Goal: Task Accomplishment & Management: Manage account settings

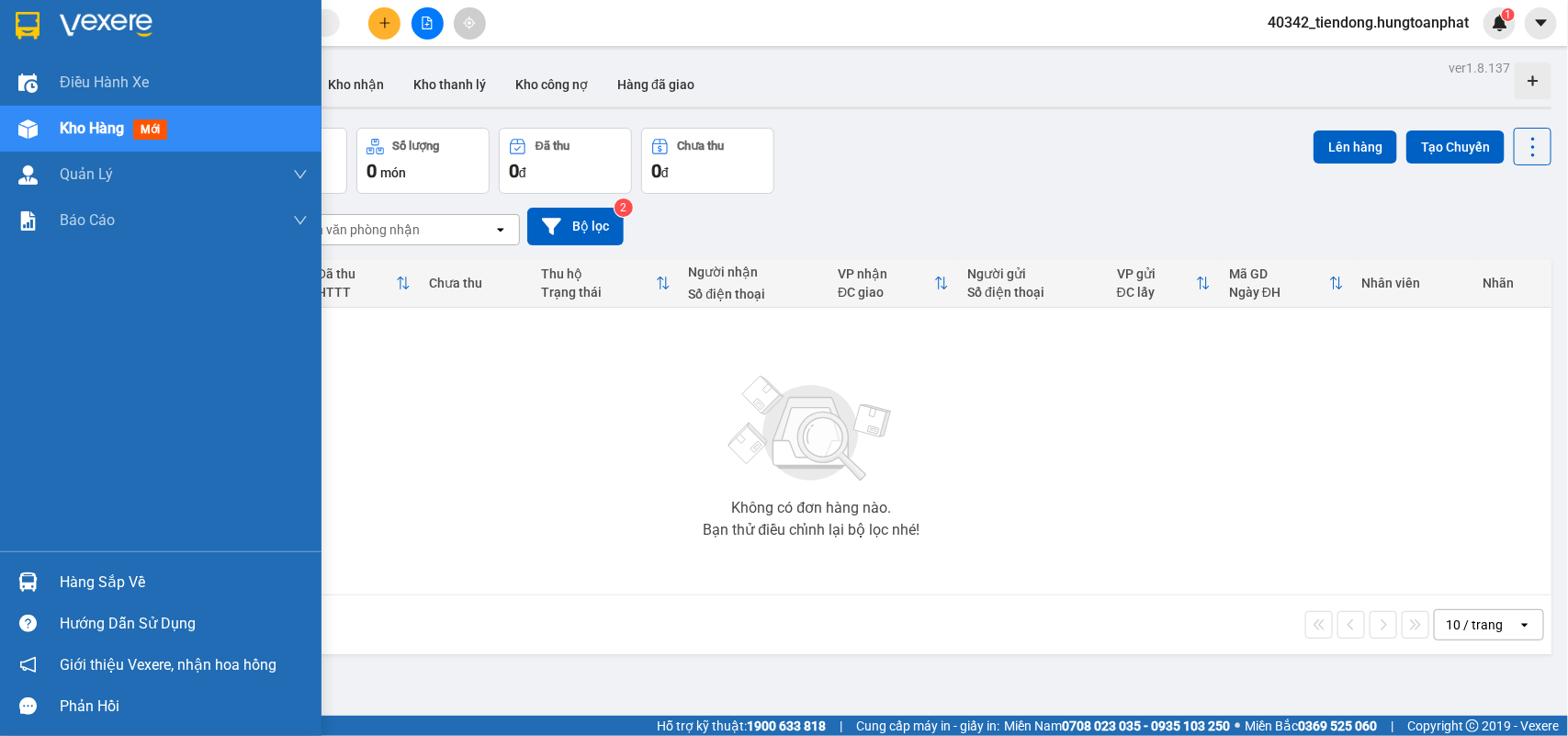
drag, startPoint x: 76, startPoint y: 576, endPoint x: 81, endPoint y: 563, distance: 13.9
click at [79, 576] on div "Hàng sắp về" at bounding box center [183, 582] width 248 height 28
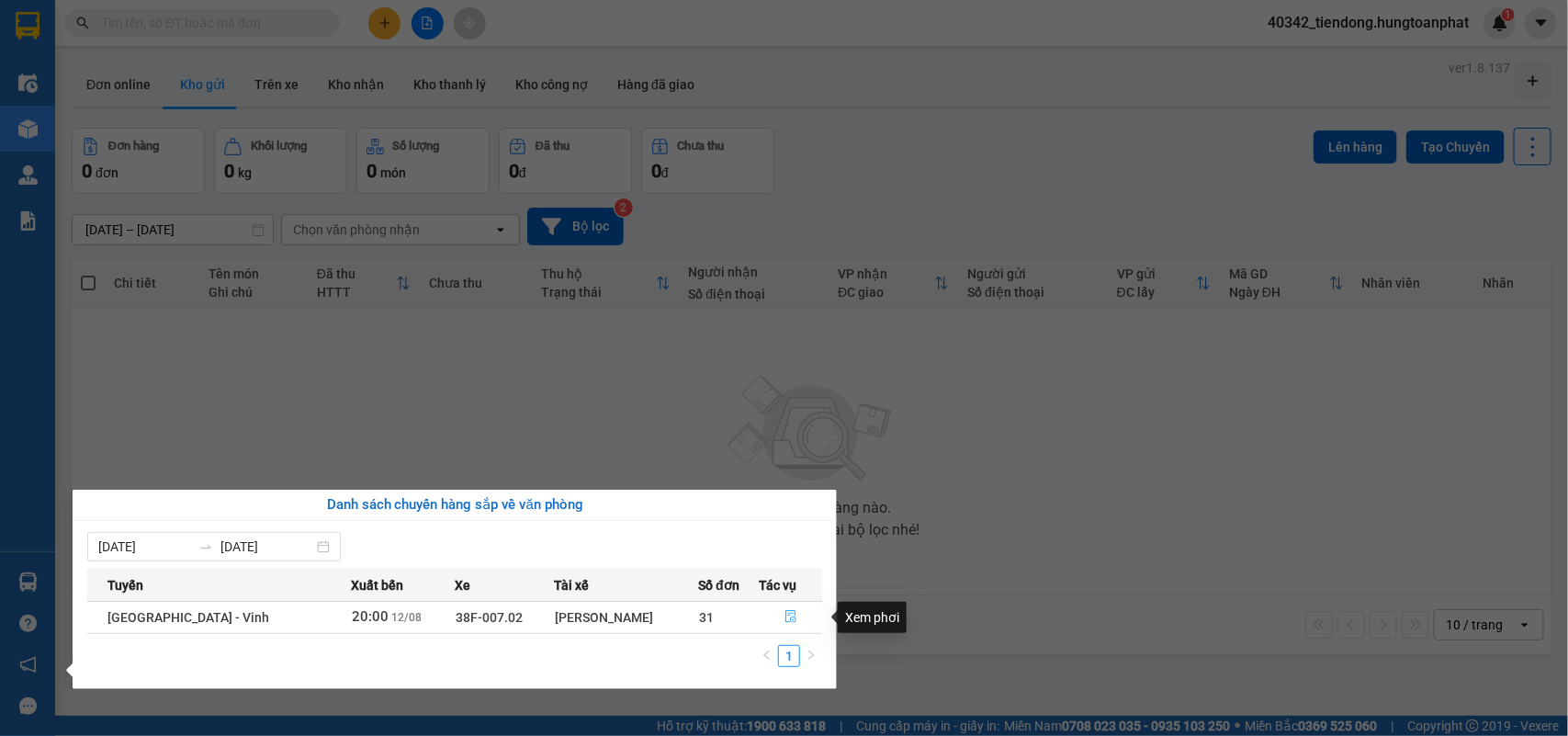
click at [784, 625] on button "button" at bounding box center [791, 617] width 61 height 30
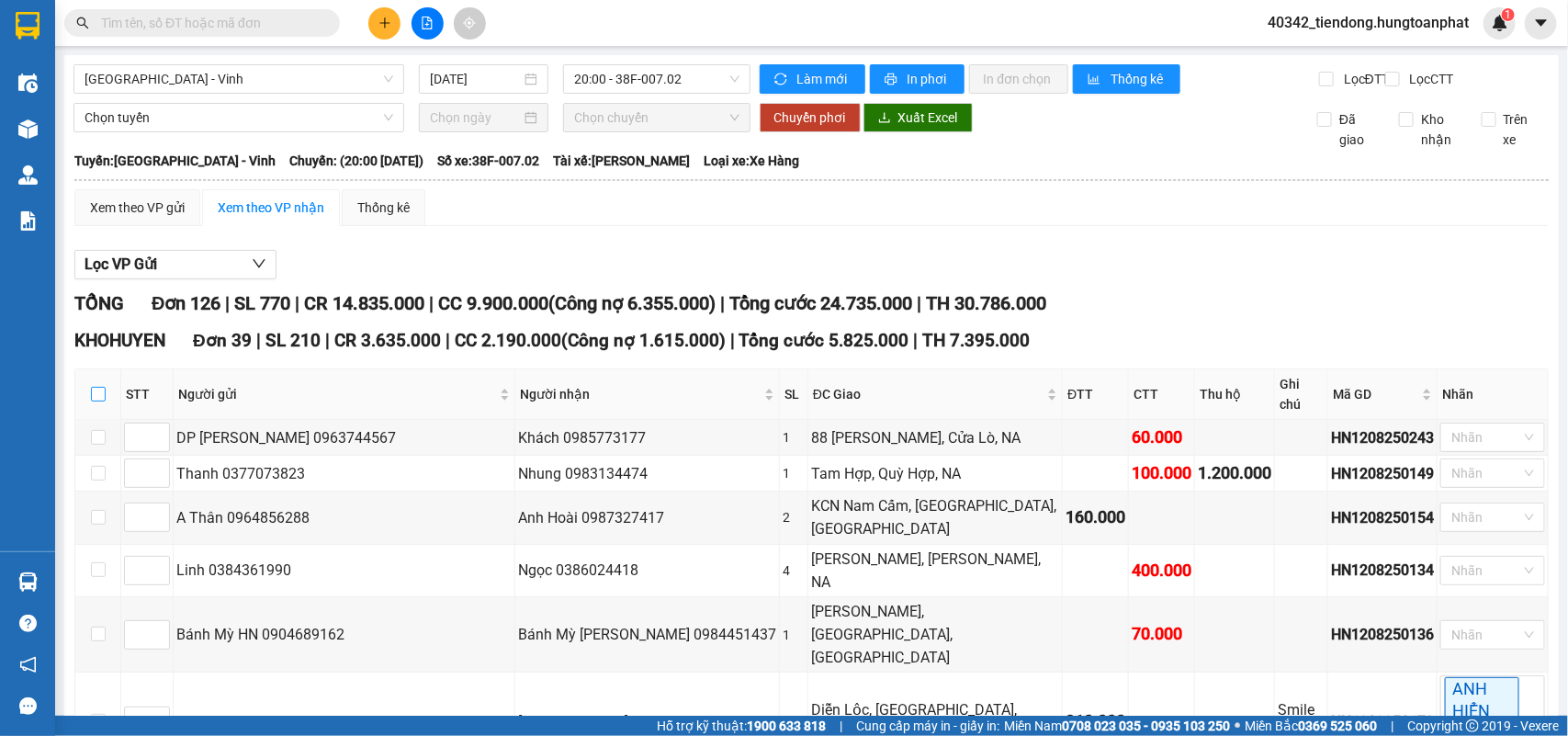
click at [91, 401] on input "checkbox" at bounding box center [98, 394] width 14 height 14
checkbox input "true"
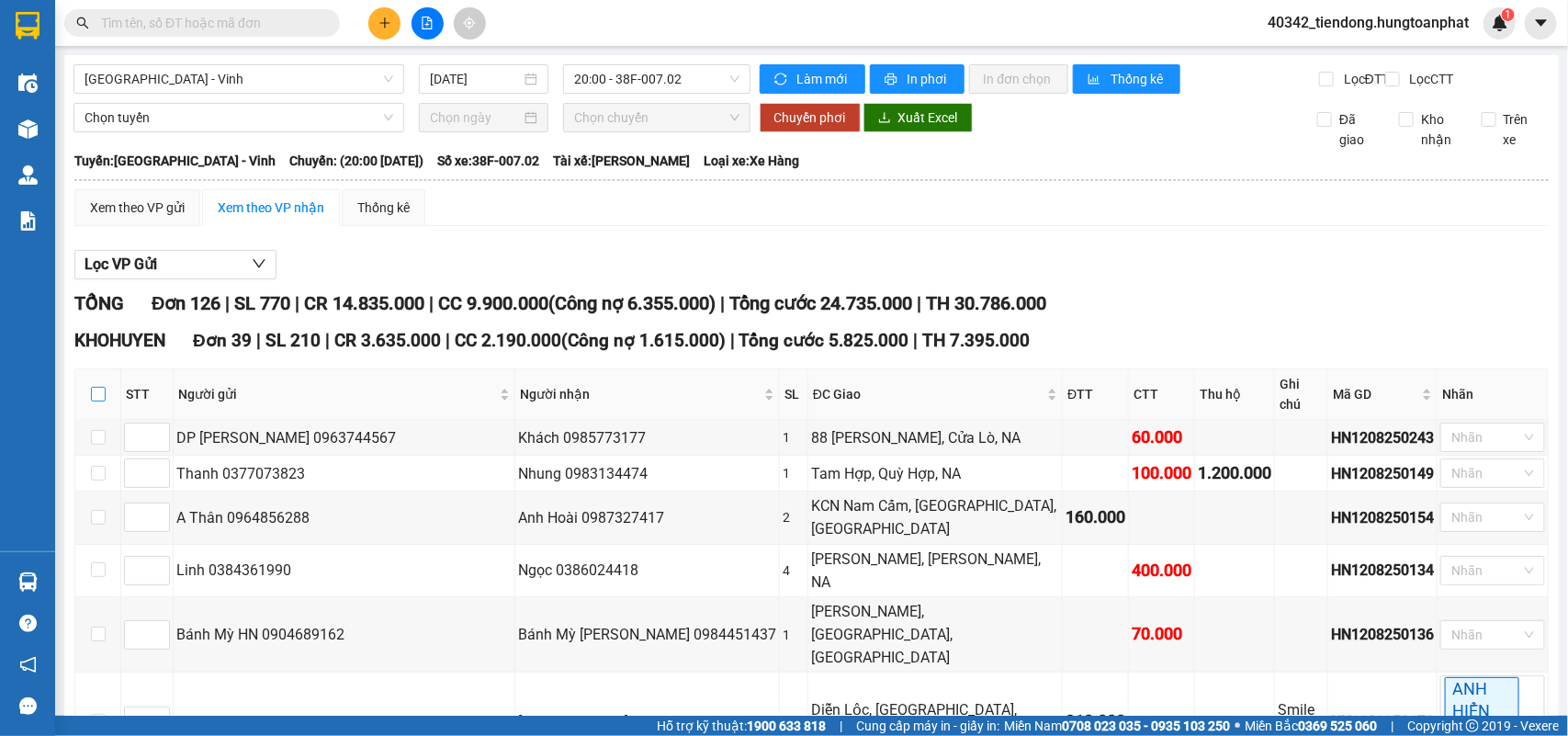
checkbox input "true"
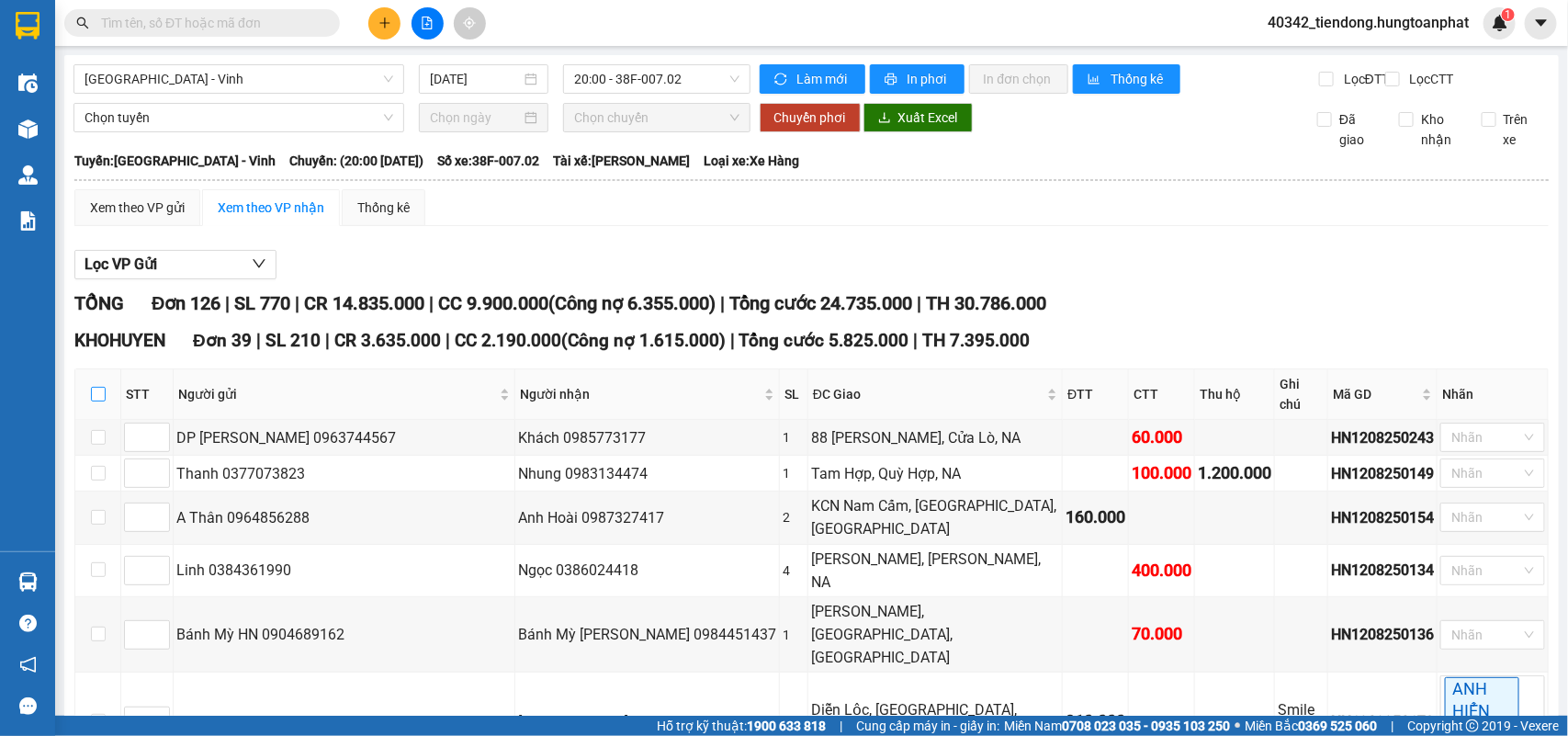
checkbox input "true"
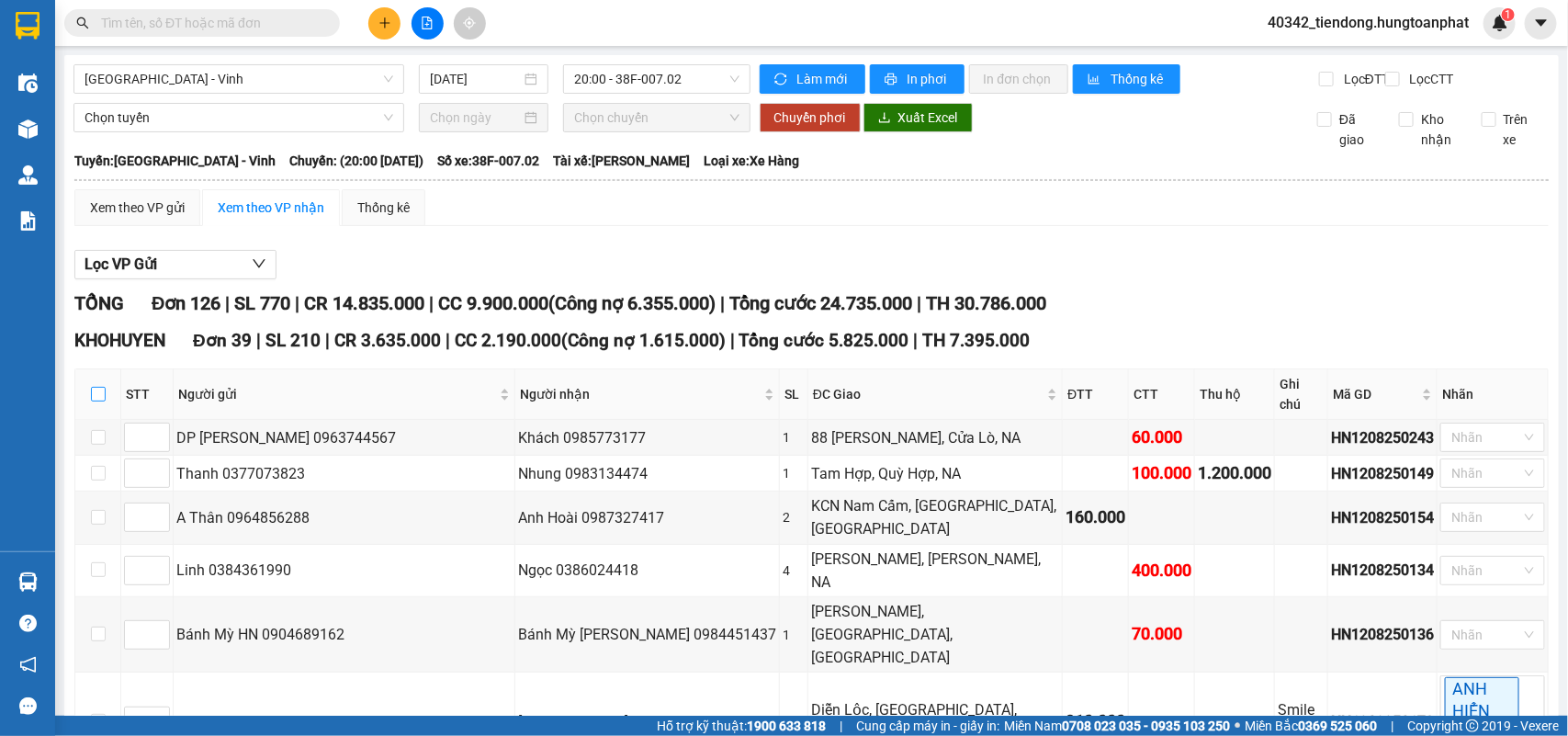
checkbox input "true"
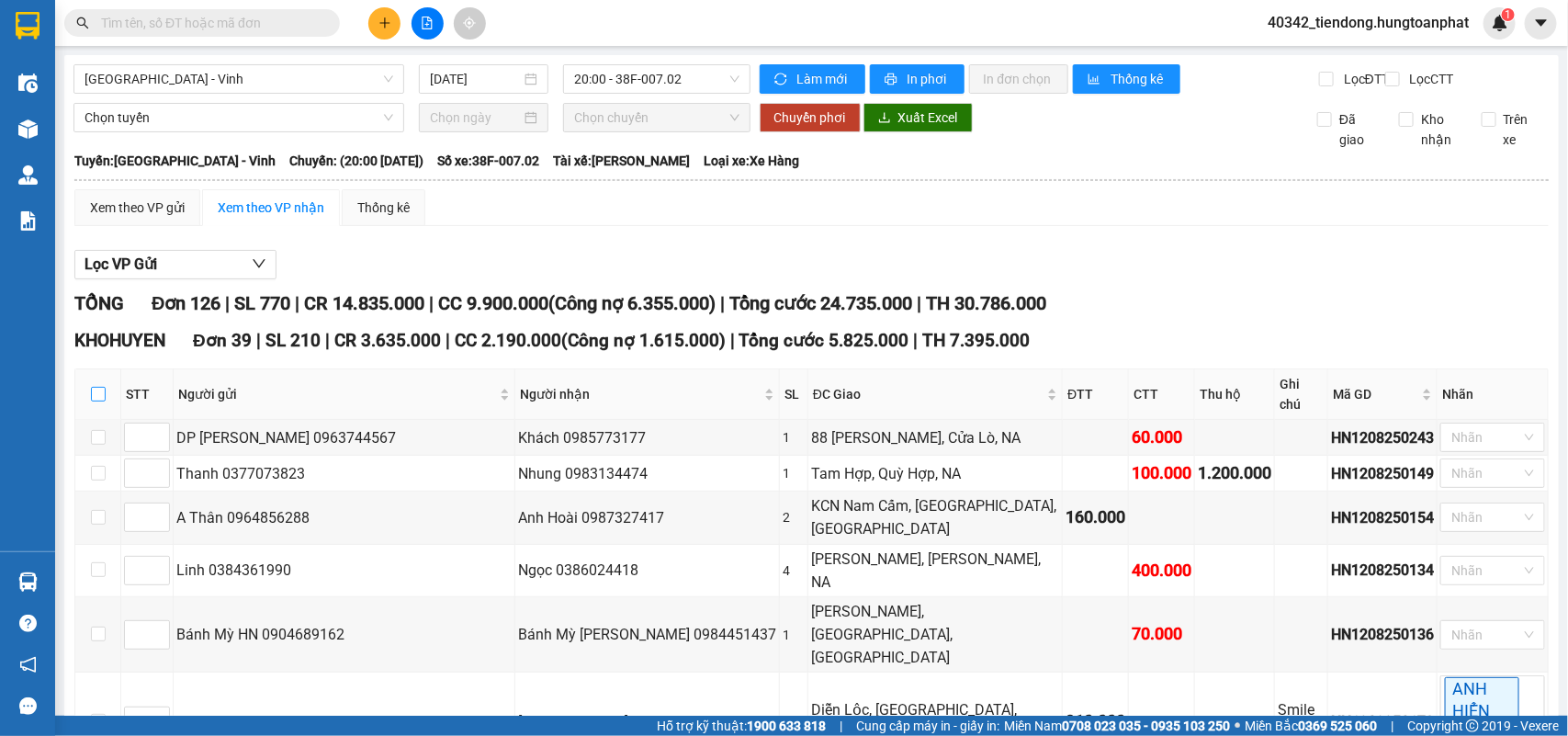
checkbox input "true"
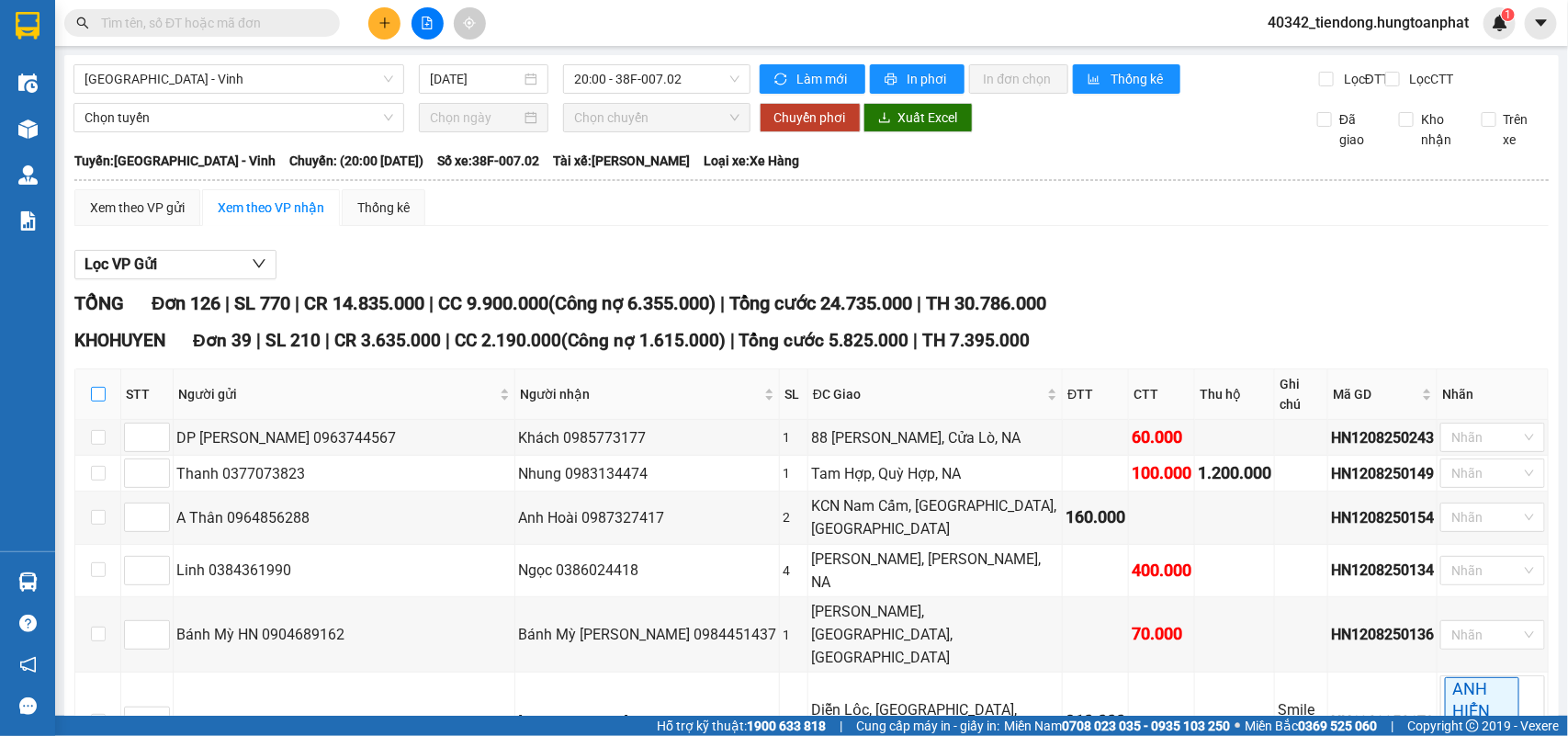
checkbox input "true"
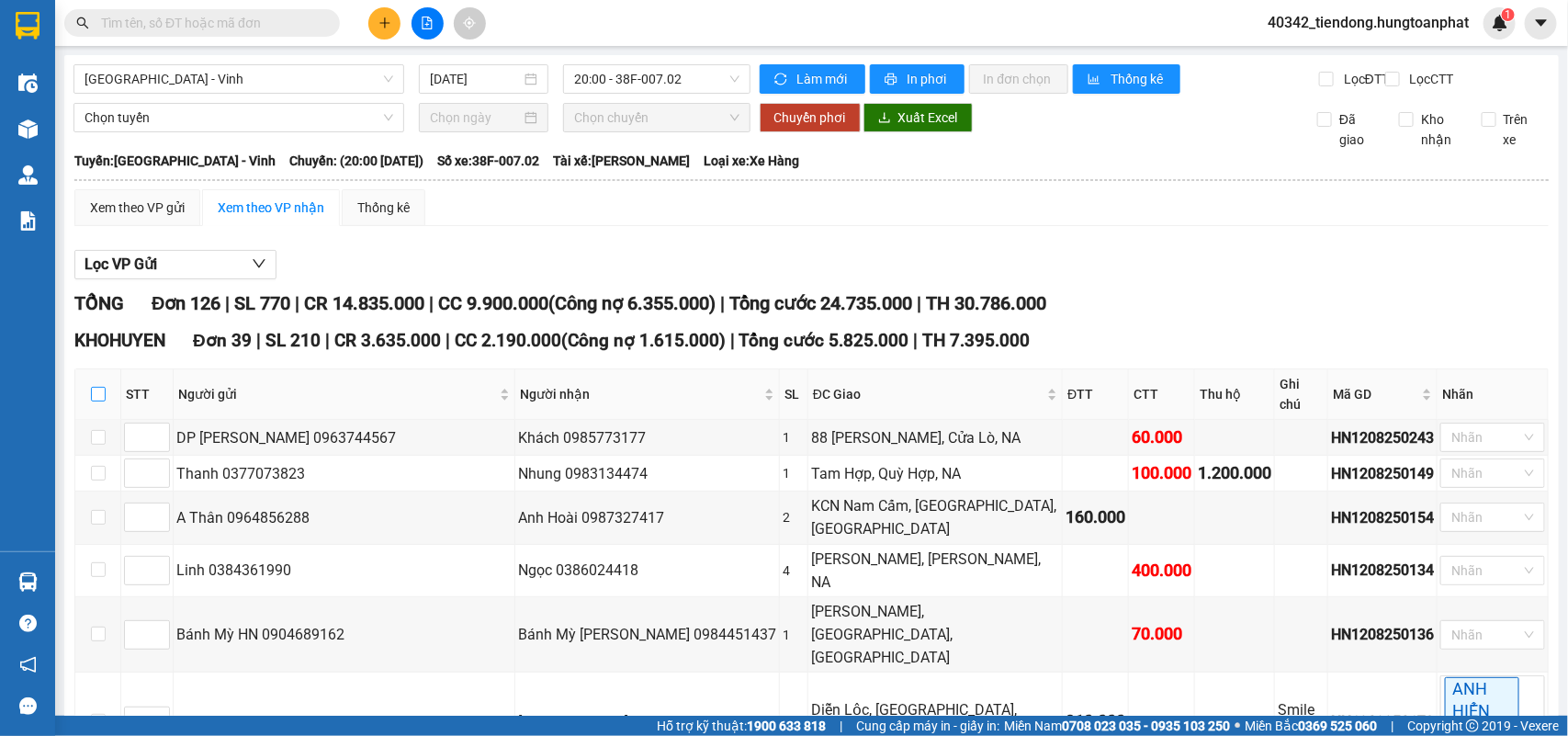
checkbox input "true"
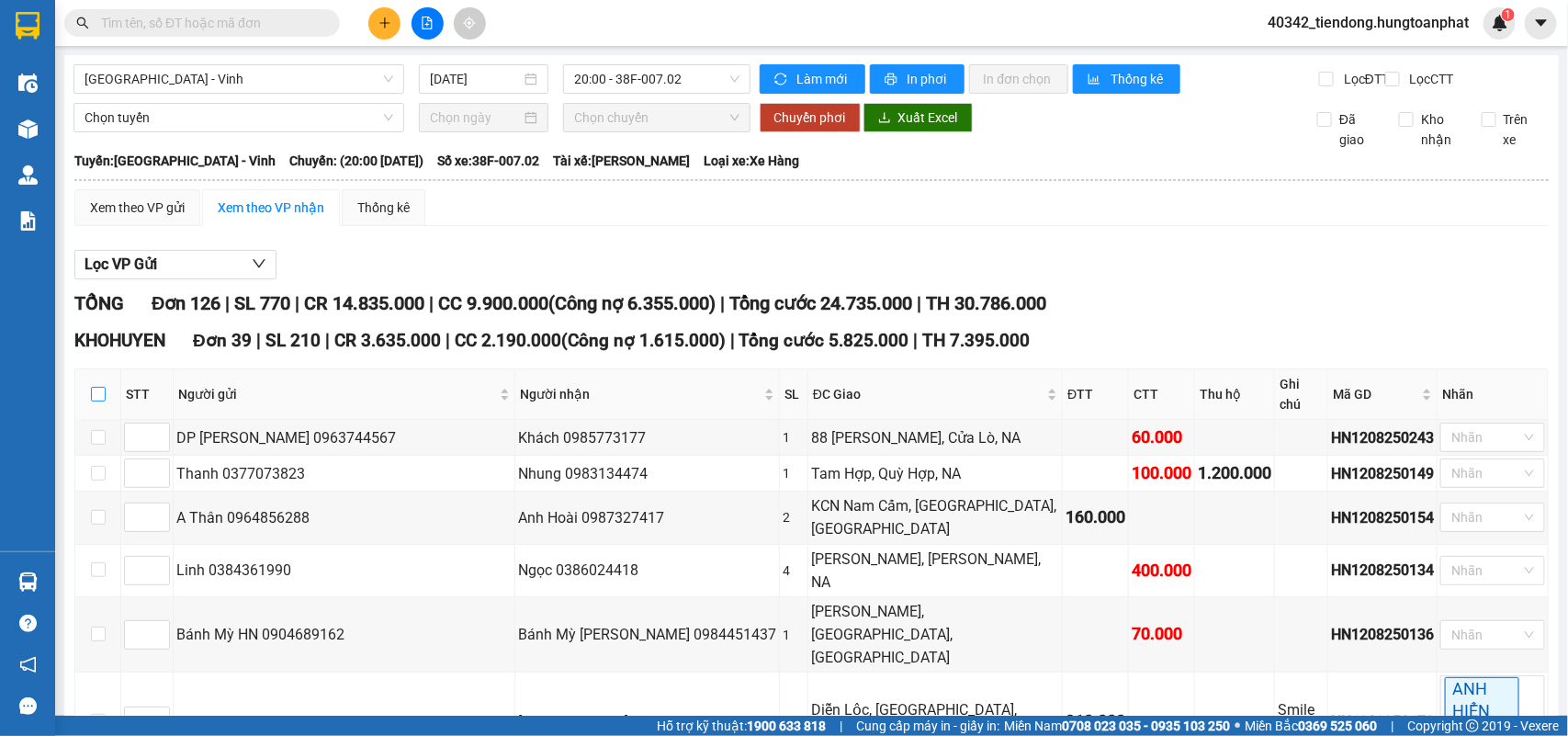
checkbox input "true"
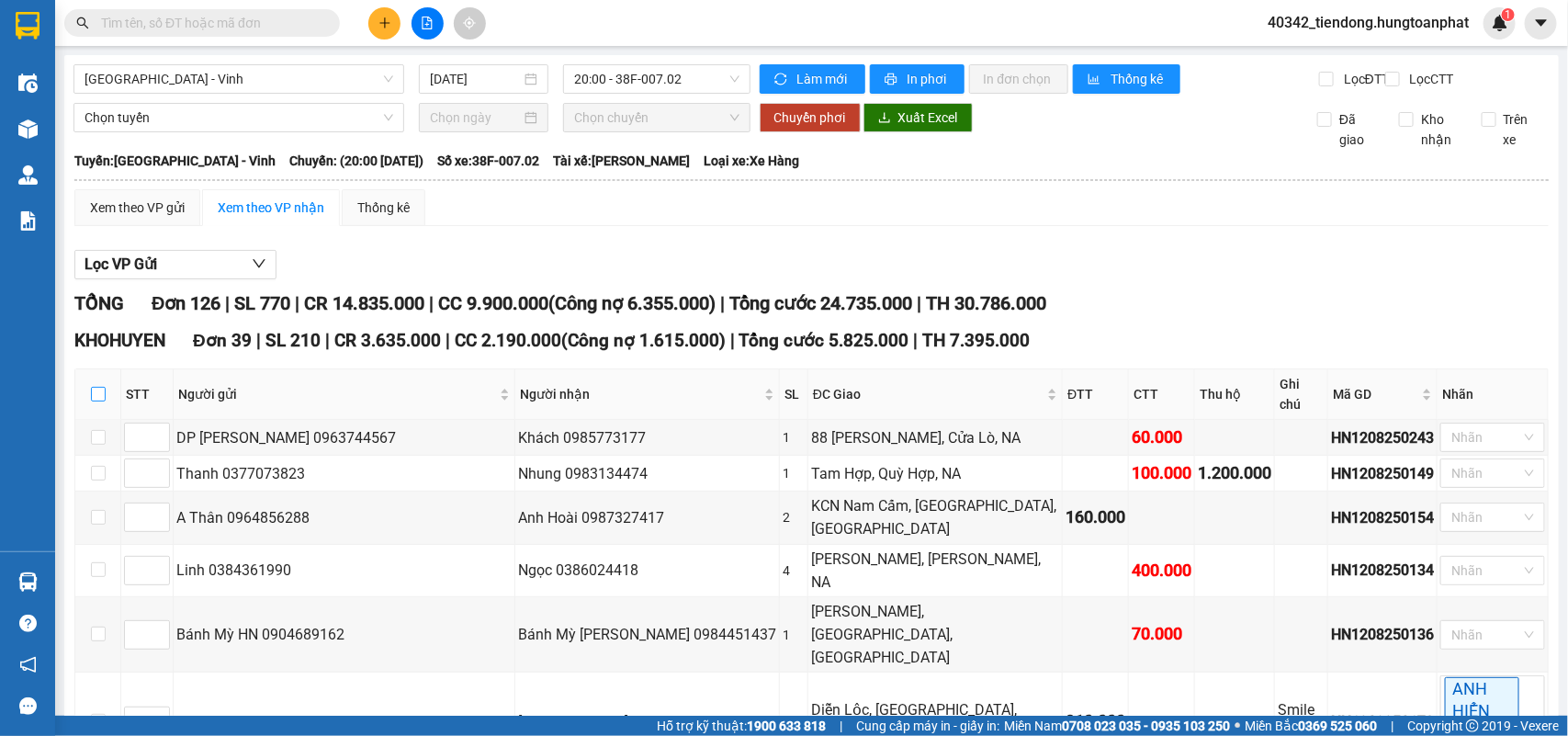
checkbox input "true"
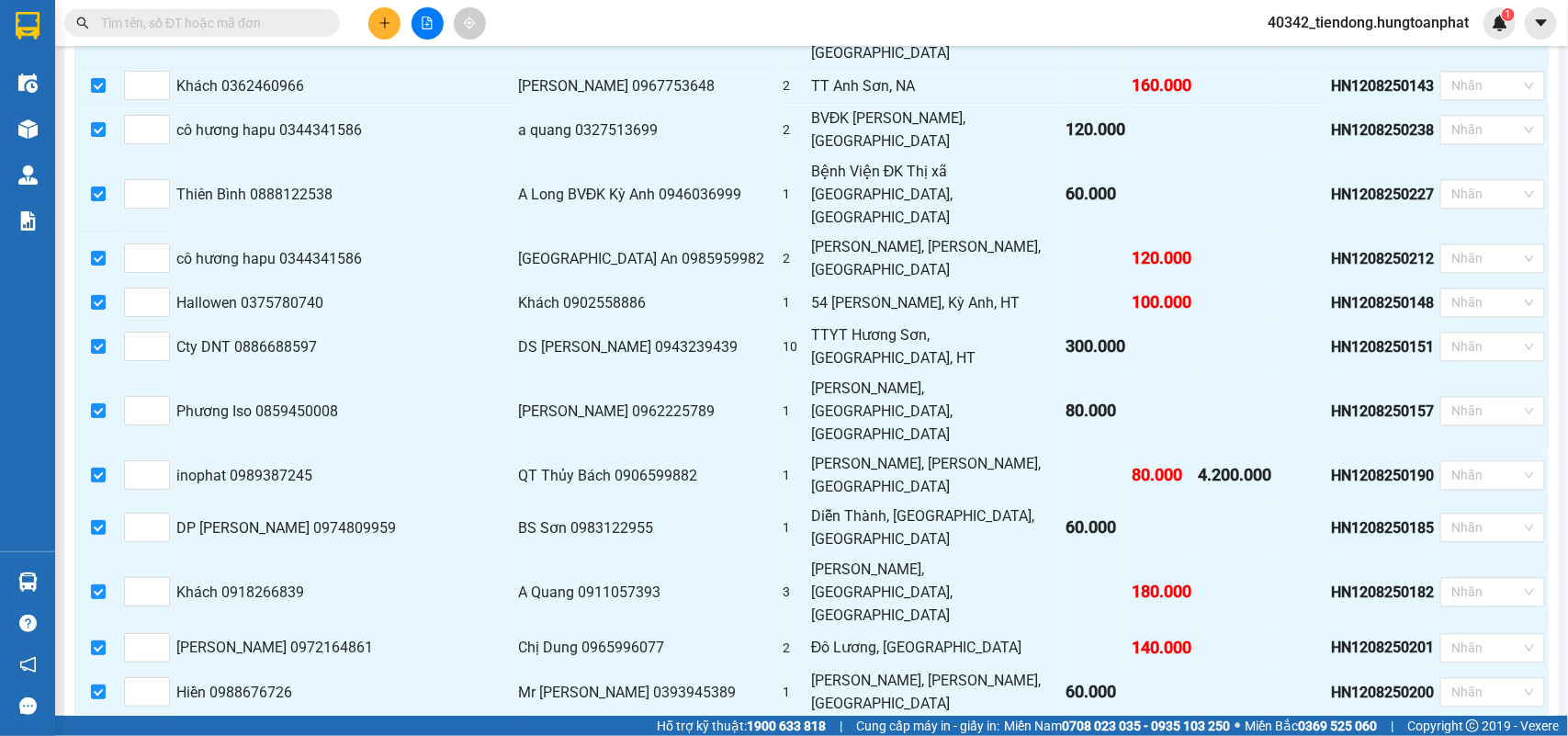
scroll to position [1830, 0]
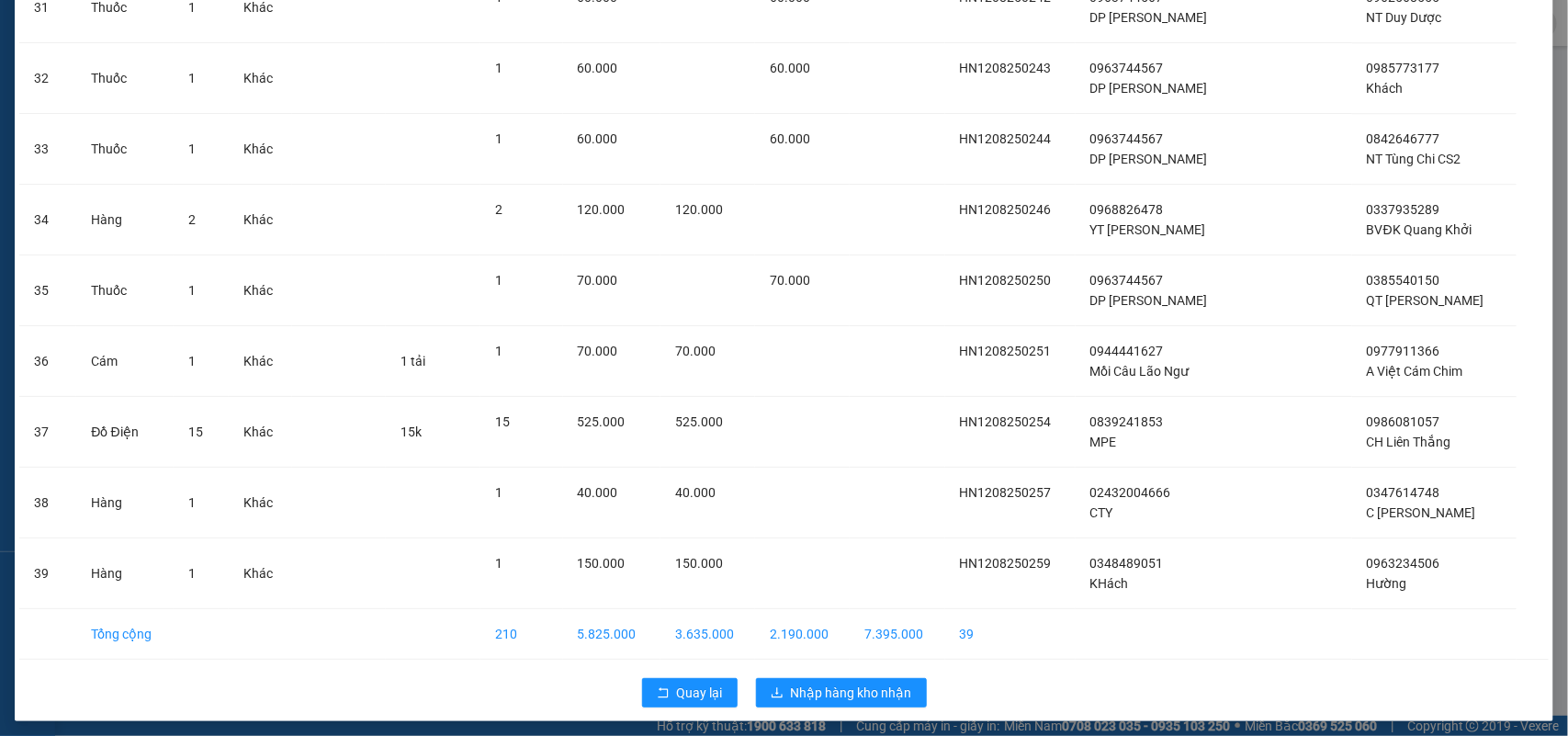
scroll to position [2319, 0]
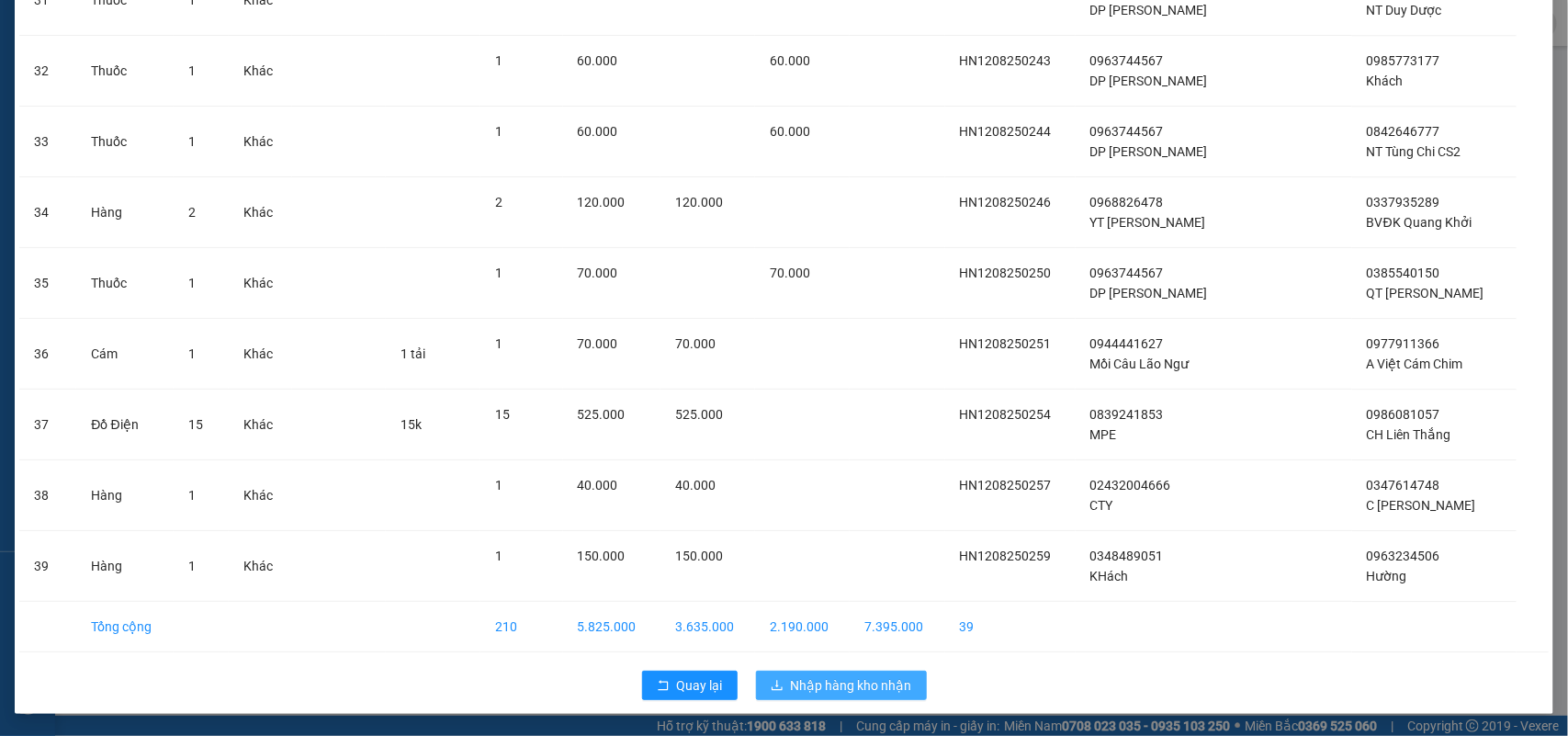
click at [851, 680] on span "Nhập hàng kho nhận" at bounding box center [851, 684] width 121 height 20
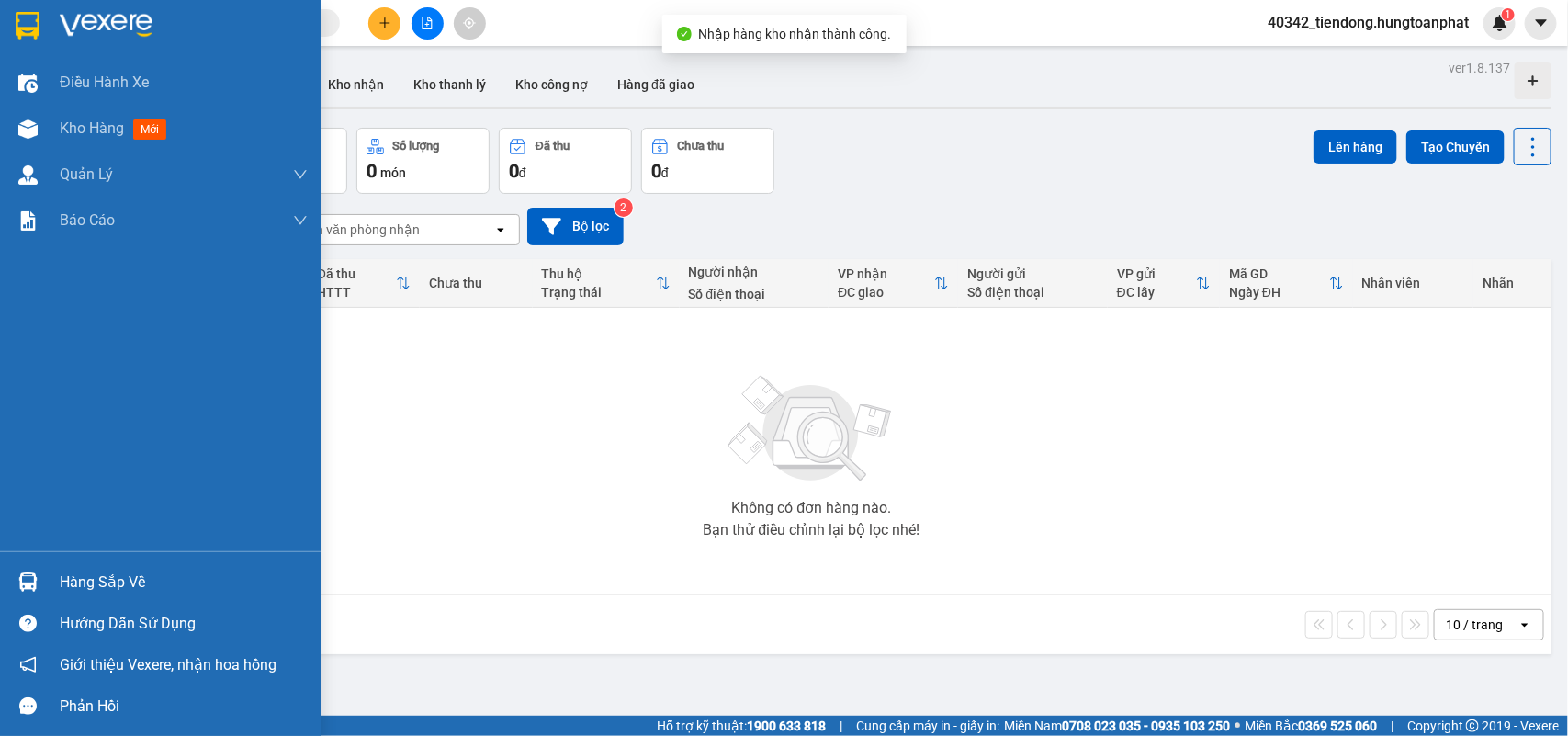
click at [36, 570] on div at bounding box center [28, 582] width 33 height 32
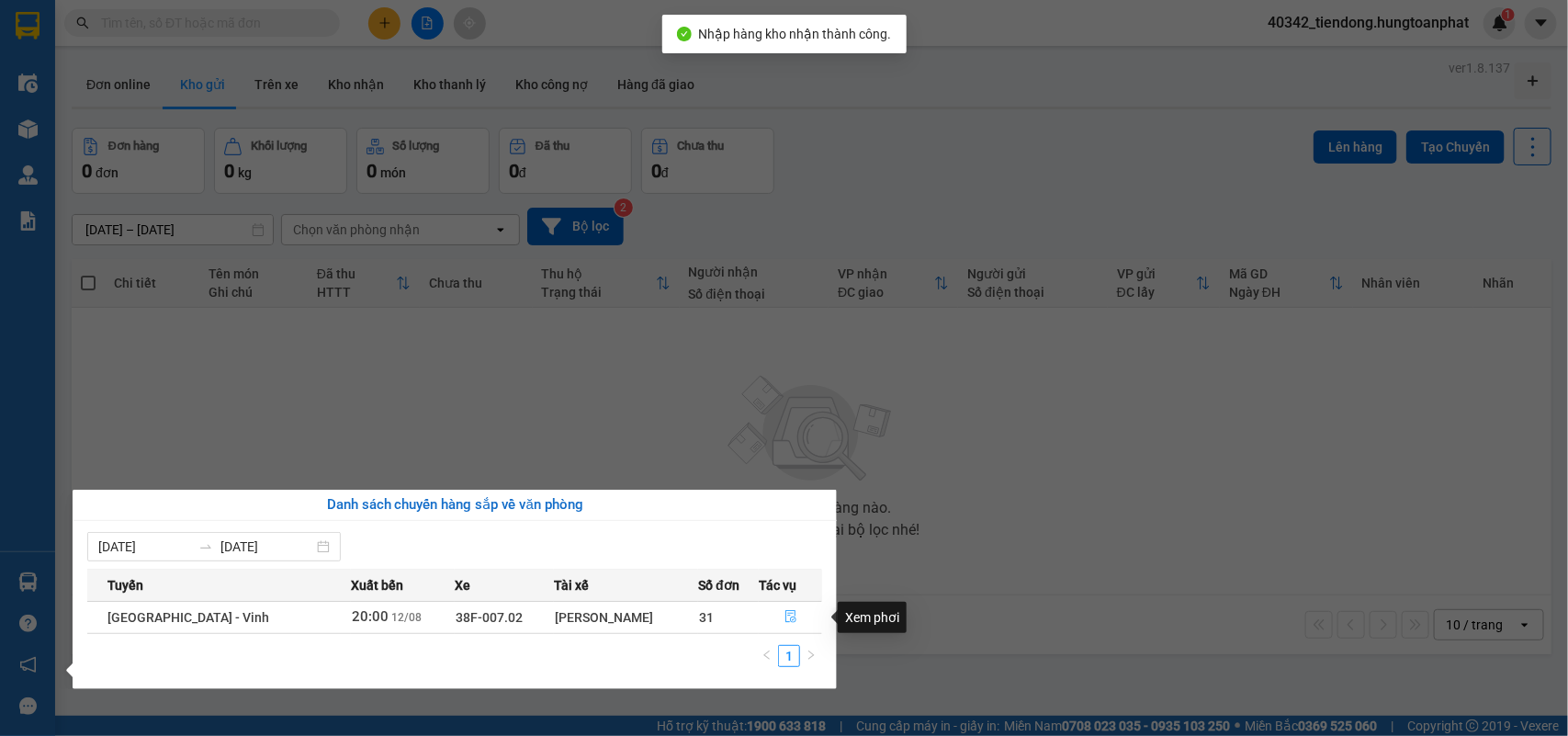
click at [785, 617] on icon "file-done" at bounding box center [791, 616] width 12 height 12
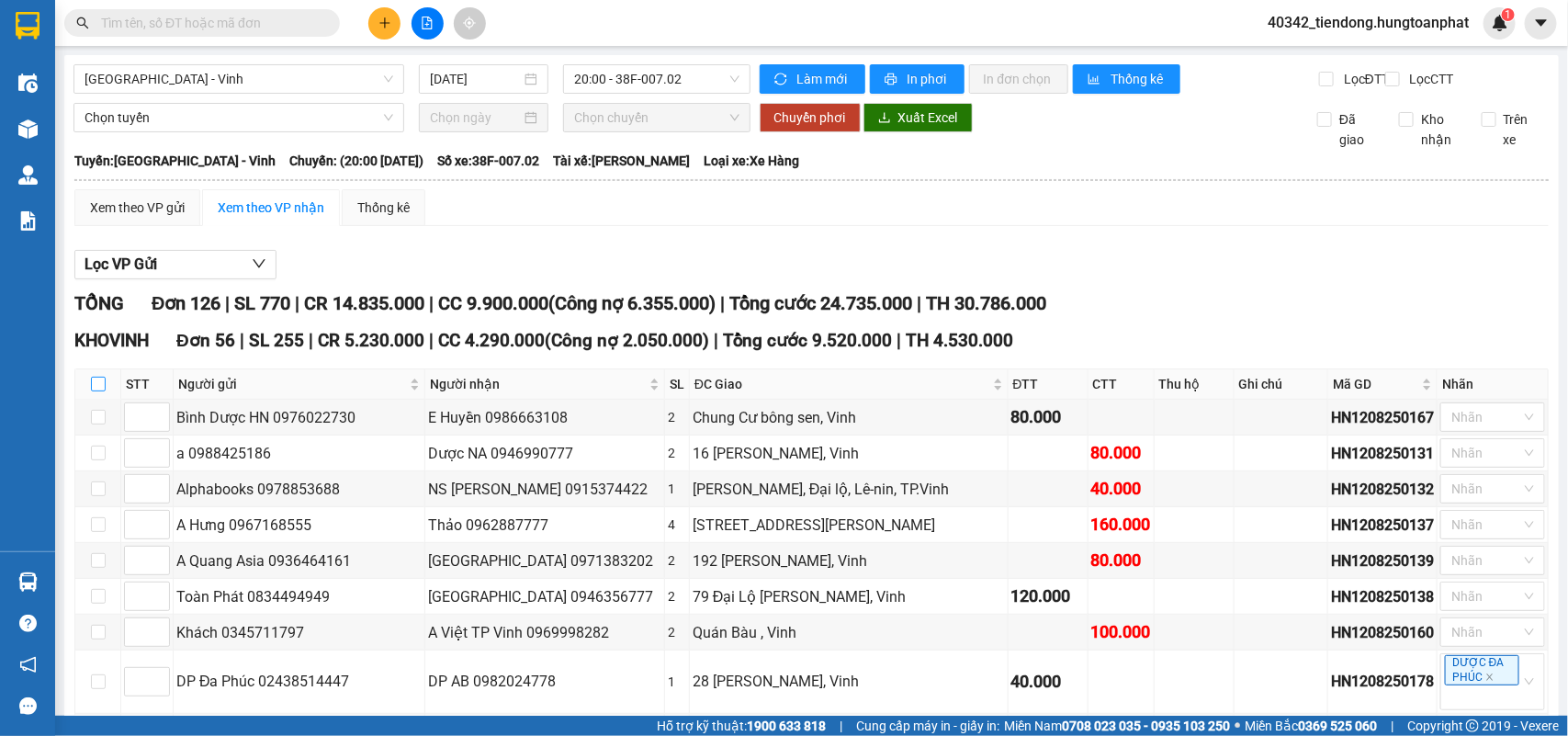
click at [98, 391] on input "checkbox" at bounding box center [98, 383] width 14 height 14
checkbox input "true"
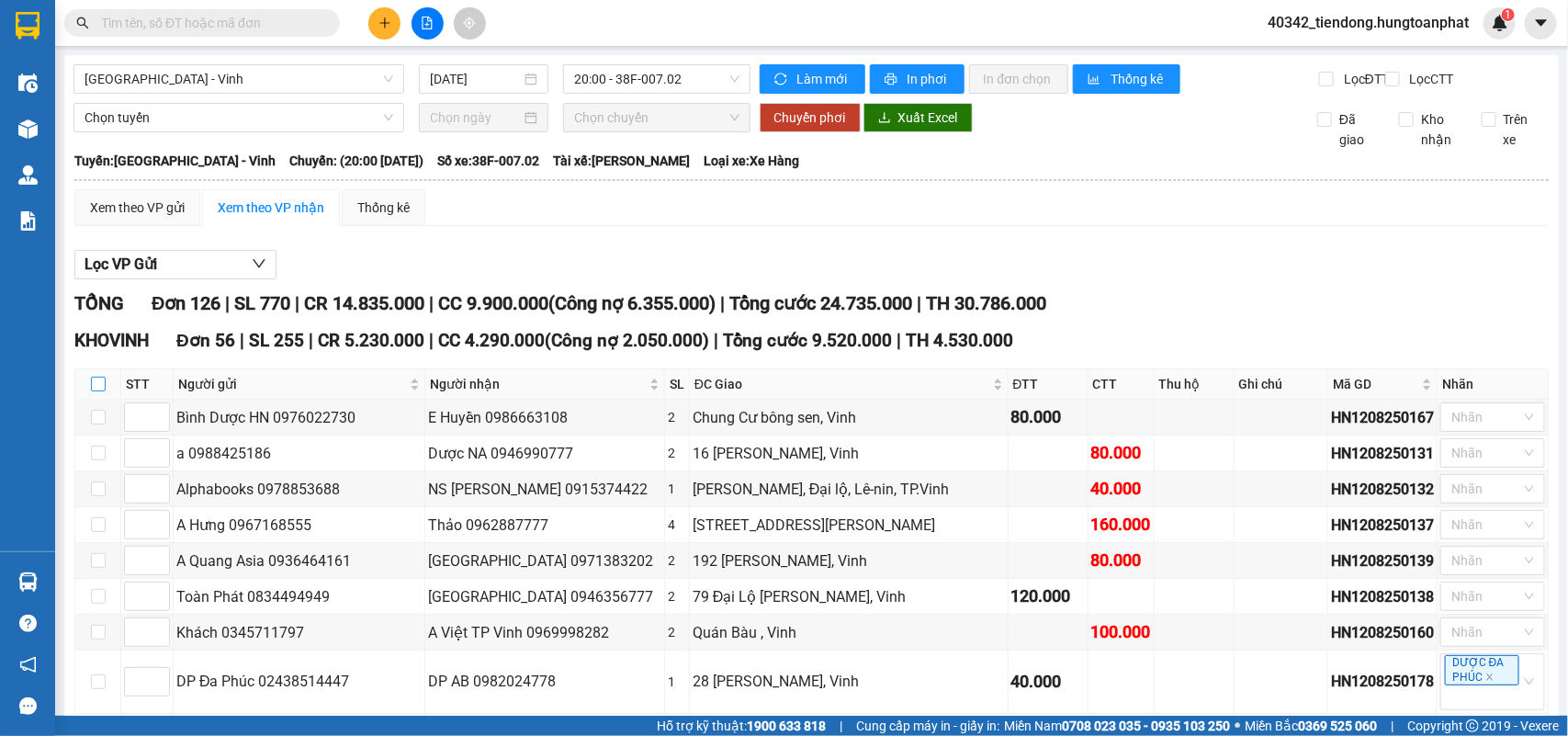
checkbox input "true"
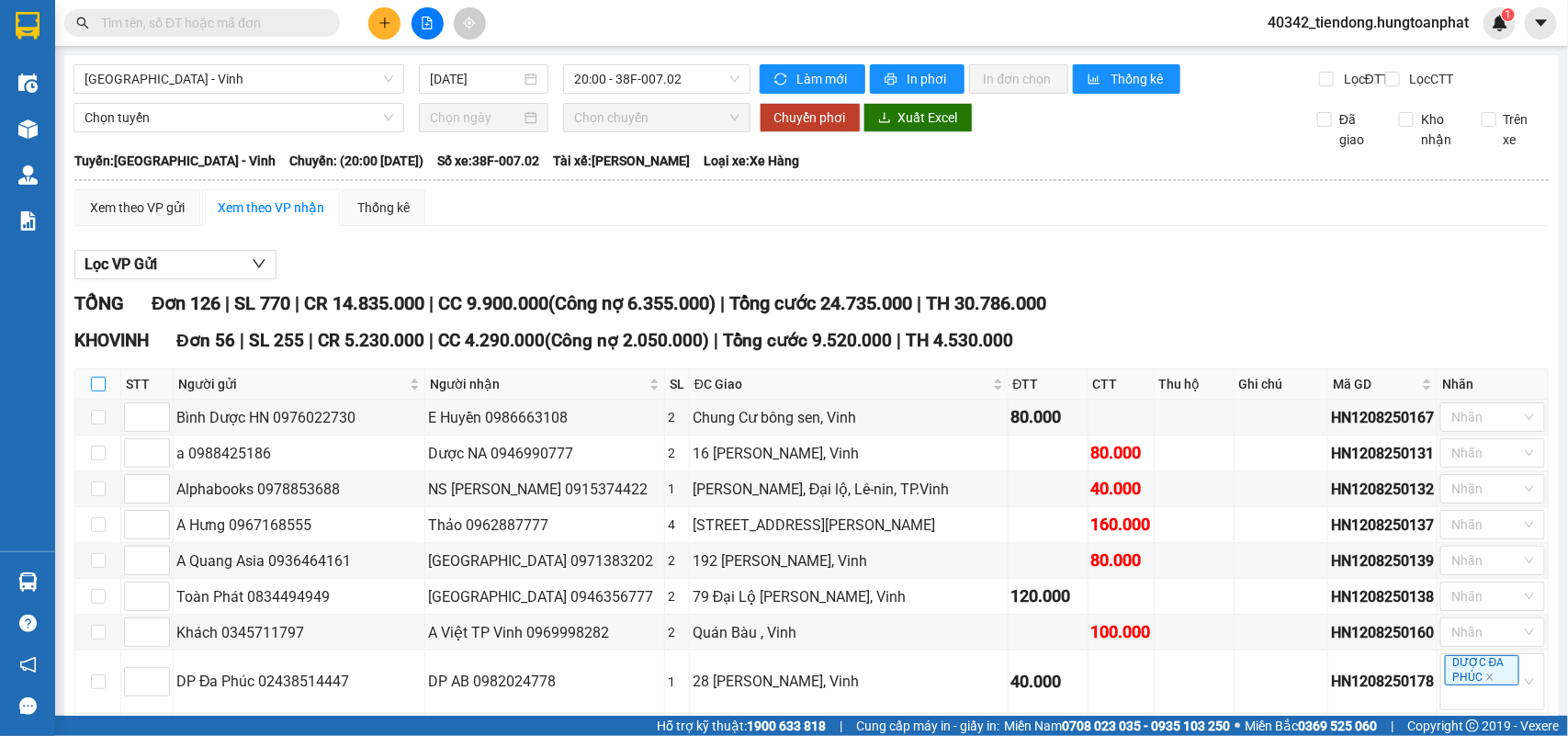
checkbox input "true"
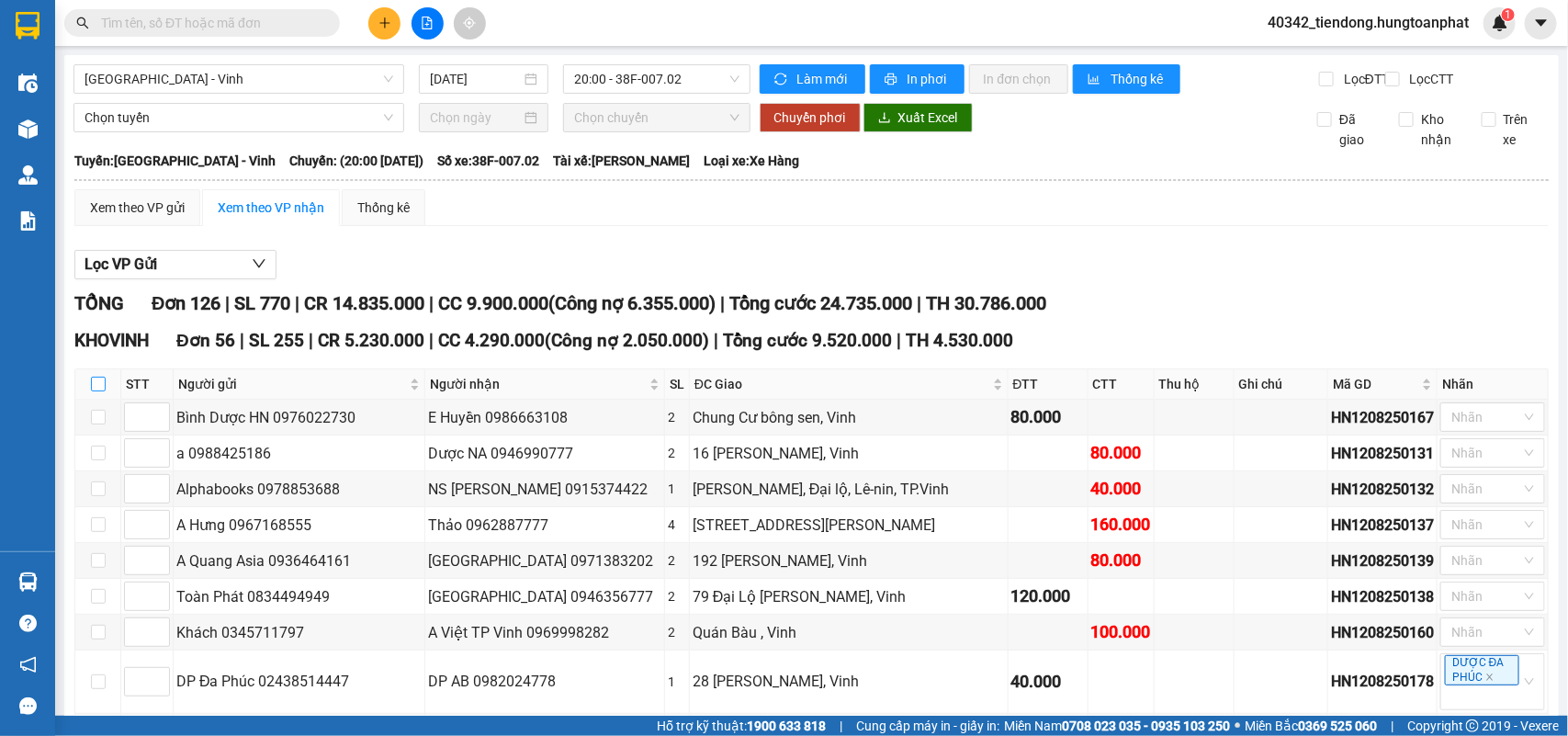
checkbox input "true"
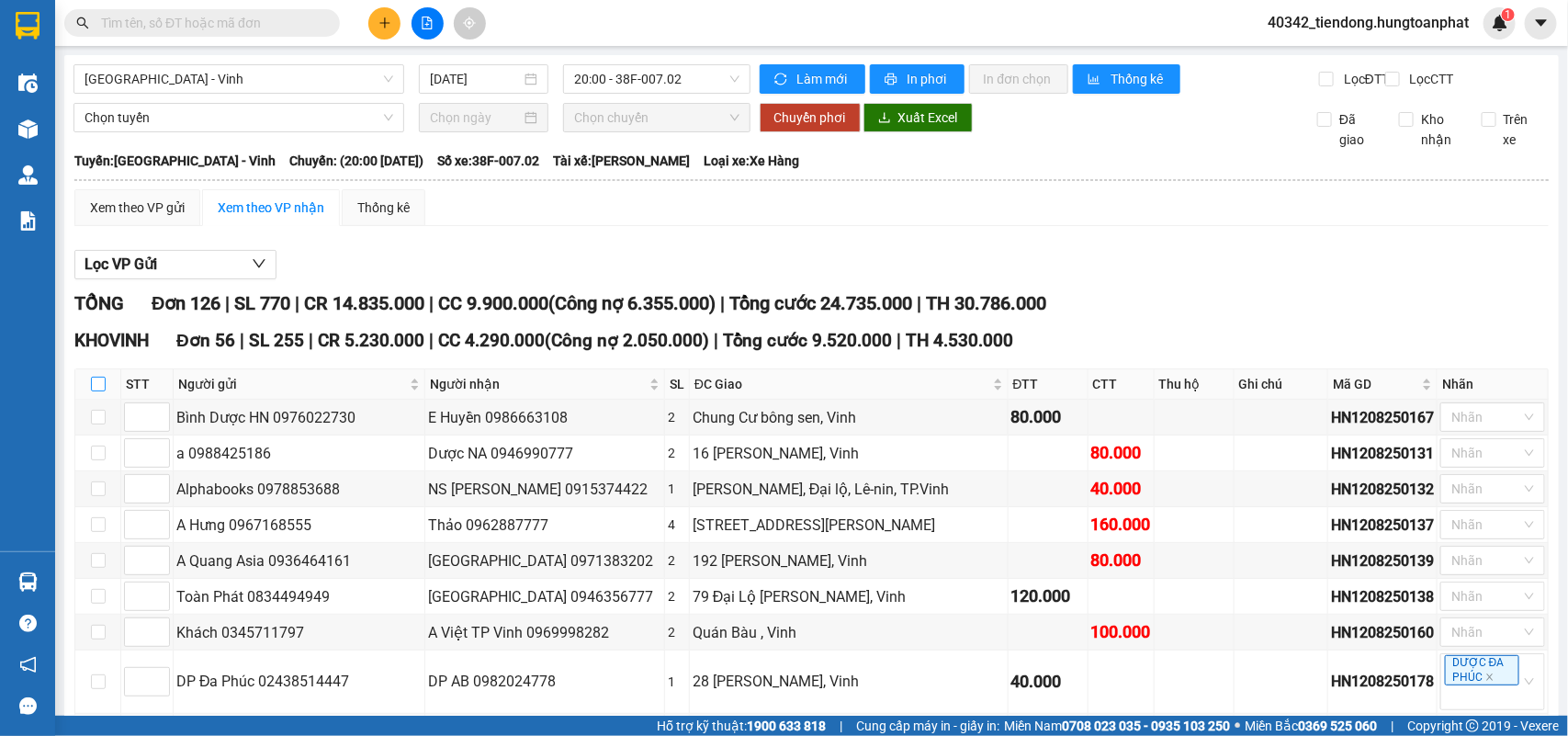
checkbox input "true"
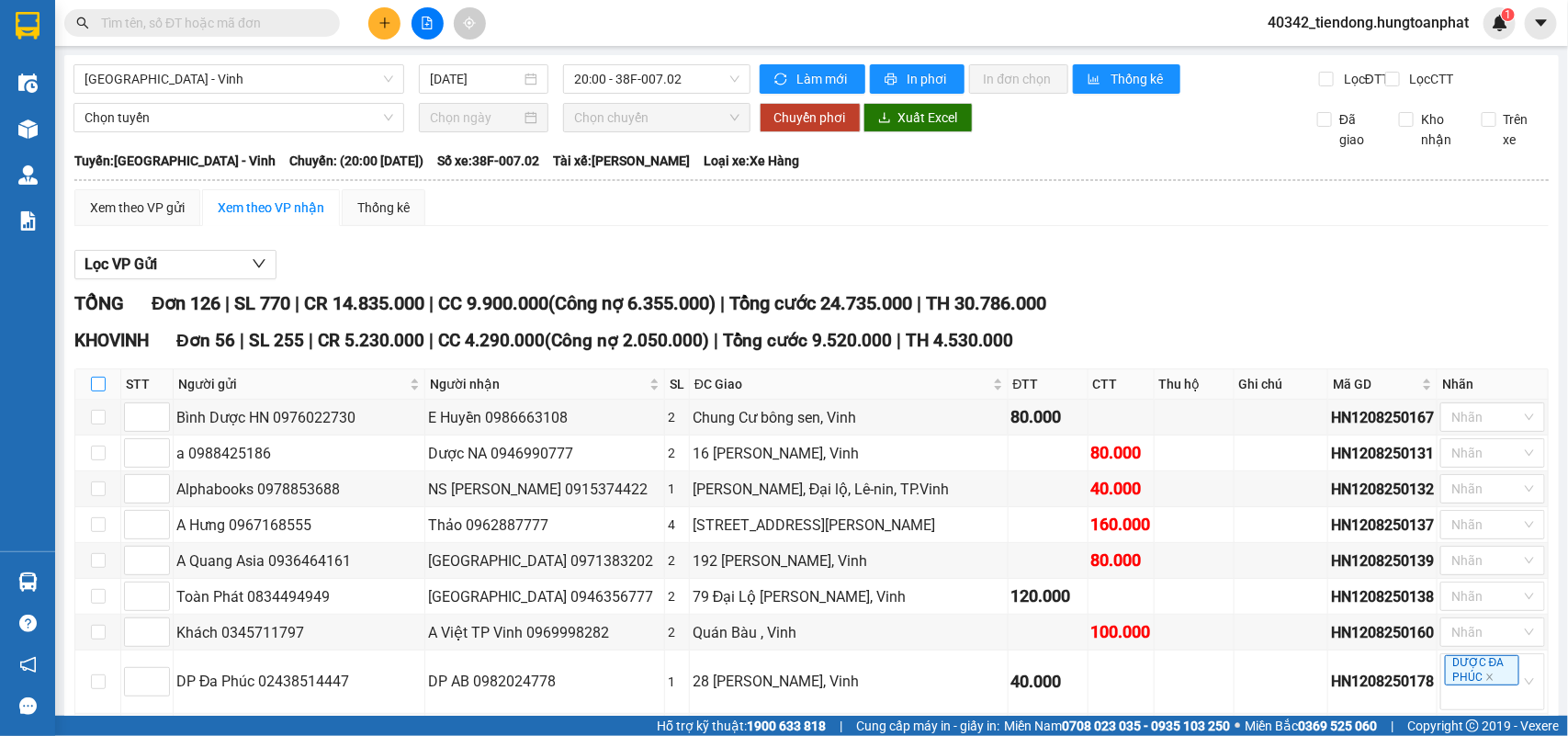
checkbox input "true"
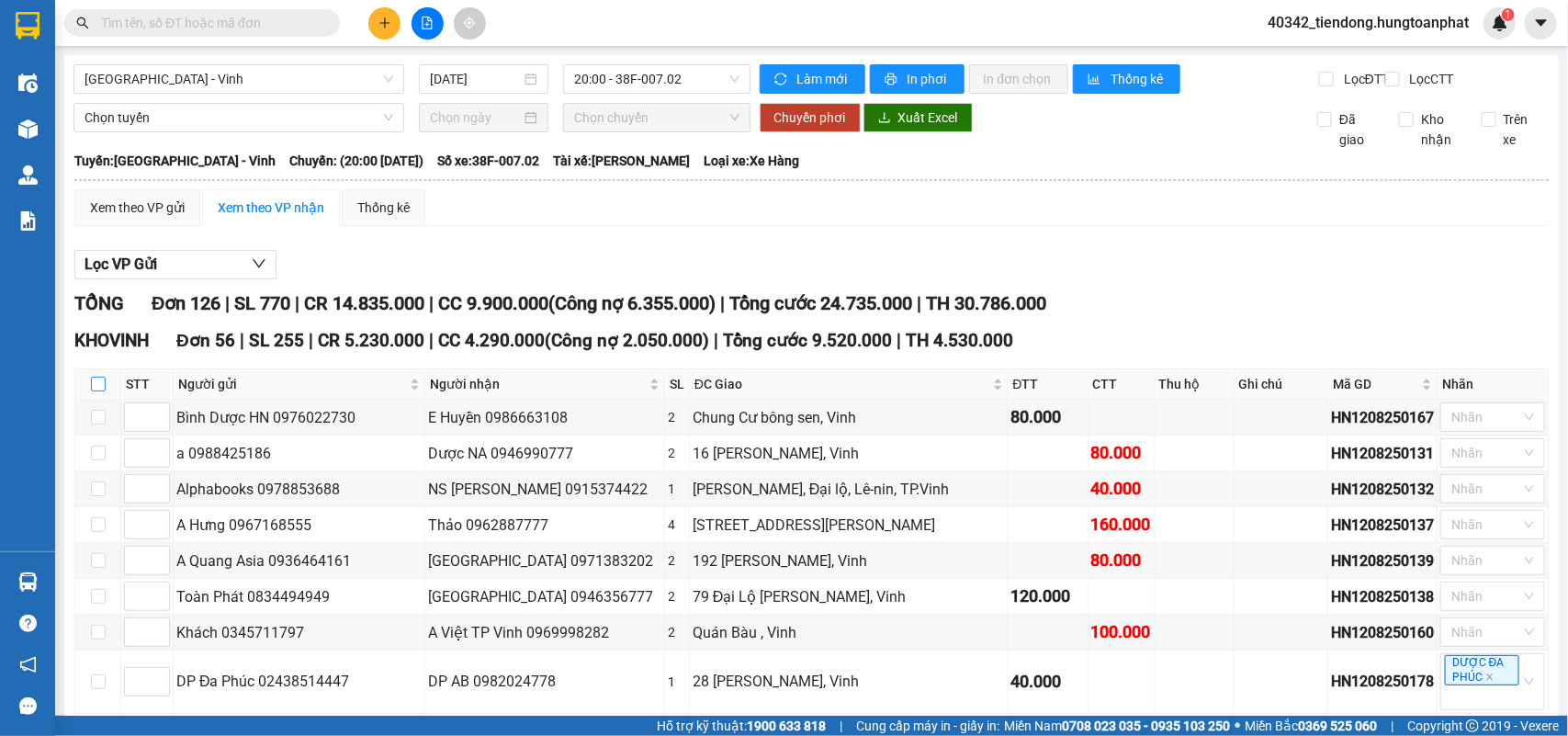
checkbox input "true"
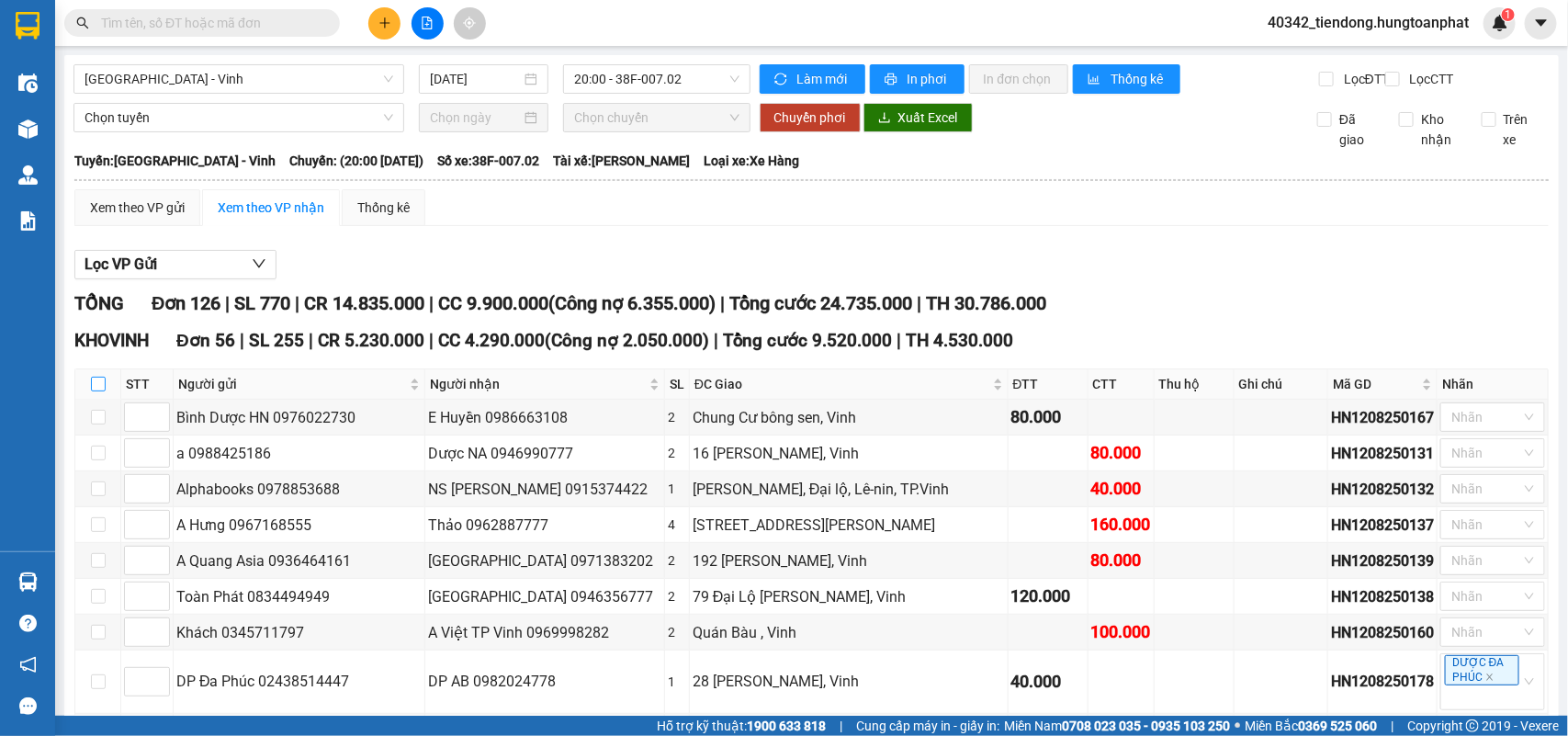
checkbox input "true"
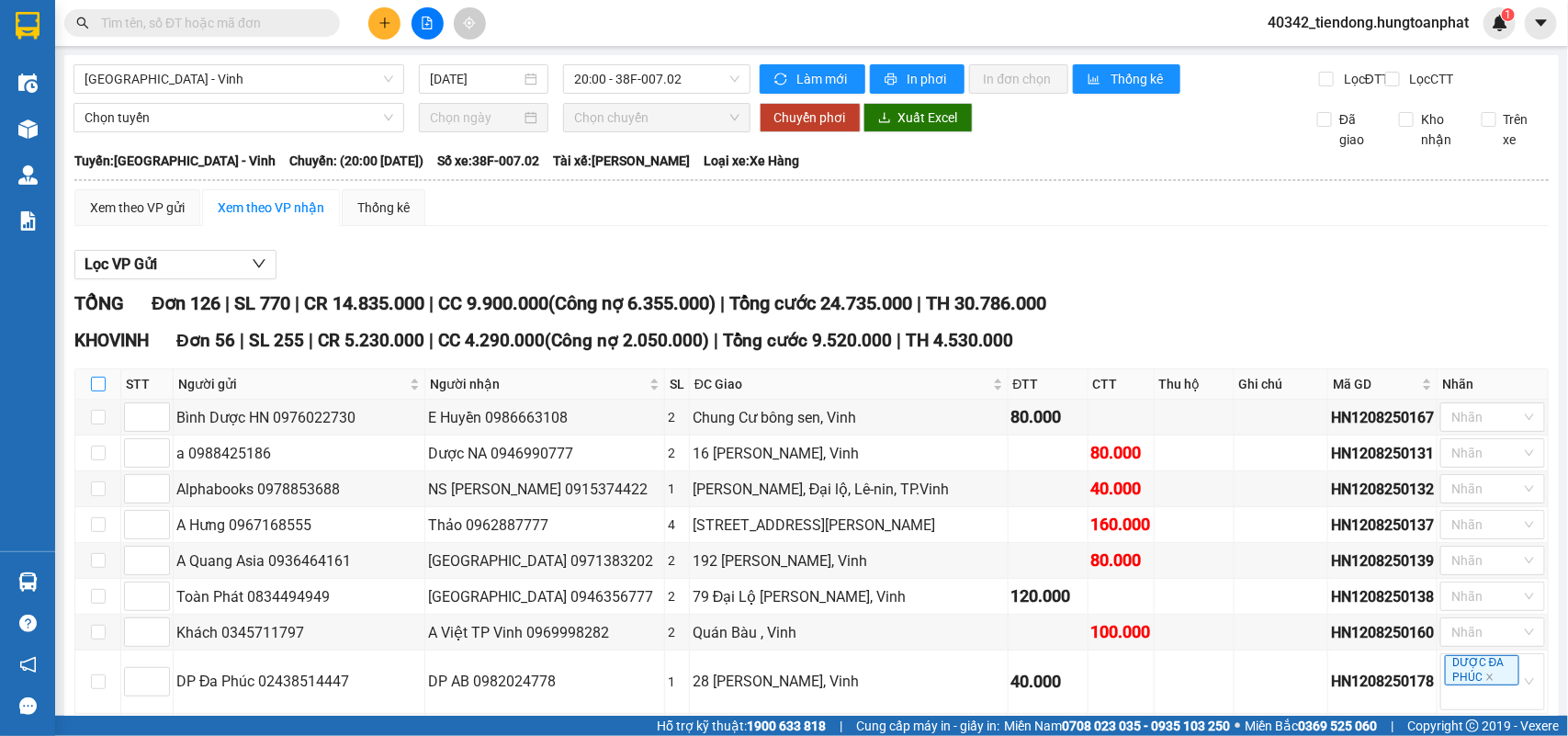
checkbox input "true"
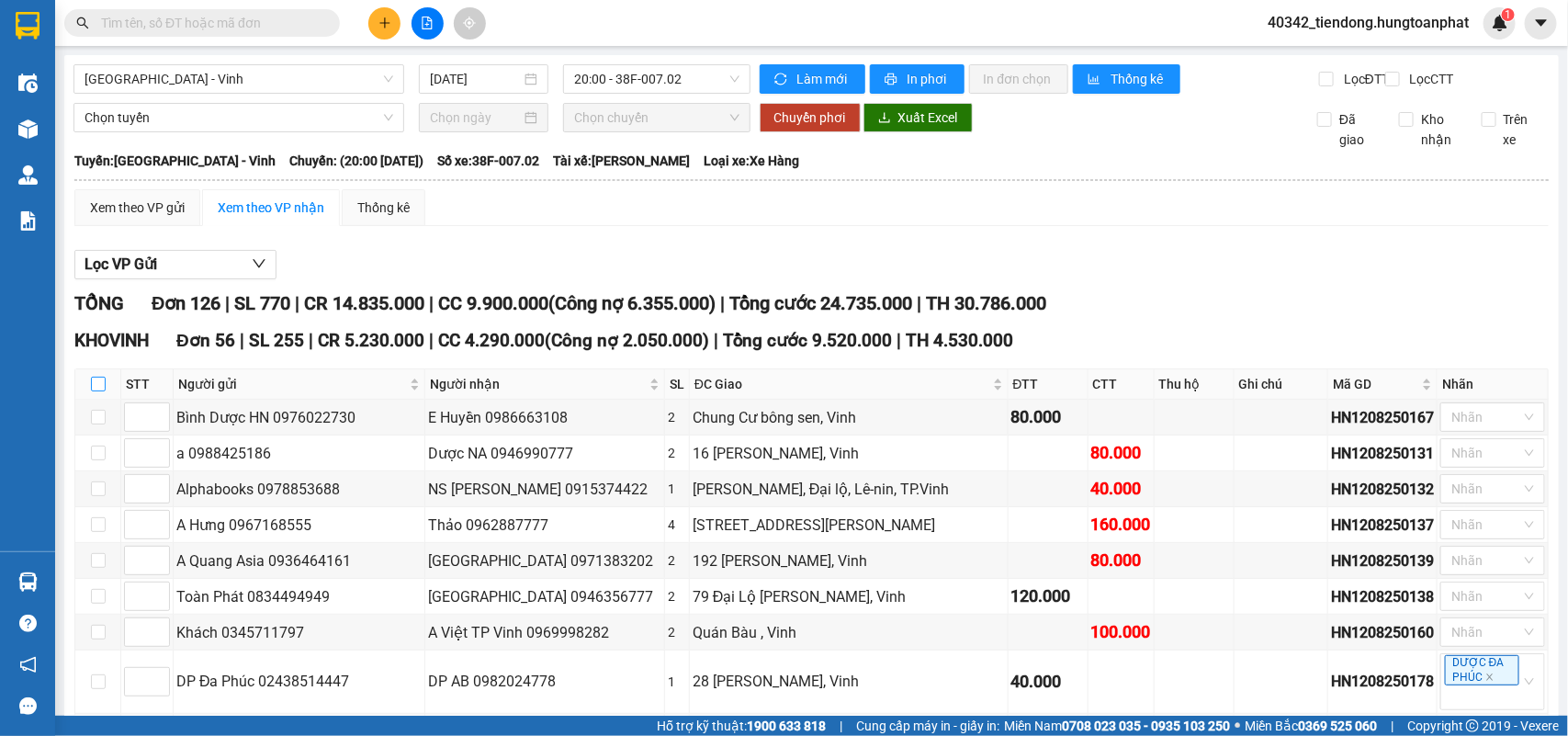
checkbox input "true"
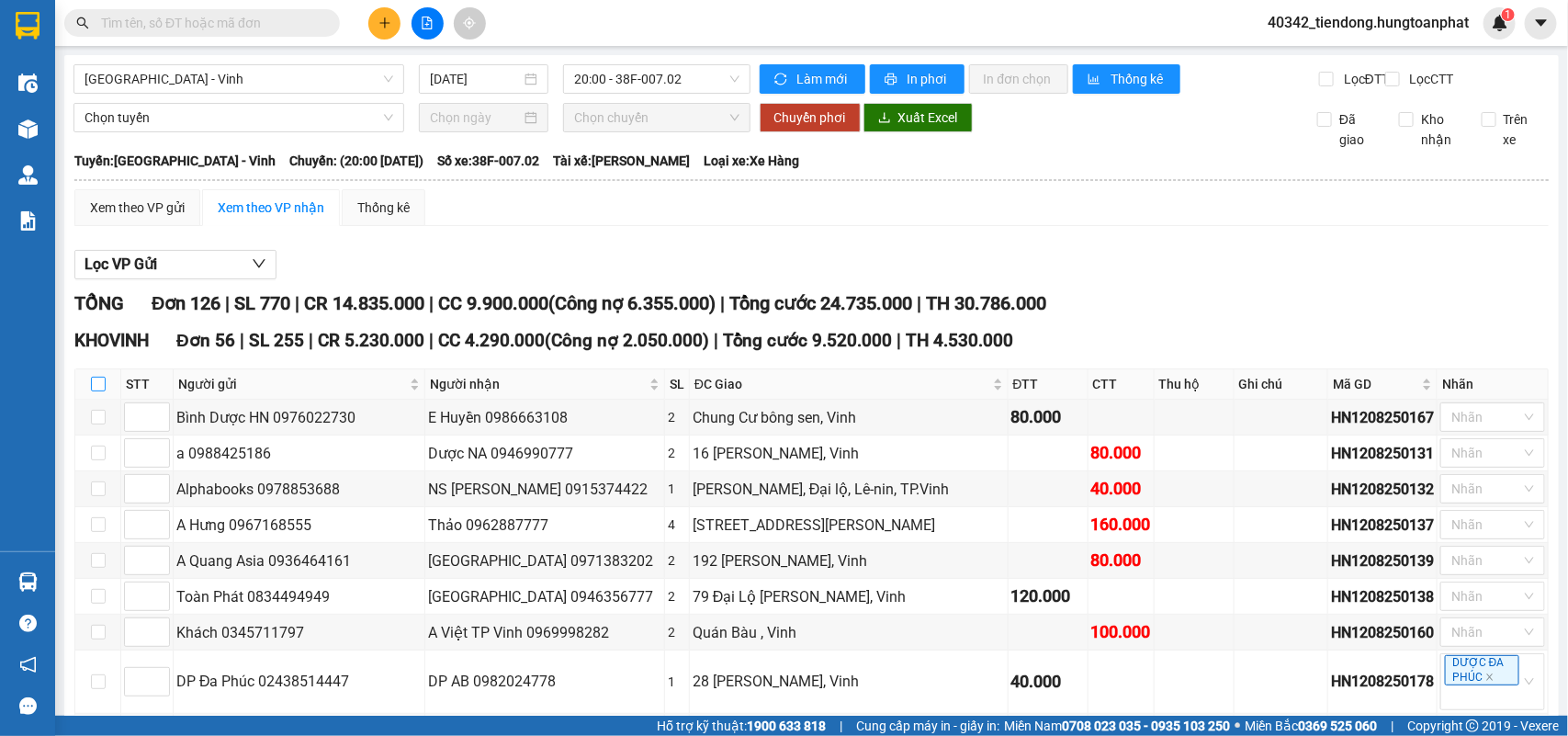
checkbox input "true"
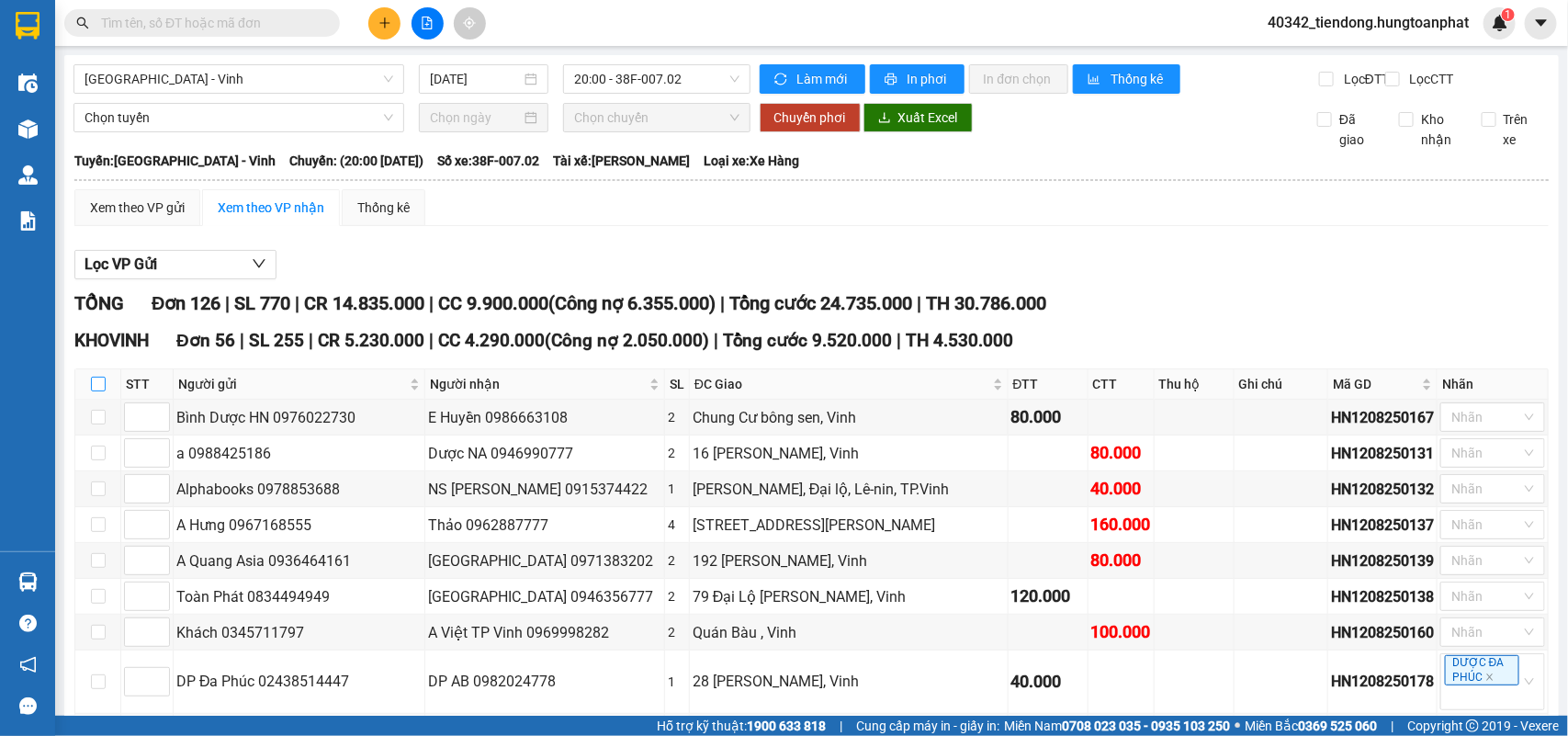
checkbox input "true"
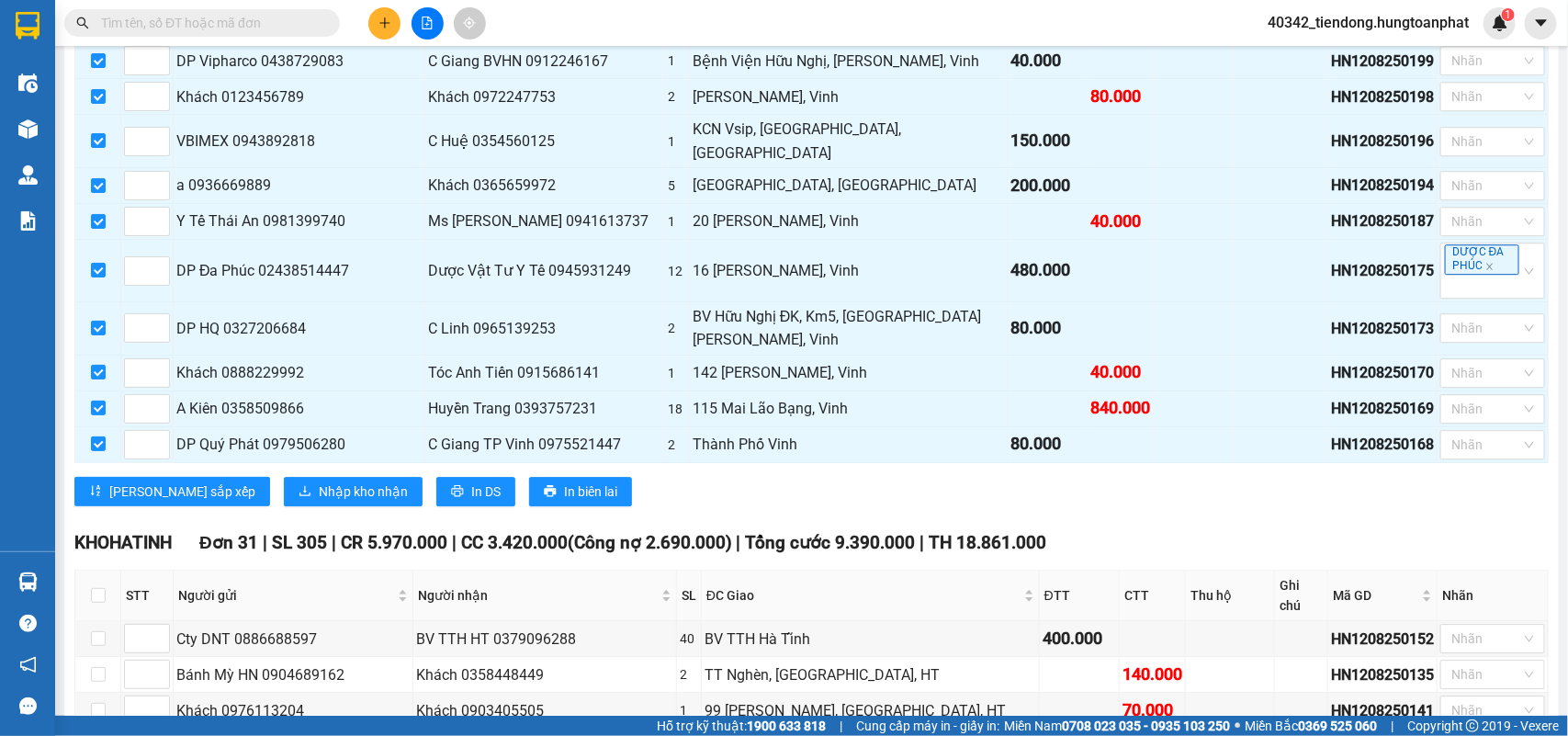
scroll to position [2296, 0]
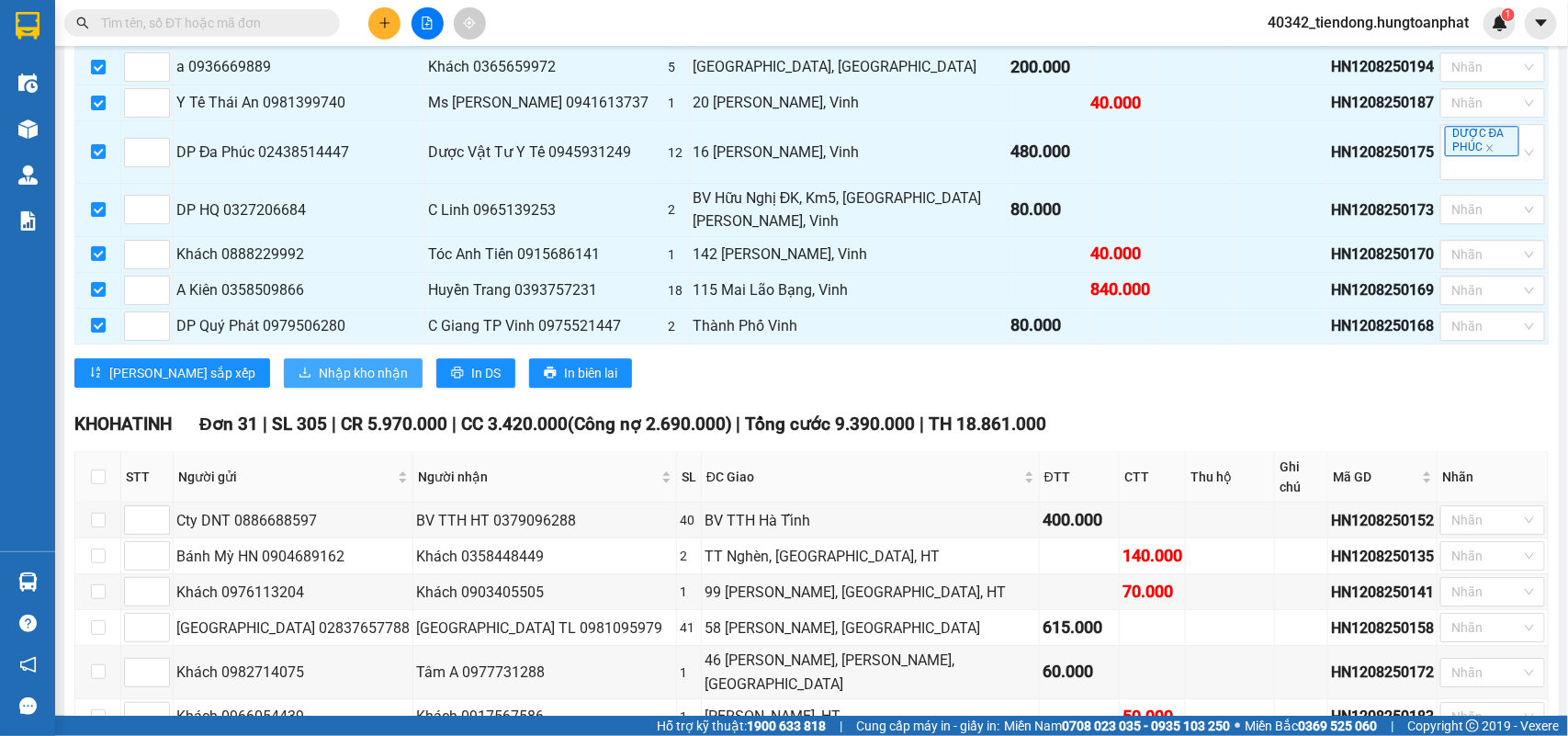
click at [318, 363] on span "Nhập kho nhận" at bounding box center [362, 373] width 89 height 20
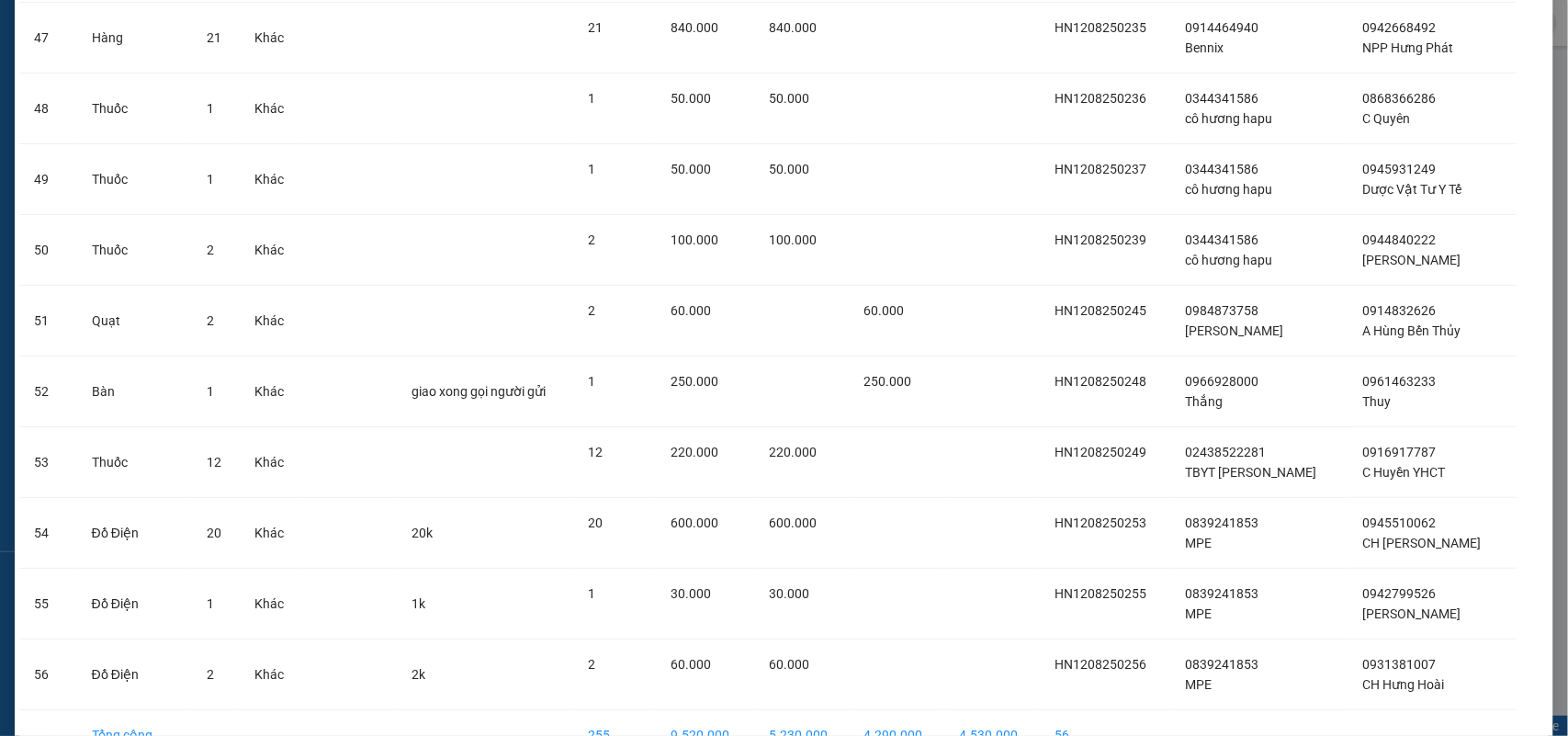
scroll to position [3524, 0]
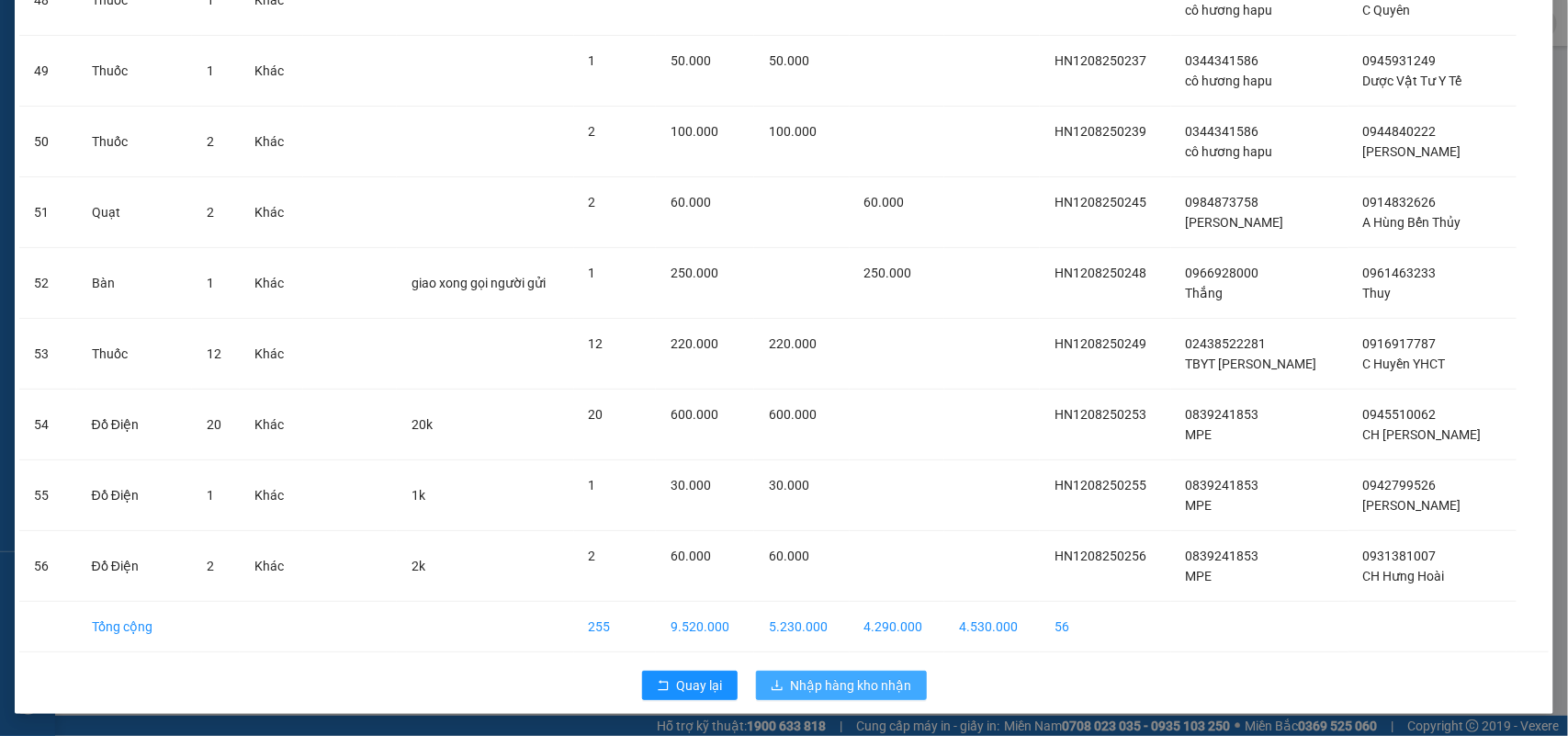
click at [873, 682] on span "Nhập hàng kho nhận" at bounding box center [851, 684] width 121 height 20
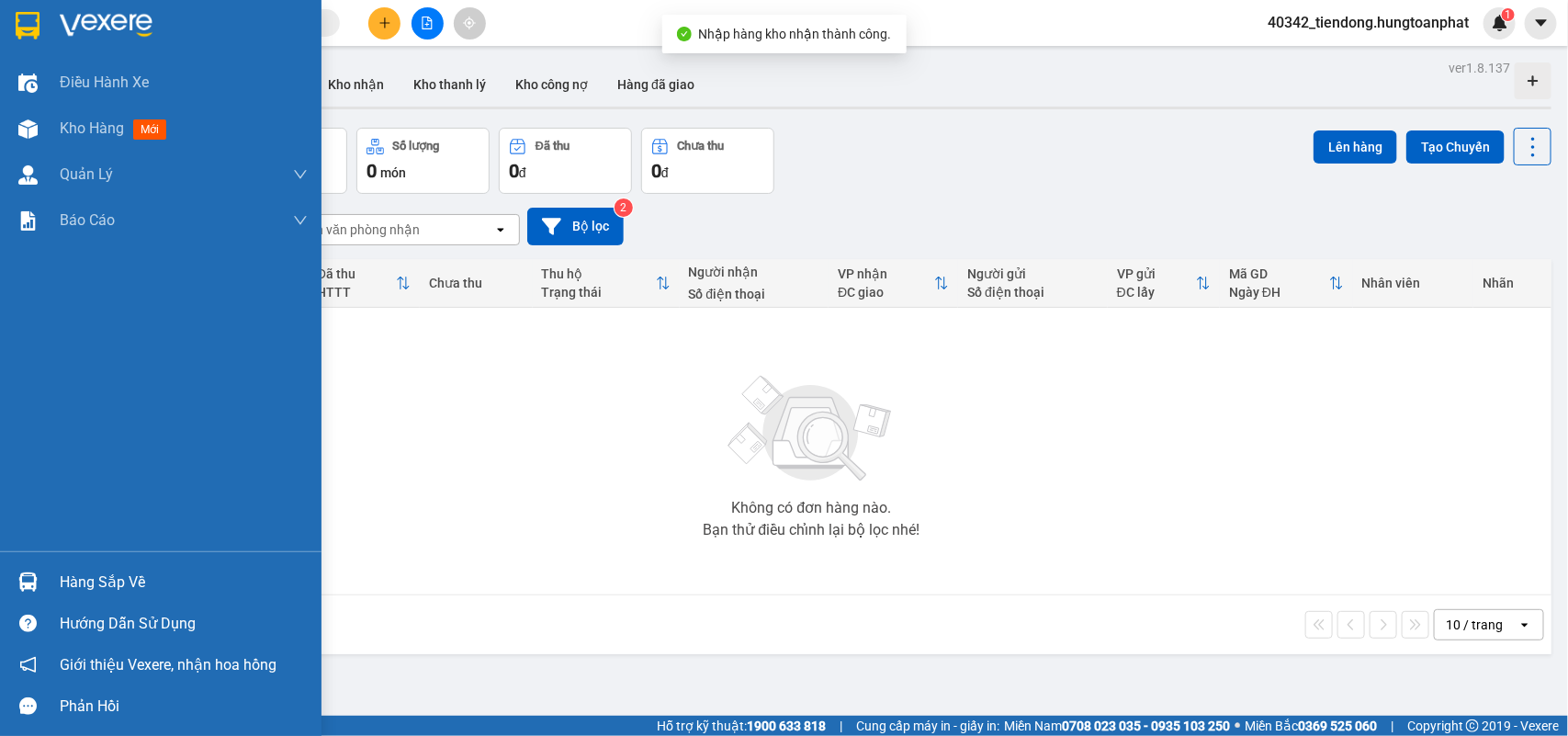
click at [41, 583] on div at bounding box center [28, 582] width 33 height 32
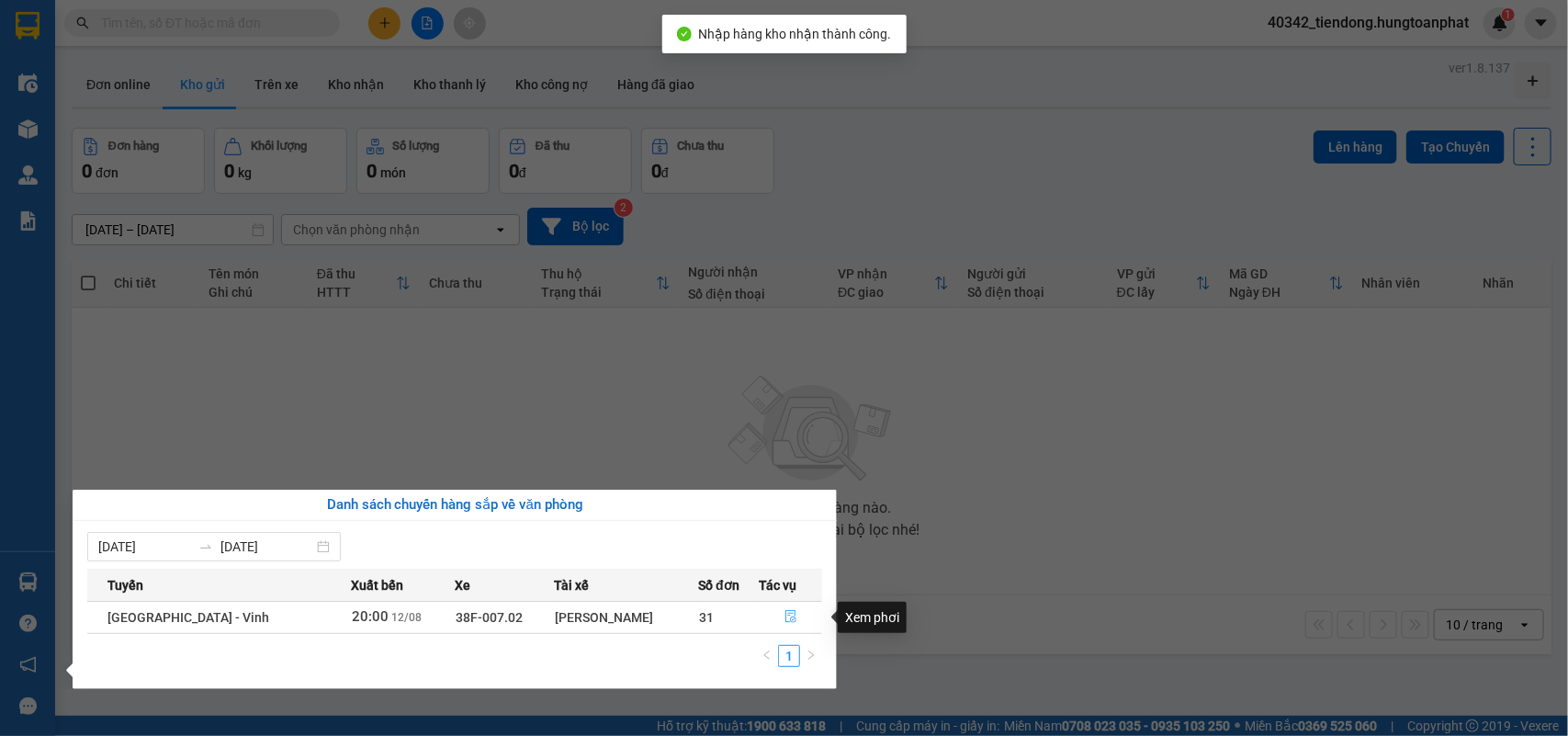
click at [785, 611] on icon "file-done" at bounding box center [791, 616] width 12 height 12
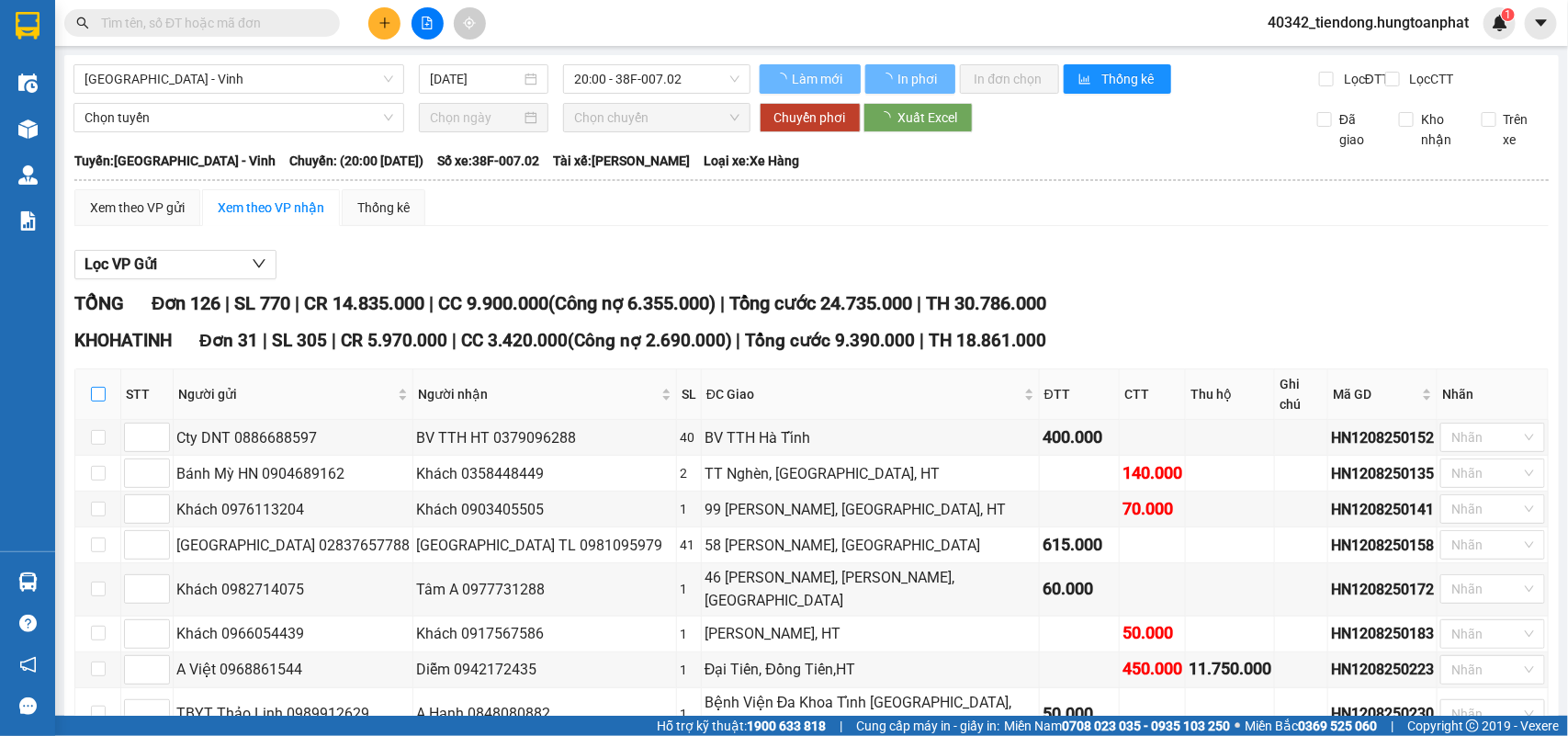
click at [94, 397] on input "checkbox" at bounding box center [98, 394] width 14 height 14
checkbox input "true"
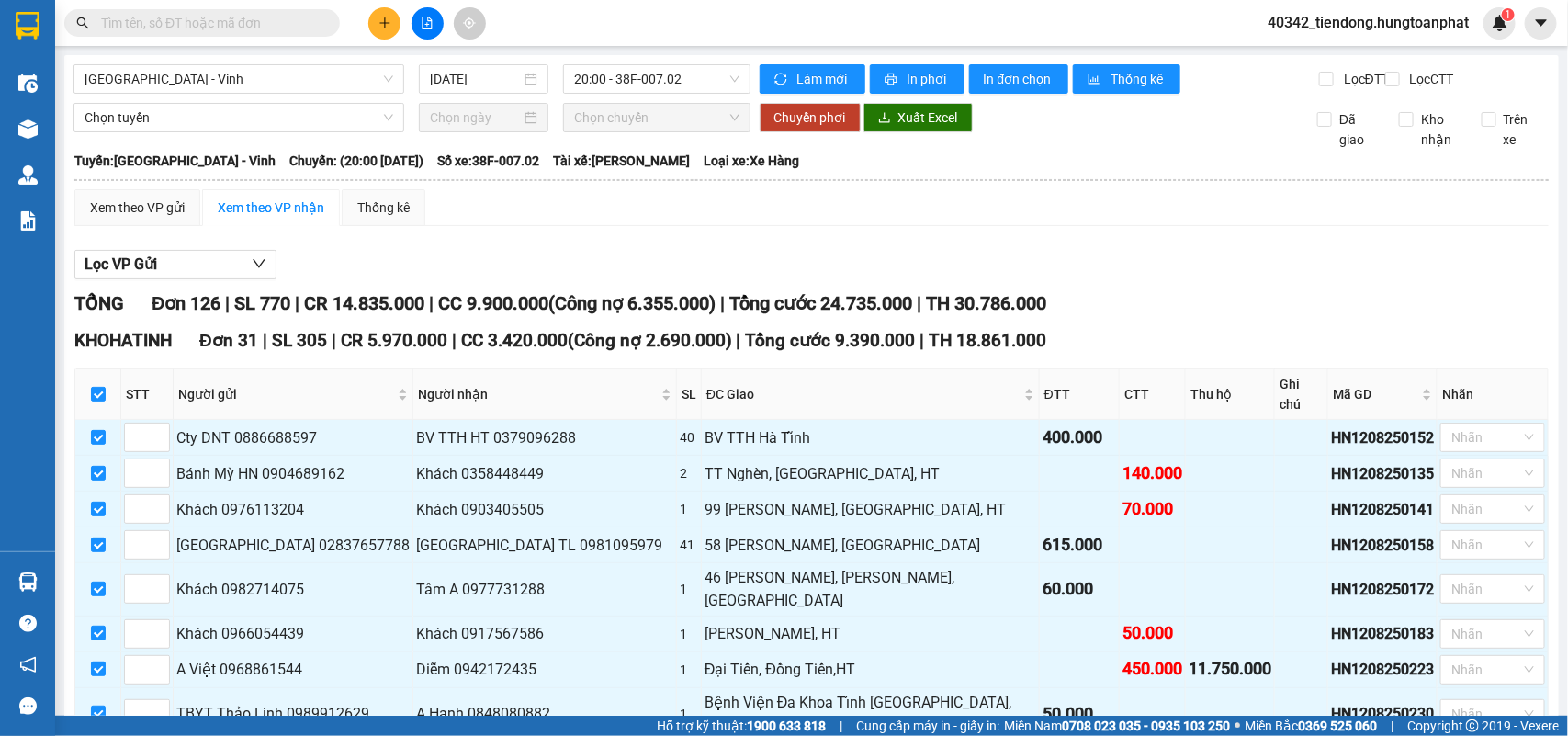
checkbox input "true"
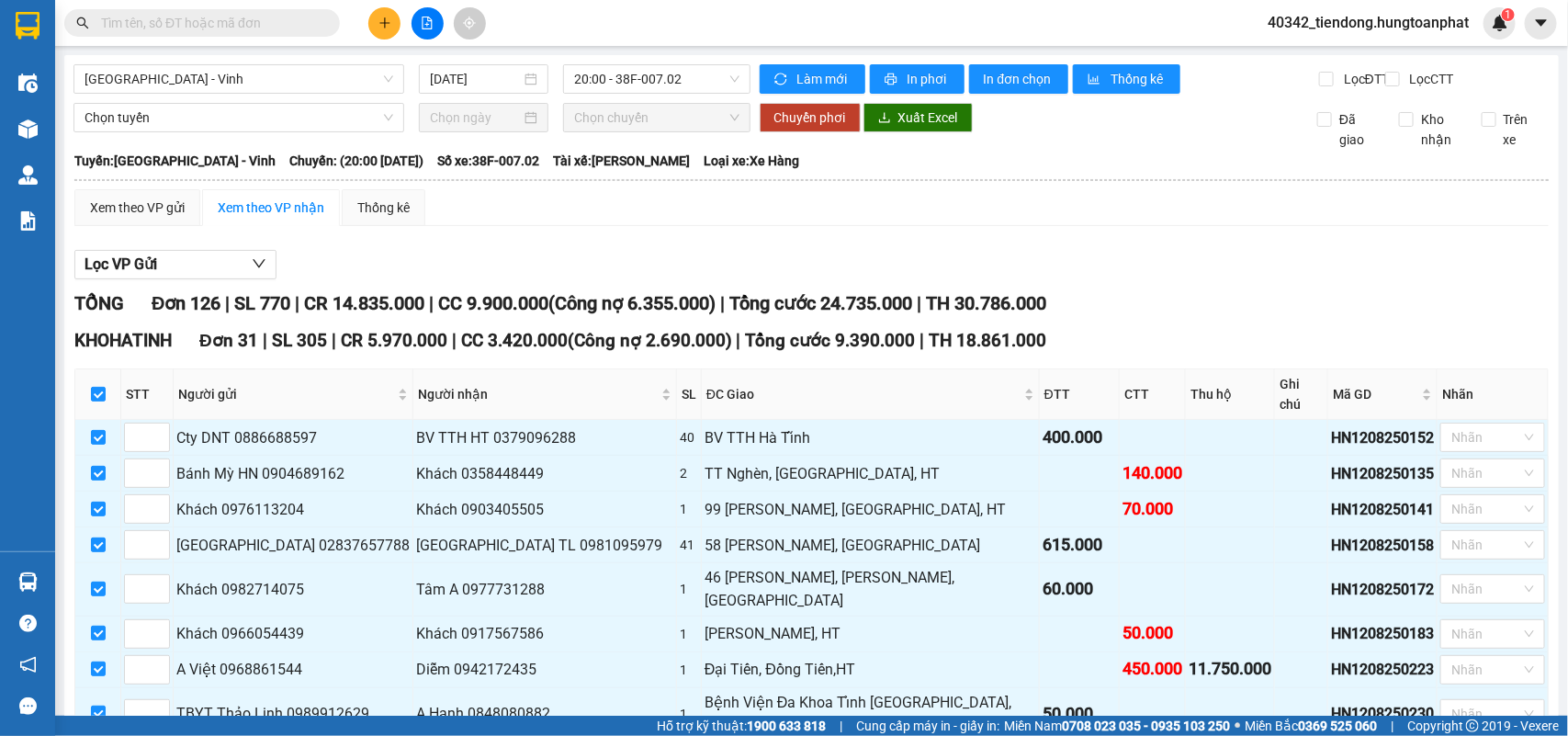
checkbox input "true"
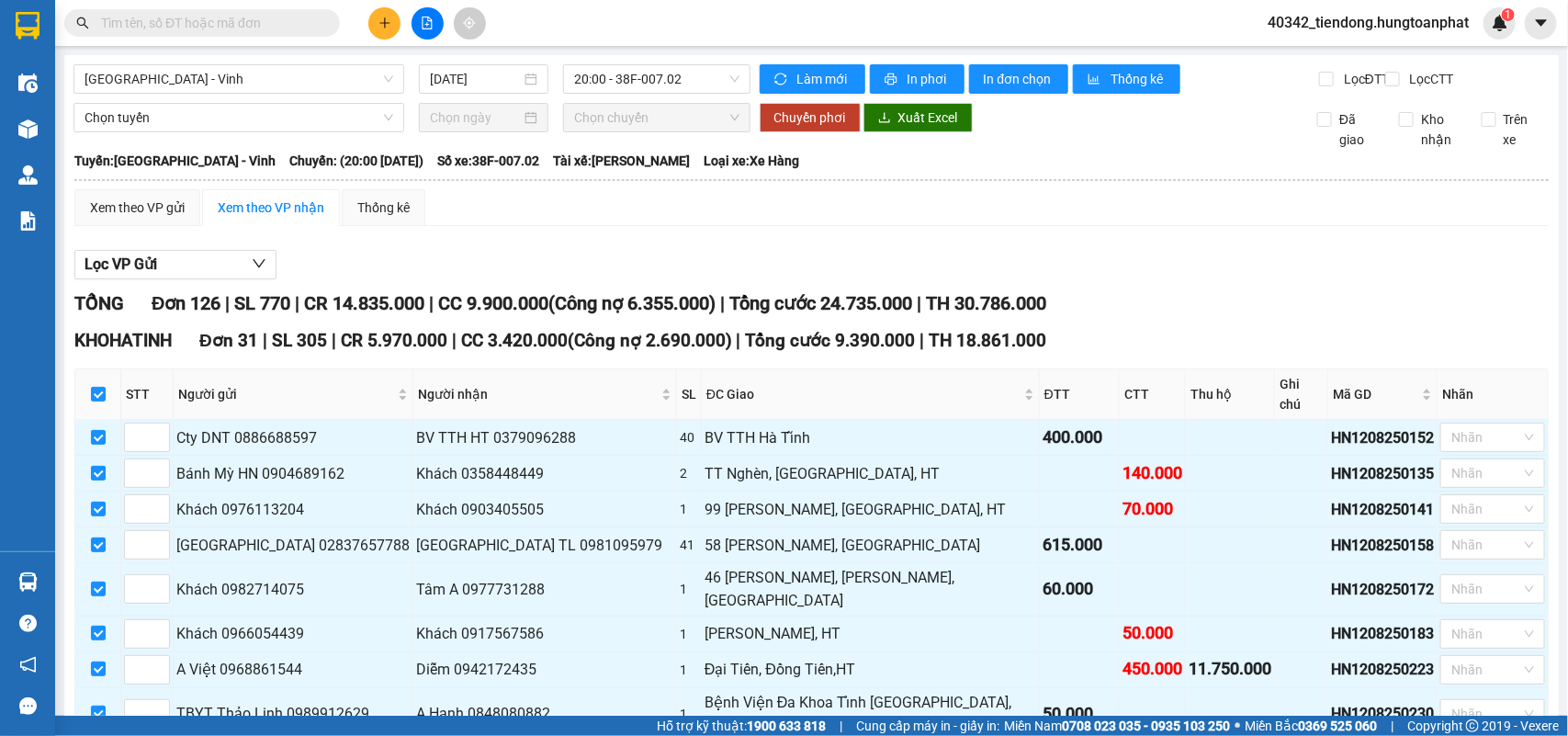
checkbox input "true"
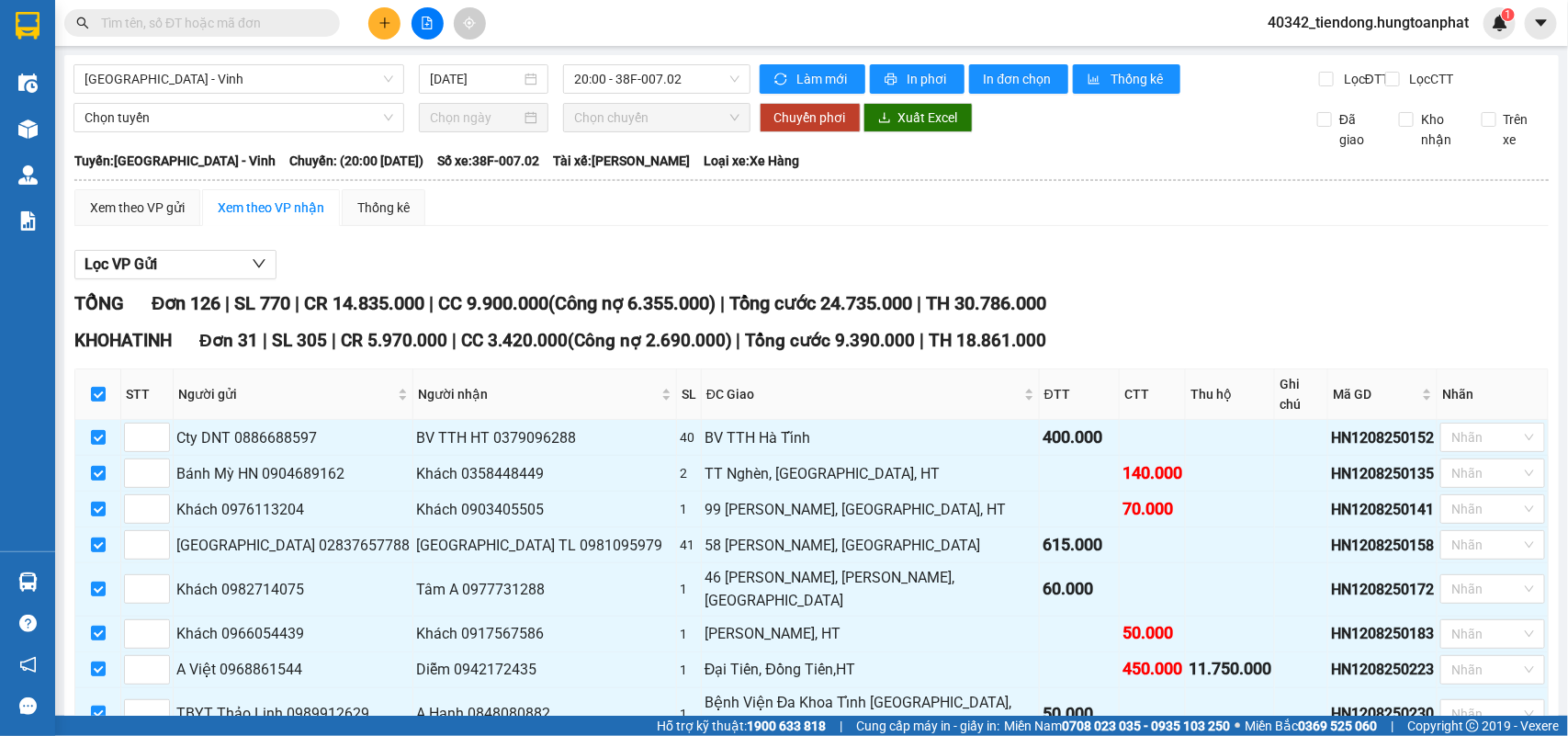
checkbox input "true"
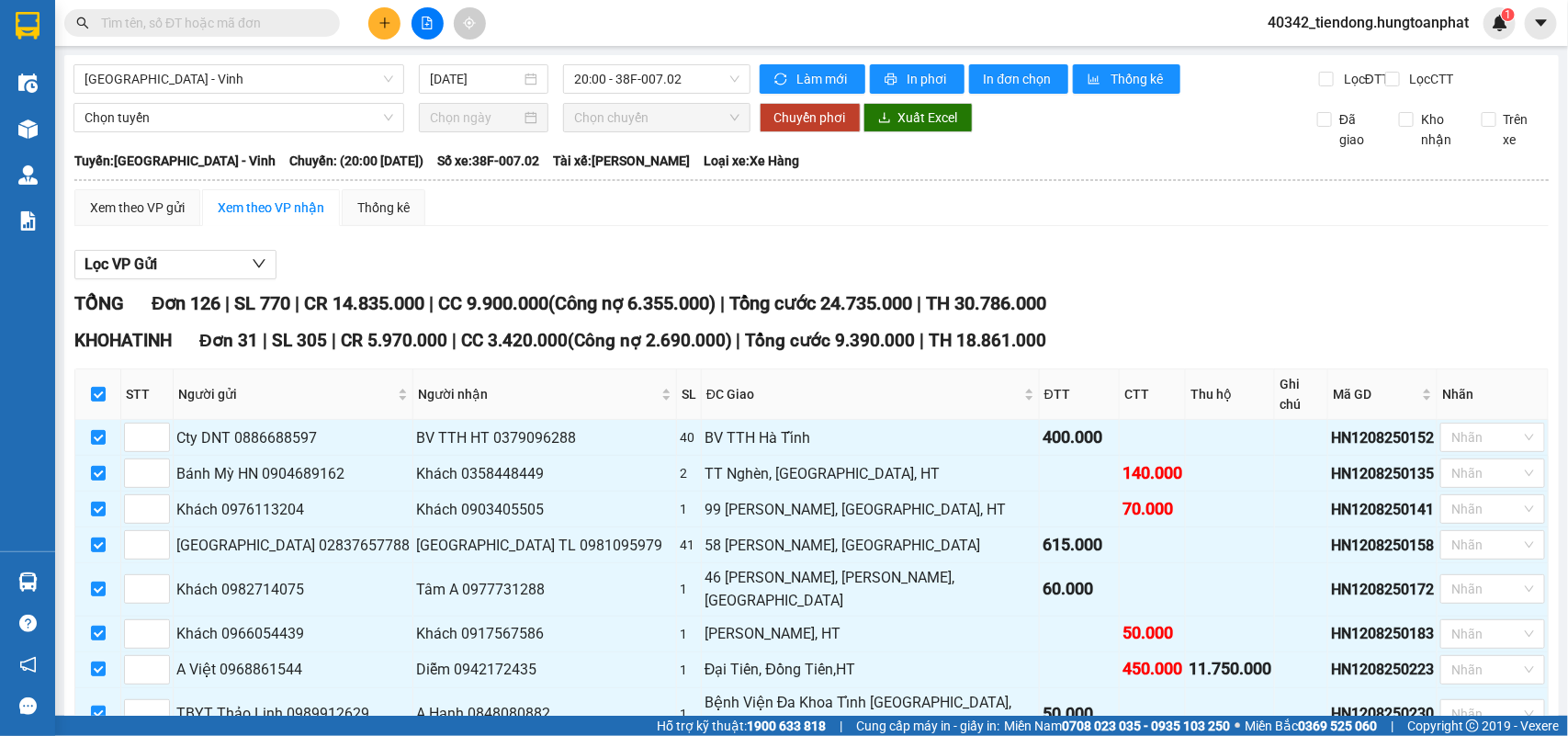
checkbox input "true"
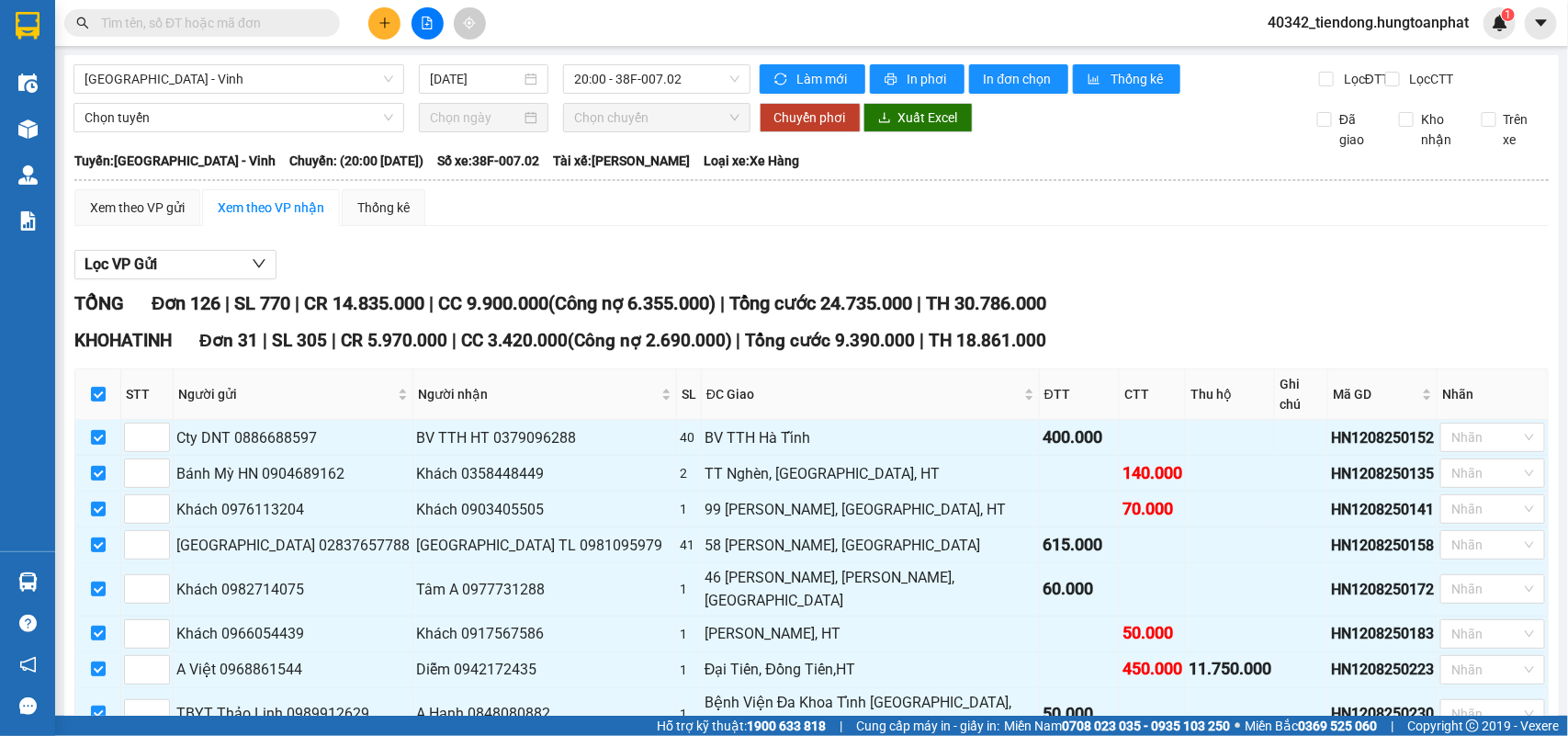
checkbox input "true"
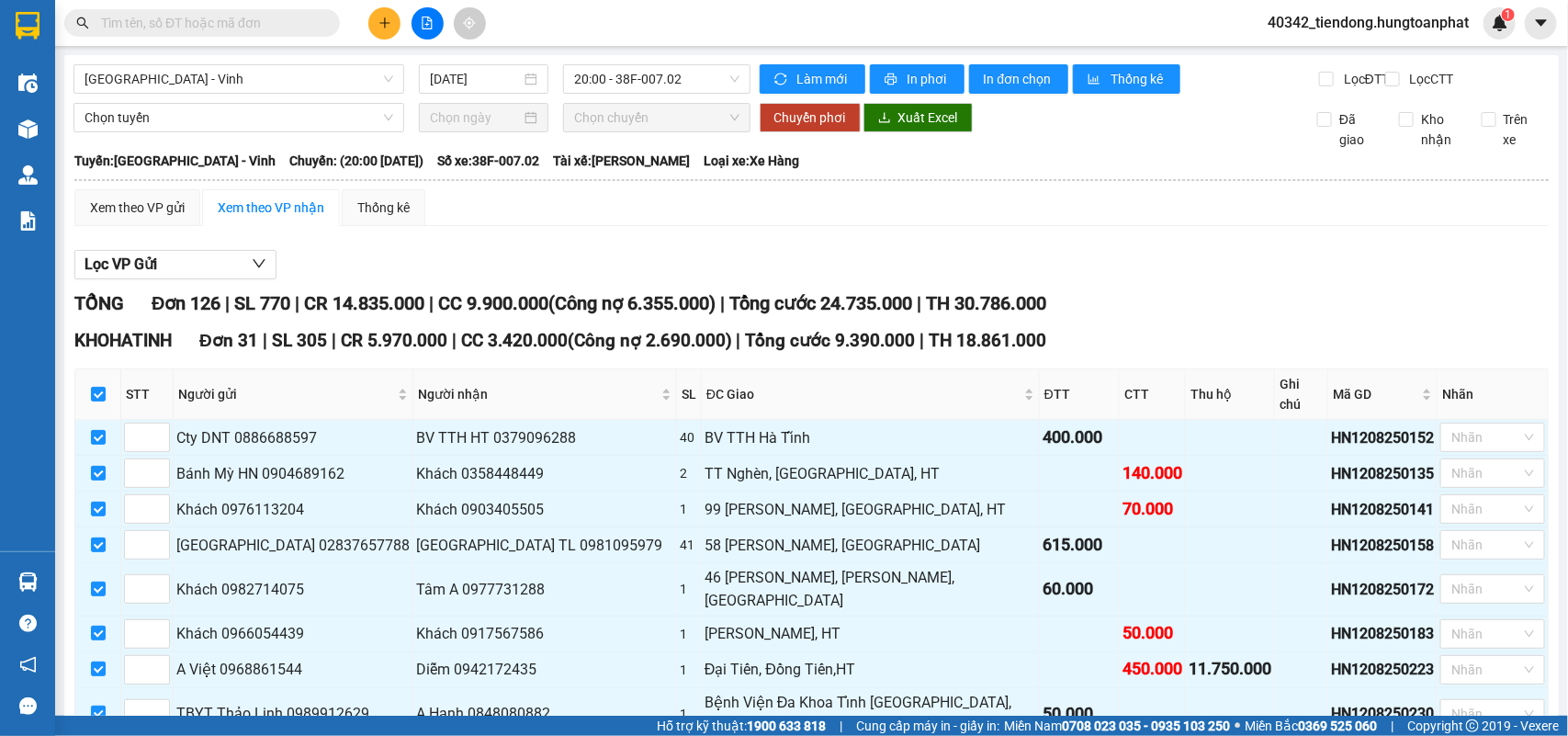
checkbox input "true"
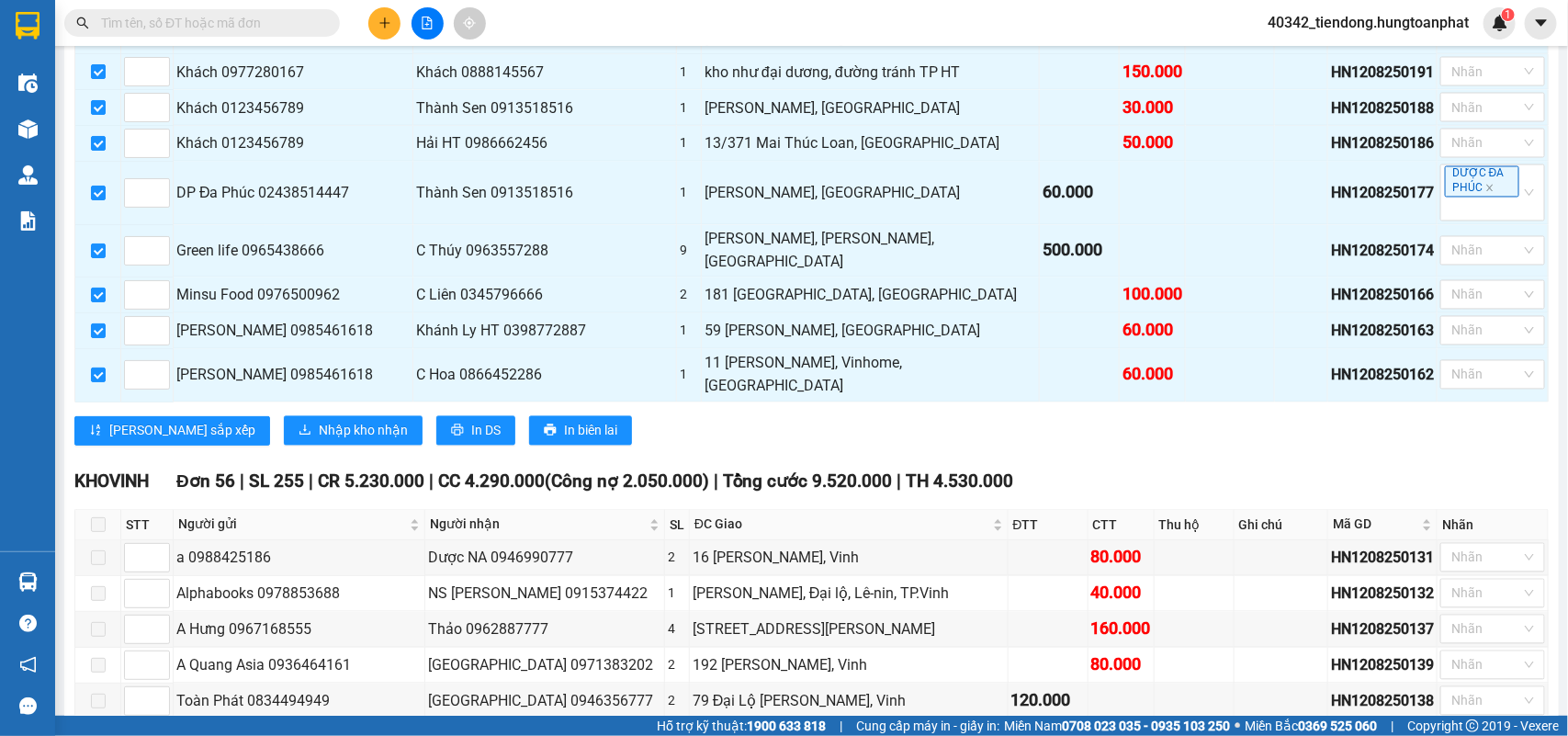
scroll to position [1435, 0]
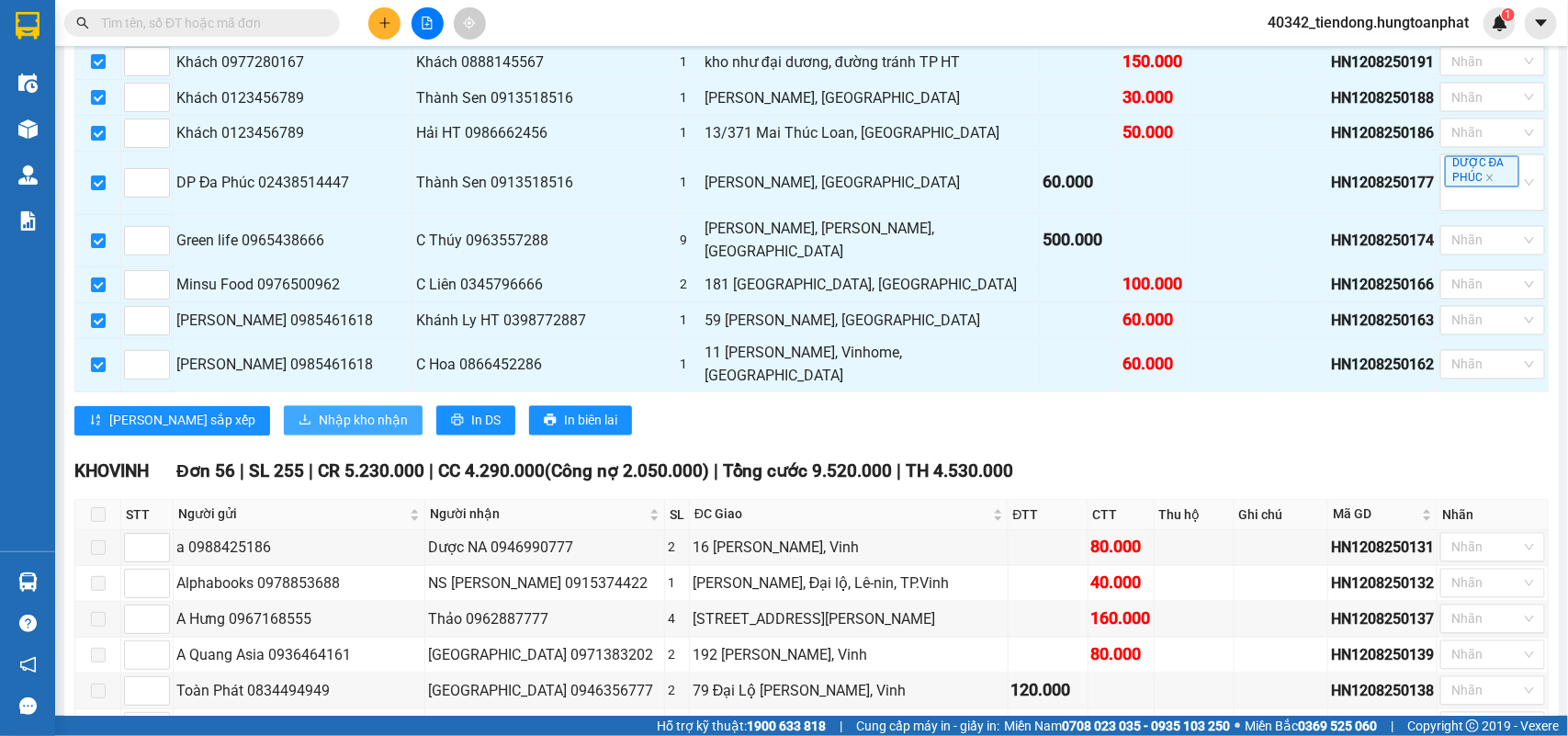
click at [318, 411] on span "Nhập kho nhận" at bounding box center [362, 421] width 89 height 20
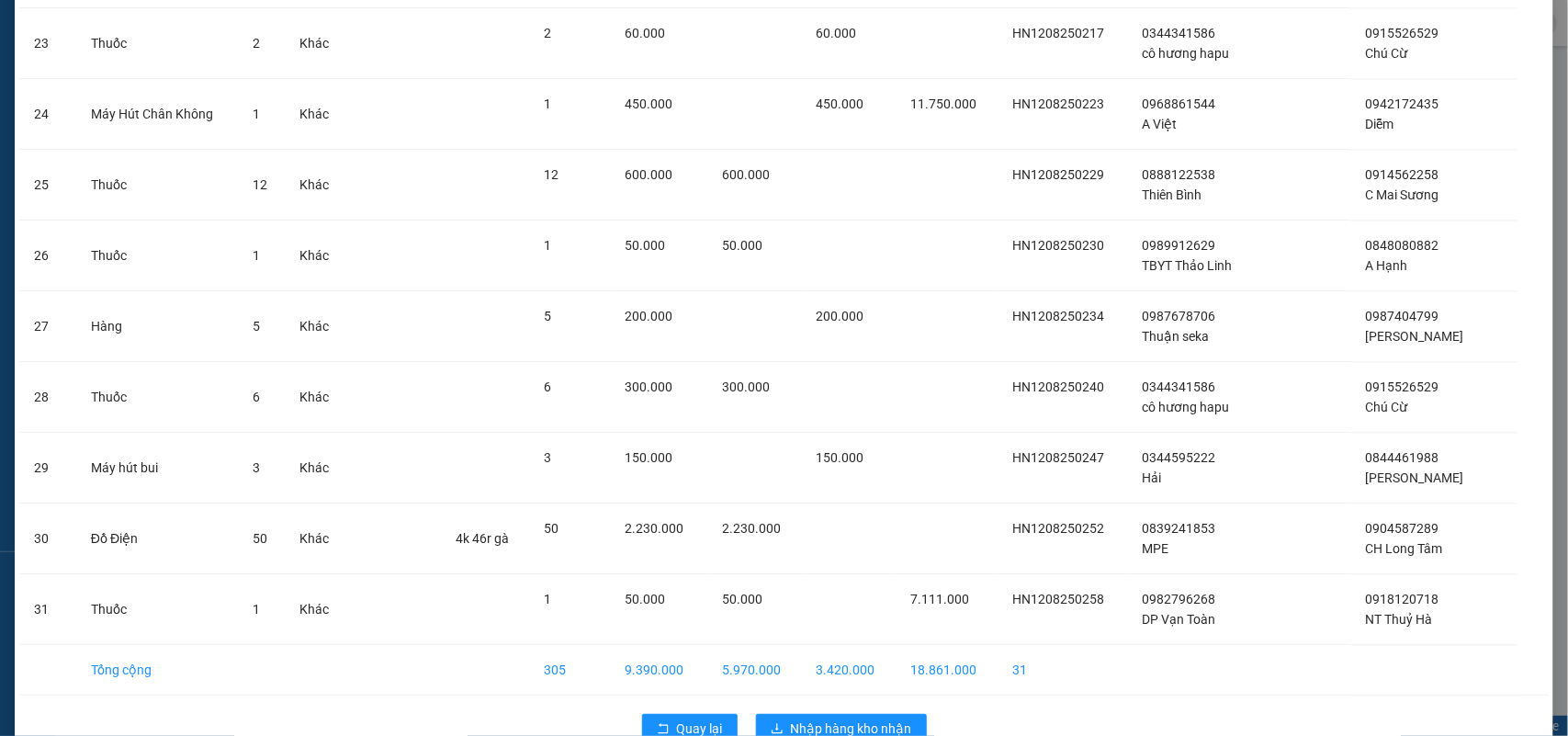
scroll to position [1752, 0]
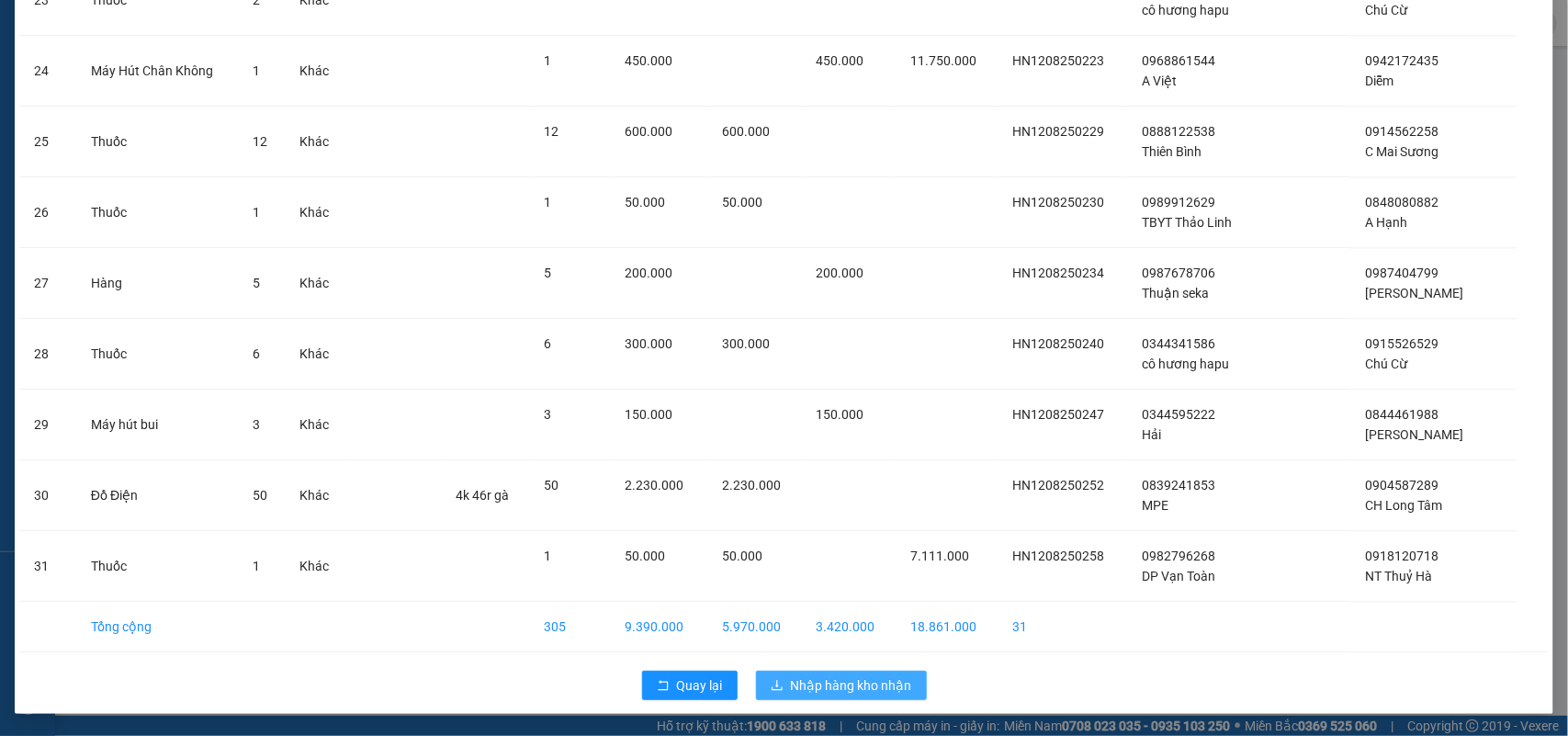
click at [805, 691] on span "Nhập hàng kho nhận" at bounding box center [851, 684] width 121 height 20
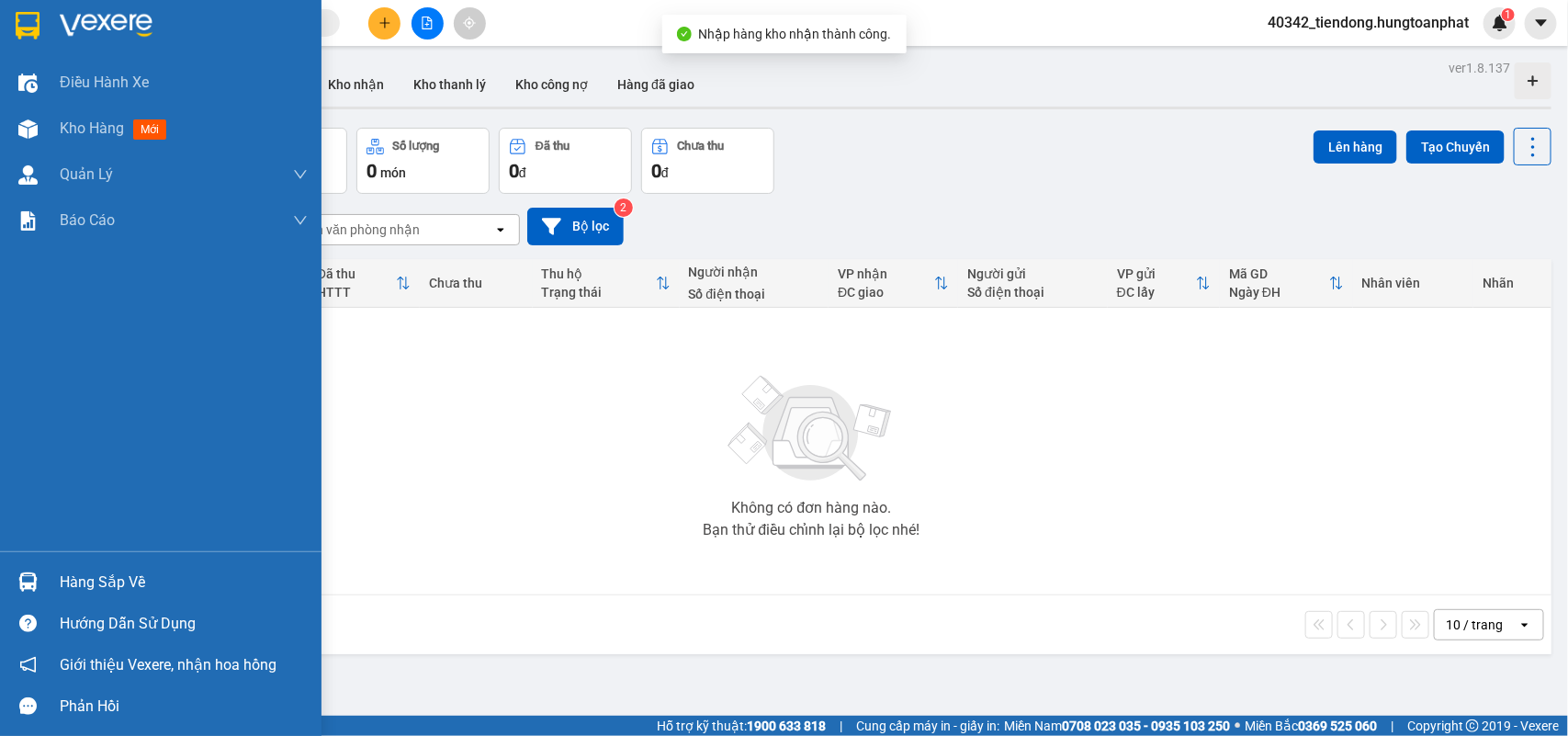
click at [21, 586] on img at bounding box center [28, 582] width 19 height 19
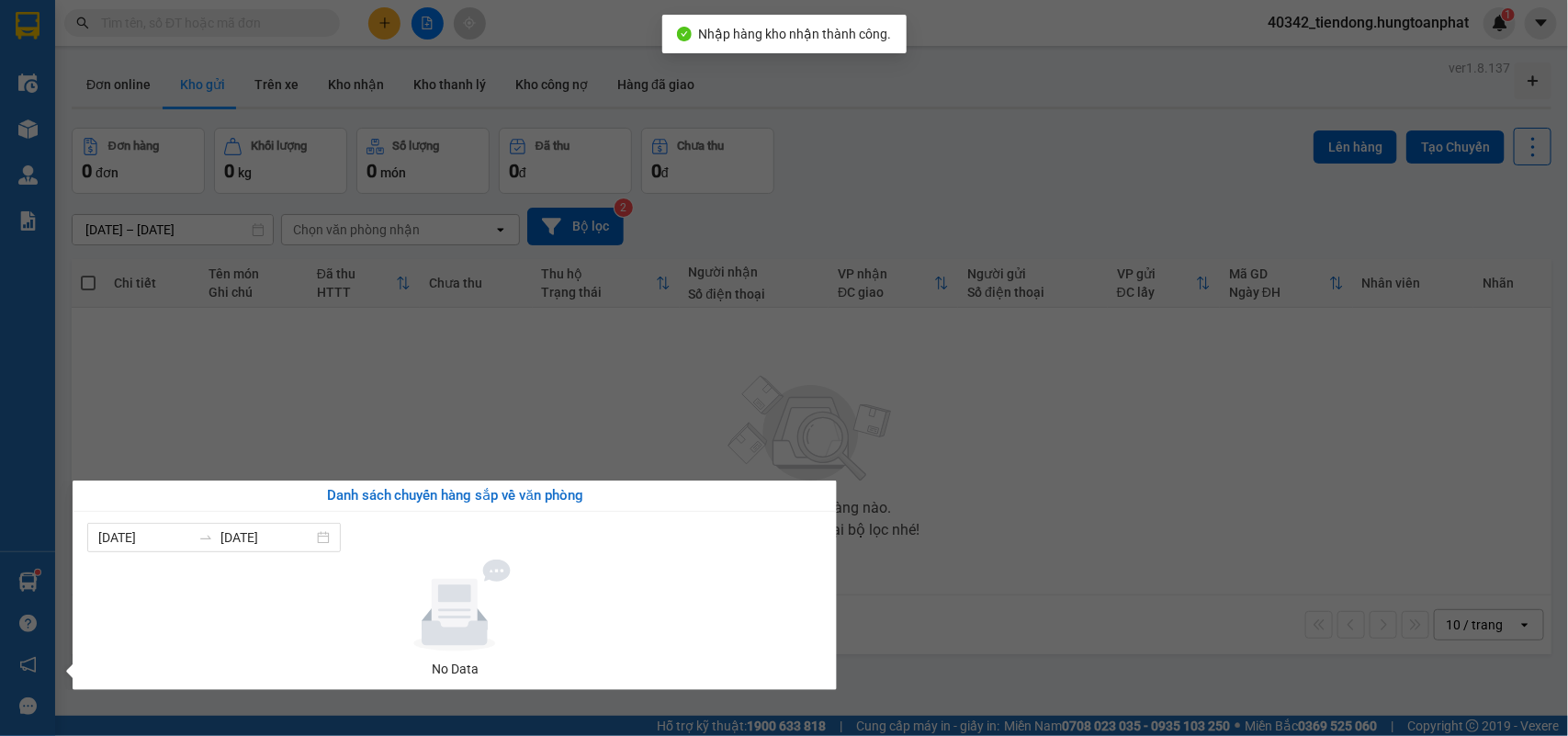
click at [1356, 25] on section "Kết quả tìm kiếm ( 0 ) Bộ lọc No Data 40342_tiendong.hungtoanphat 1 Điều hành x…" at bounding box center [784, 368] width 1568 height 736
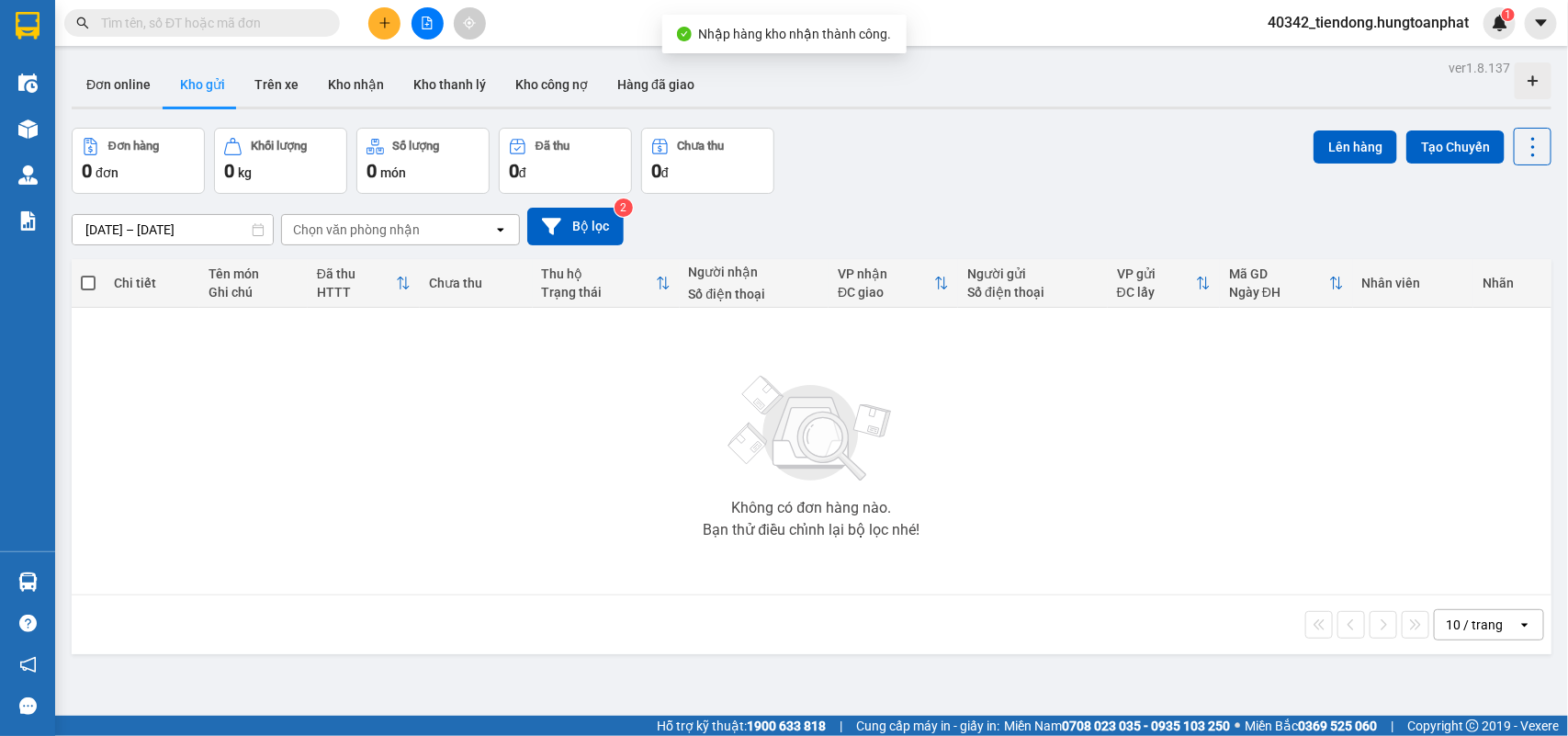
click at [1353, 23] on span "40342_tiendong.hungtoanphat" at bounding box center [1368, 23] width 230 height 23
click at [1297, 58] on span "Đăng xuất" at bounding box center [1376, 56] width 195 height 20
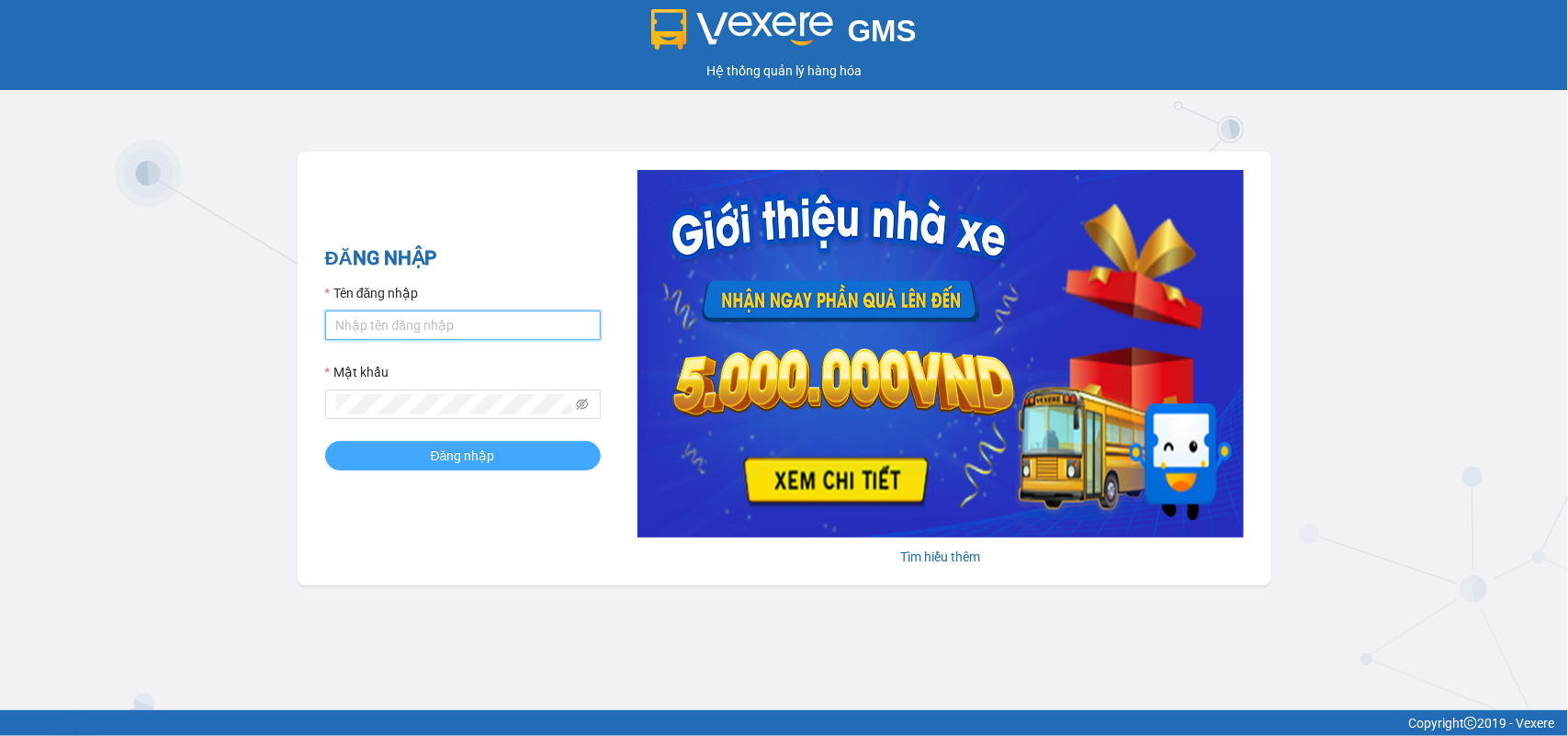
type input "tiendong.hungtoanphat"
click at [467, 460] on span "Đăng nhập" at bounding box center [463, 455] width 64 height 20
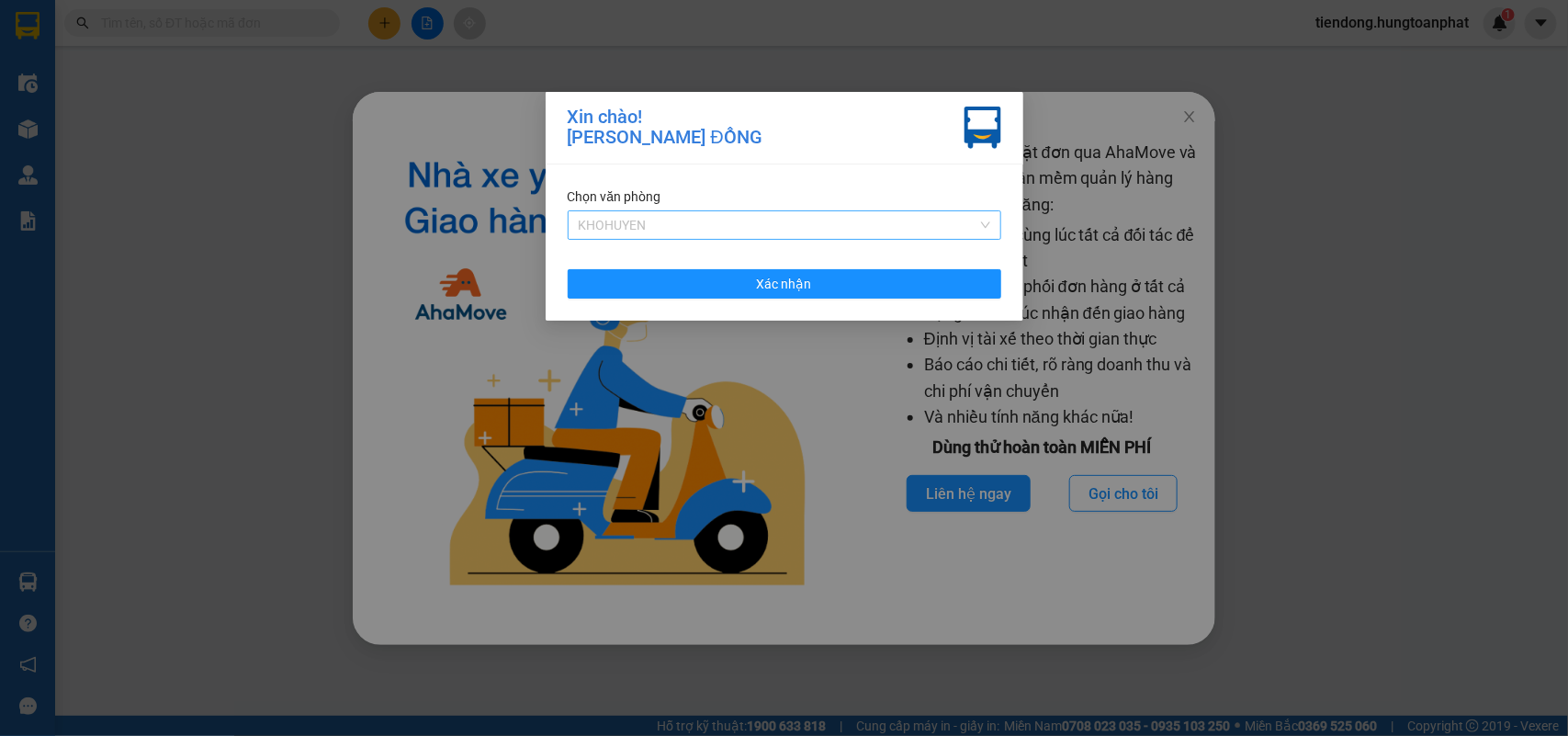
click at [611, 236] on span "KHOHUYEN" at bounding box center [784, 225] width 412 height 28
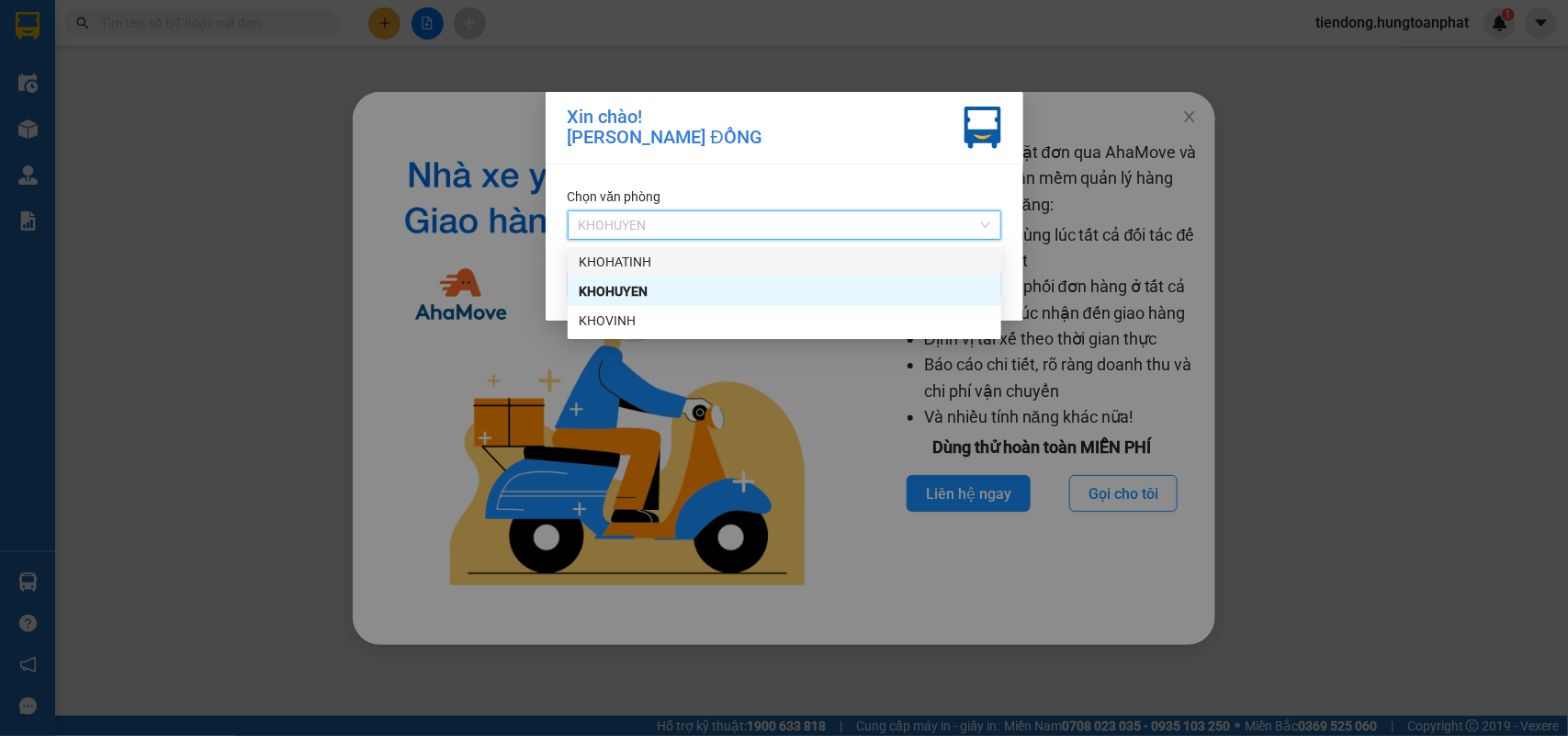
click at [612, 255] on div "KHOHATINH" at bounding box center [784, 261] width 412 height 20
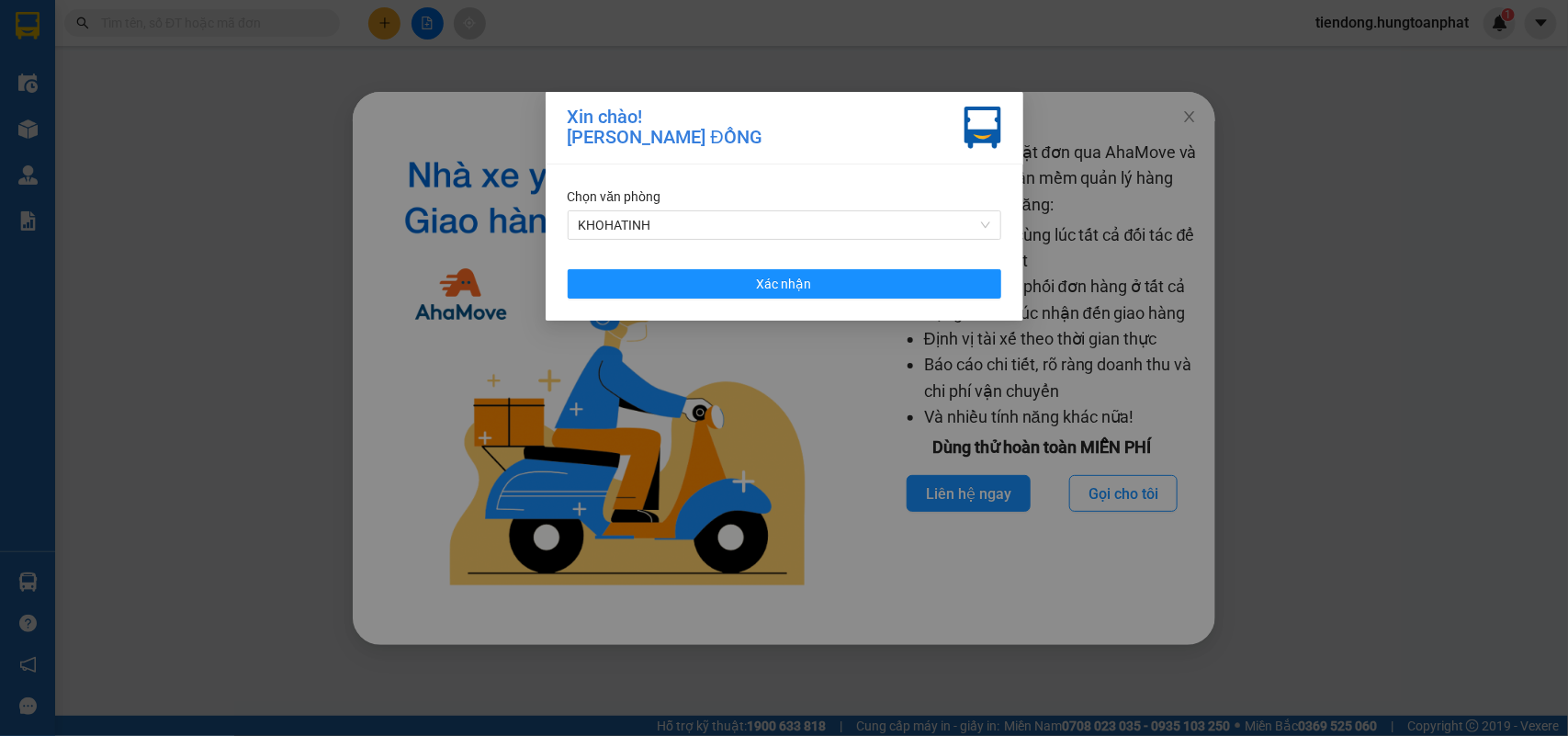
click at [672, 303] on div "Chọn văn phòng KHOHATINH Xác nhận" at bounding box center [785, 242] width 478 height 156
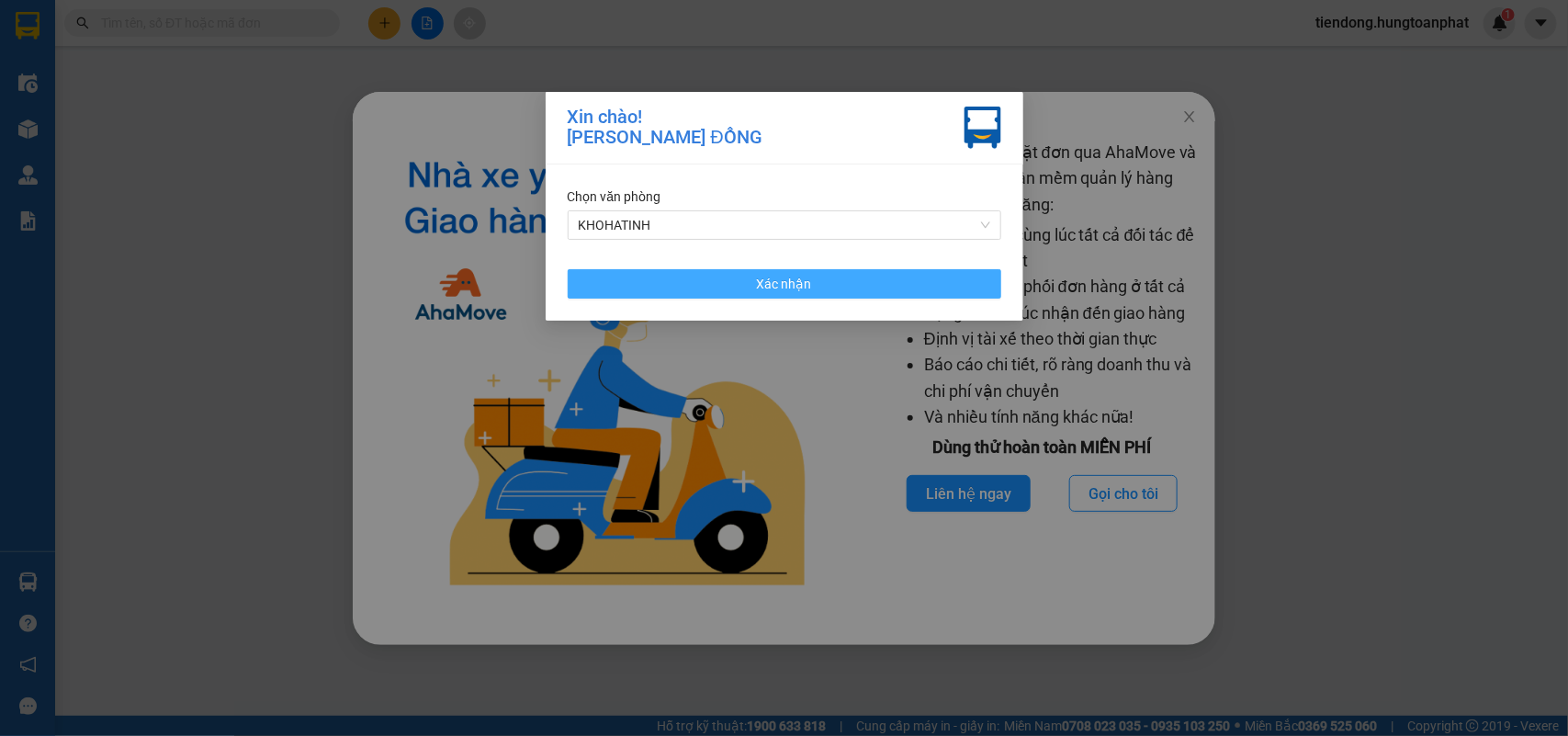
click at [670, 286] on button "Xác nhận" at bounding box center [785, 284] width 434 height 30
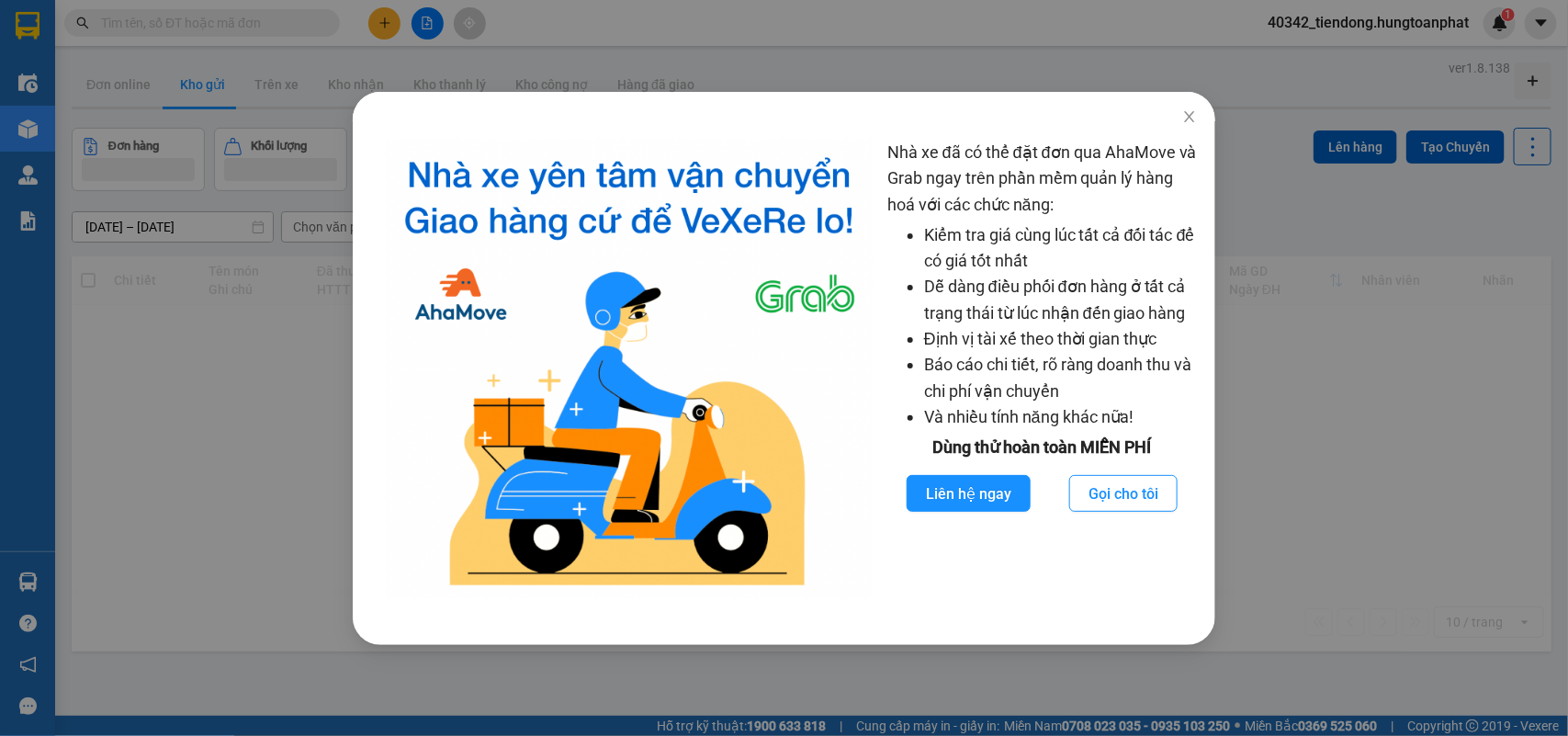
click at [33, 581] on div "Nhà xe đã có thể đặt đơn qua AhaMove và Grab ngay trên phần mềm quản lý hàng ho…" at bounding box center [784, 368] width 1568 height 736
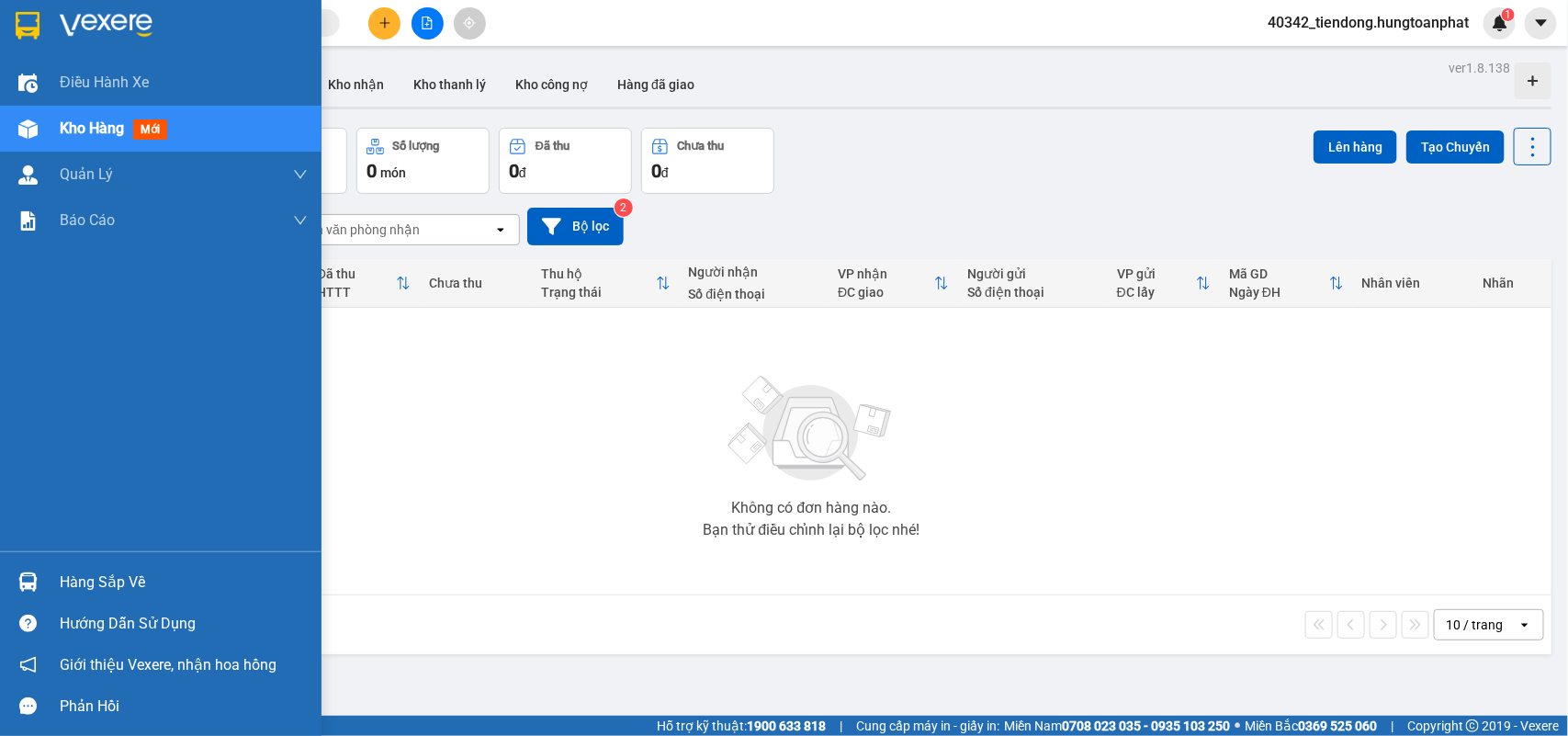
click at [33, 581] on body "Kết quả tìm kiếm ( 0 ) Bộ lọc No Data 40342_tiendong.hungtoanphat 1 Điều hành x…" at bounding box center [784, 368] width 1568 height 736
click at [33, 581] on img at bounding box center [28, 582] width 19 height 19
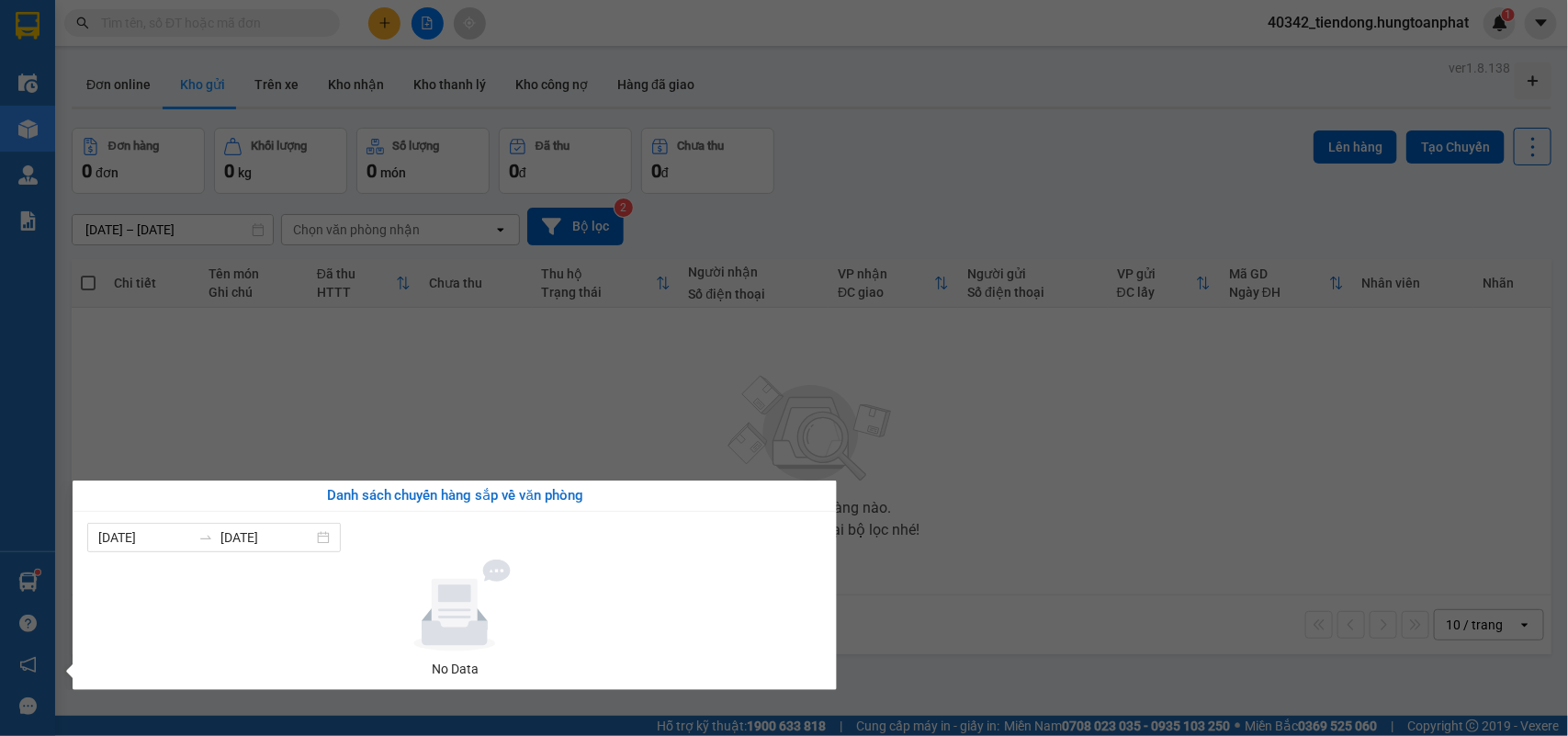
click at [1265, 30] on section "Kết quả tìm kiếm ( 0 ) Bộ lọc No Data 40342_tiendong.hungtoanphat 1 Điều hành x…" at bounding box center [784, 368] width 1568 height 736
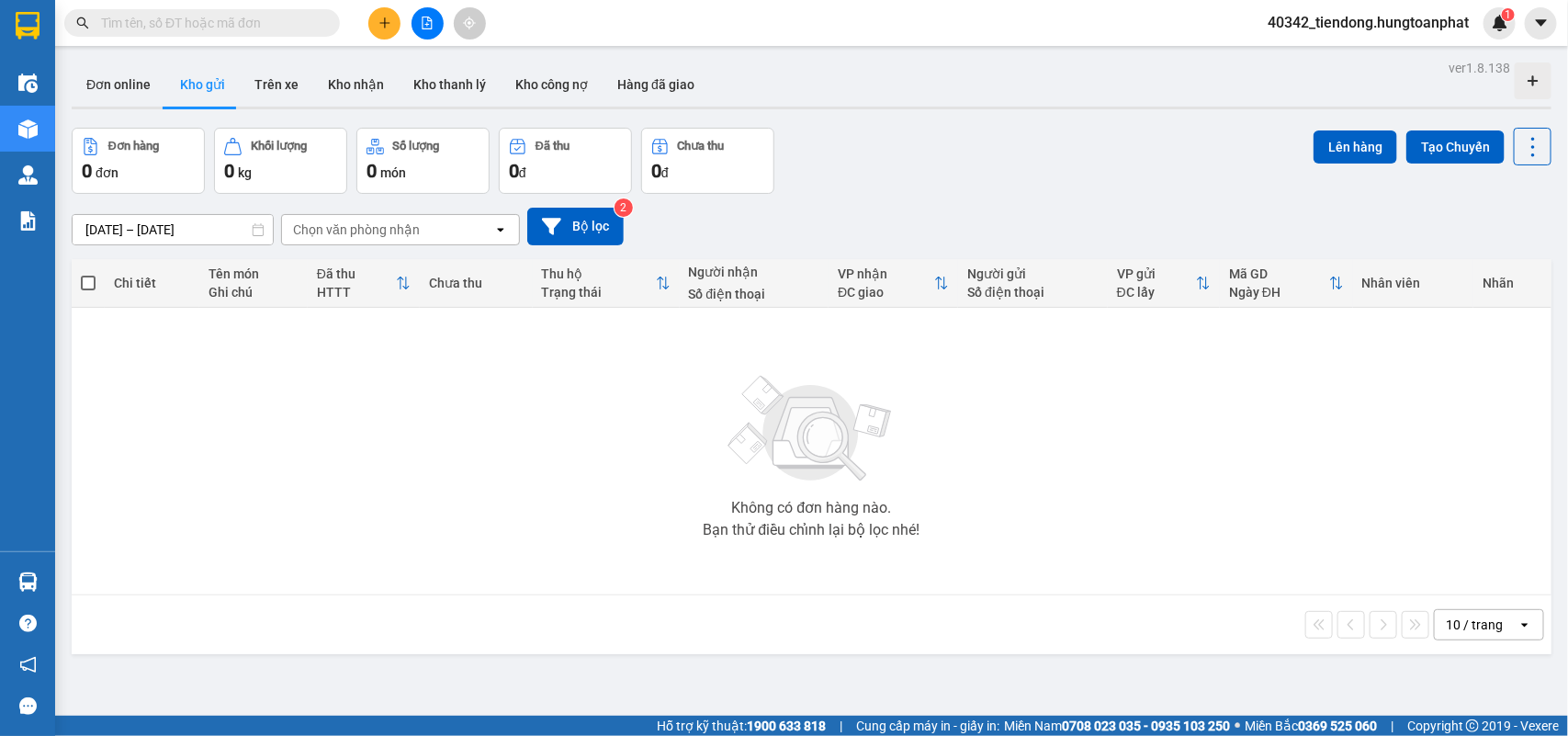
click at [1274, 16] on span "40342_tiendong.hungtoanphat" at bounding box center [1368, 23] width 230 height 23
click at [1273, 44] on ul "Đăng xuất Đổi mật khẩu" at bounding box center [1366, 71] width 235 height 66
click at [1271, 51] on li "Đăng xuất" at bounding box center [1366, 56] width 235 height 30
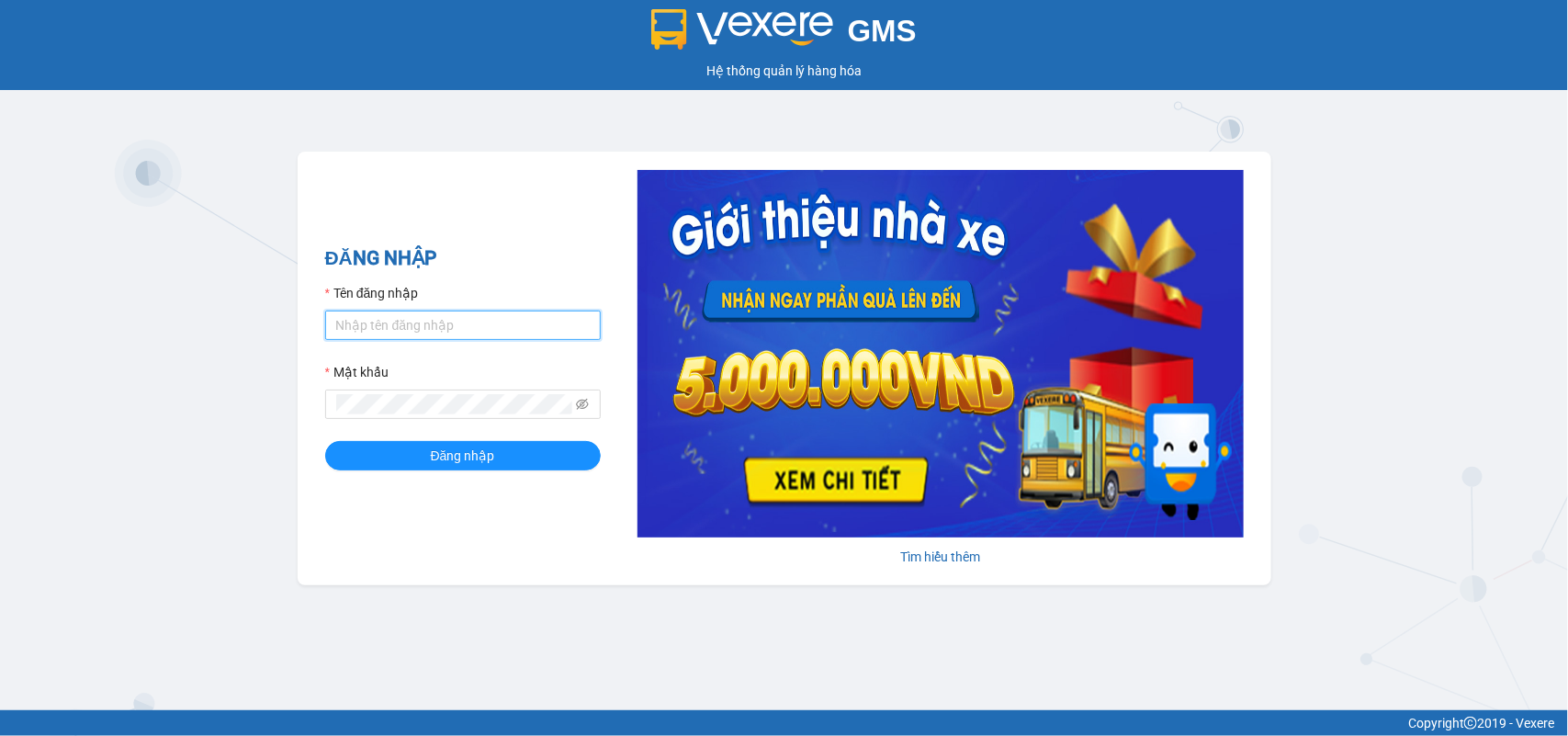
type input "tiendong.hungtoanphat"
click at [416, 439] on form "Tên đăng nhập tiendong.hungtoanphat Mật khẩu Đăng nhập" at bounding box center [463, 377] width 275 height 187
click at [419, 457] on button "Đăng nhập" at bounding box center [463, 455] width 275 height 30
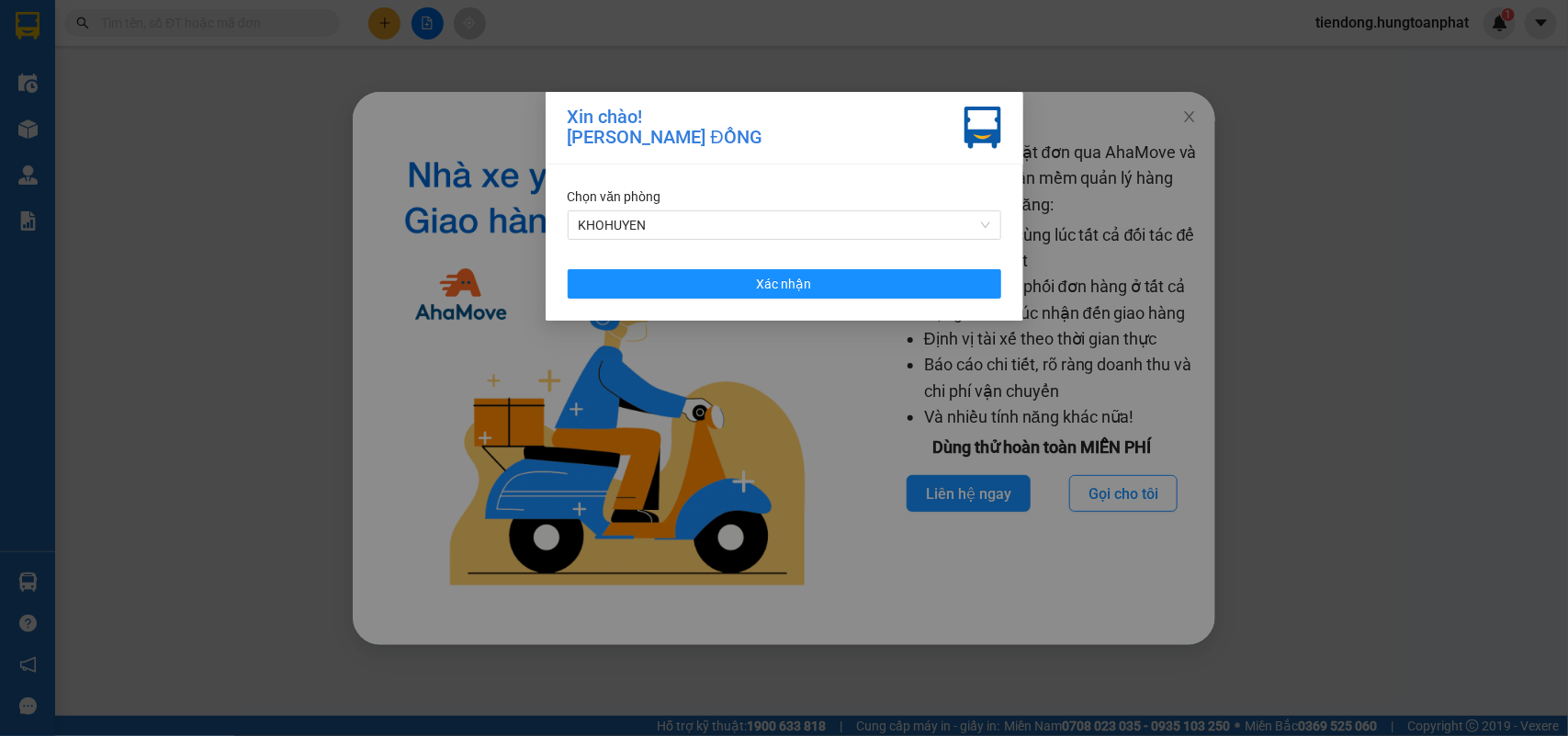
click at [650, 208] on div "Chọn văn phòng KHOHUYEN" at bounding box center [785, 213] width 434 height 54
click at [650, 226] on span "KHOHUYEN" at bounding box center [784, 225] width 412 height 28
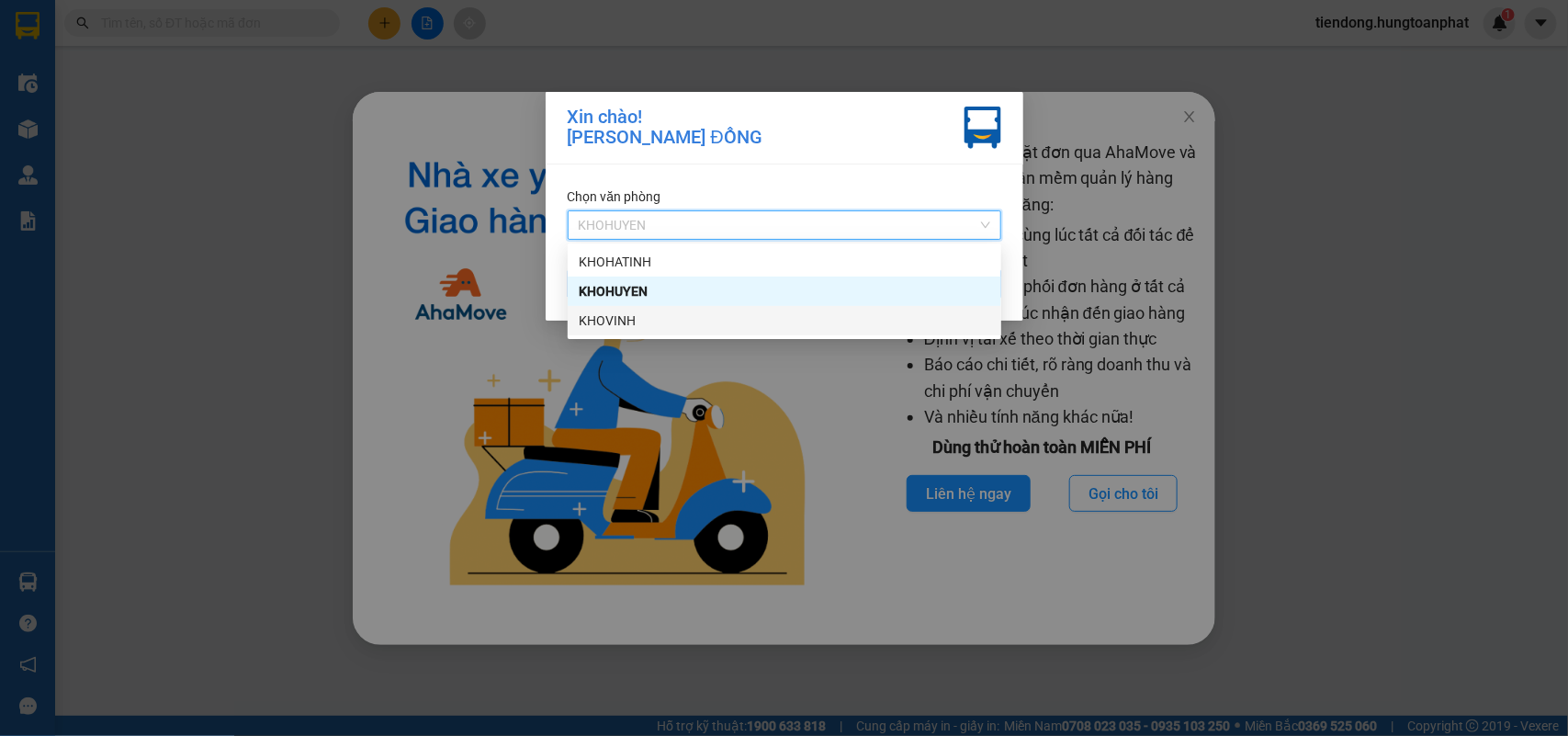
click at [647, 315] on div "KHOVINH" at bounding box center [784, 320] width 412 height 20
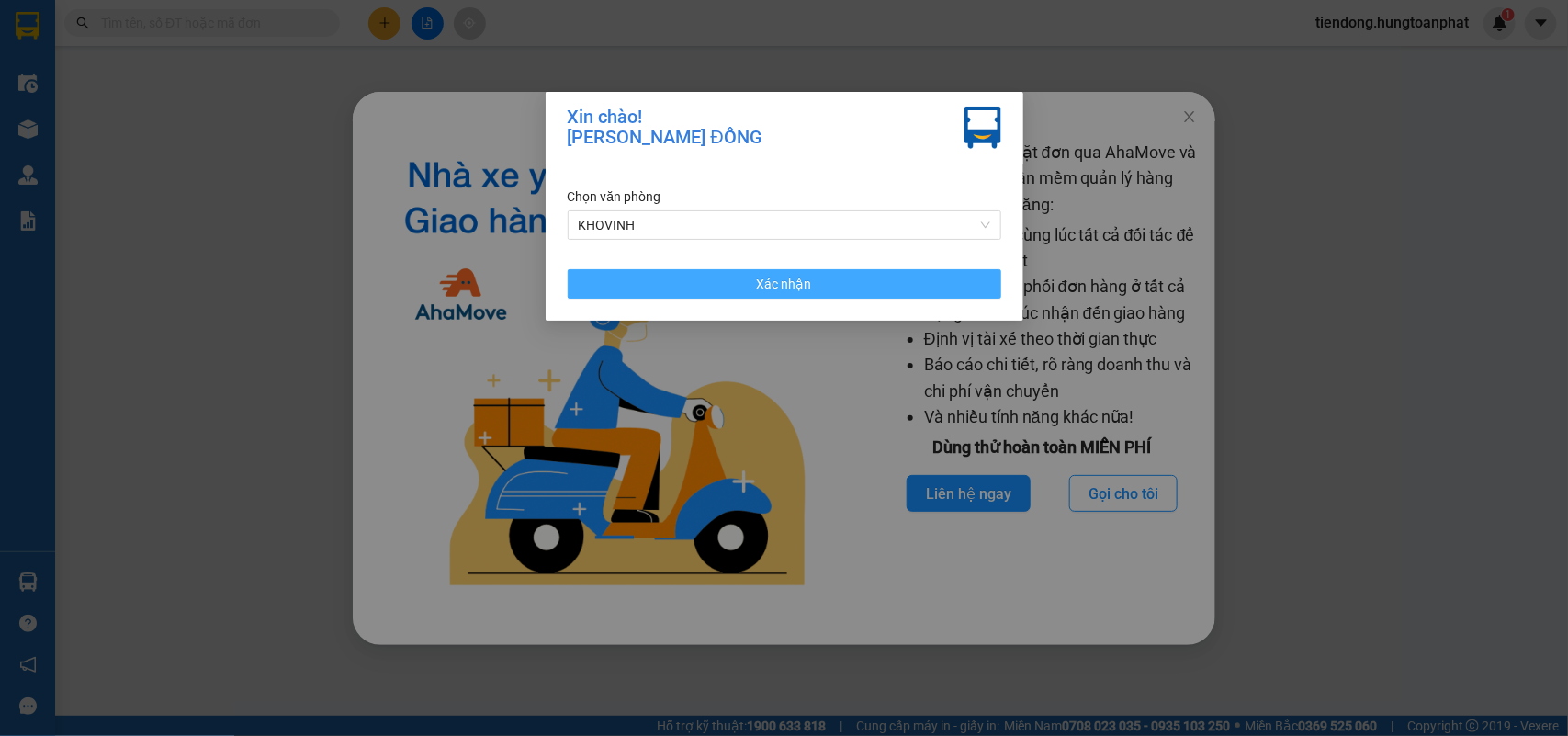
click at [655, 277] on button "Xác nhận" at bounding box center [785, 284] width 434 height 30
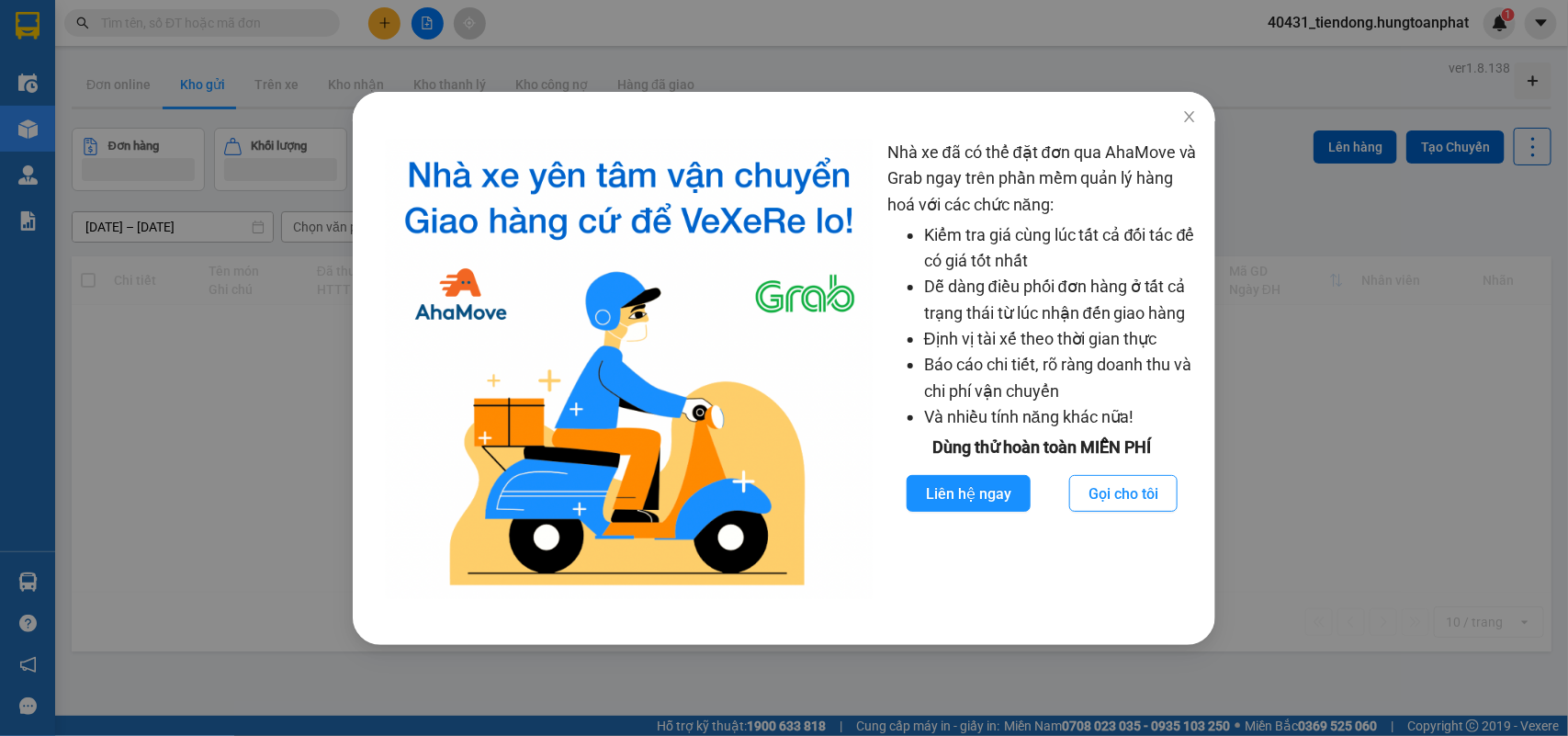
click at [28, 583] on div "Nhà xe đã có thể đặt đơn qua AhaMove và Grab ngay trên phần mềm quản lý hàng ho…" at bounding box center [784, 368] width 1568 height 736
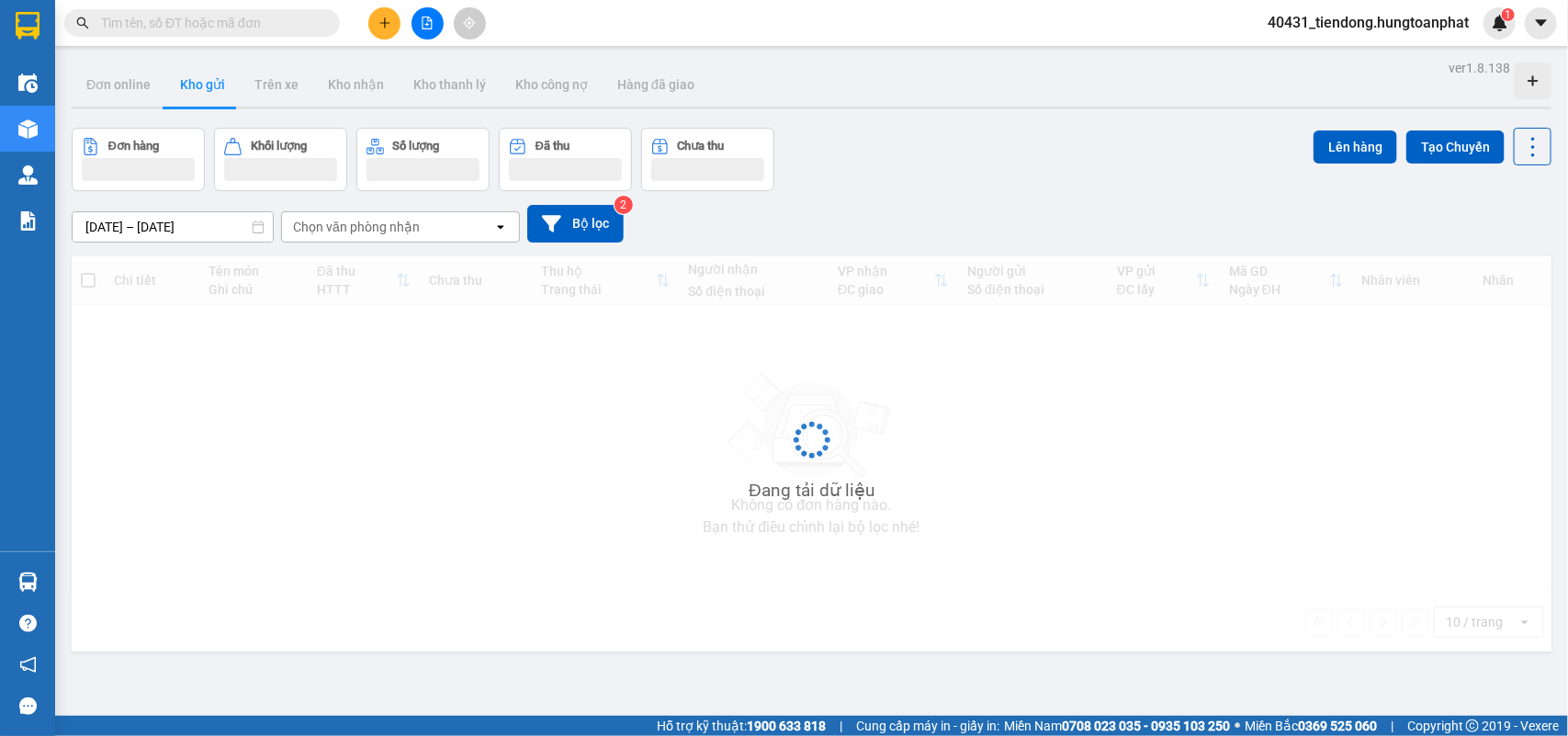
click at [28, 583] on body "Kết quả tìm kiếm ( 0 ) Bộ lọc No Data 40431_tiendong.hungtoanphat 1 Điều hành x…" at bounding box center [784, 368] width 1568 height 736
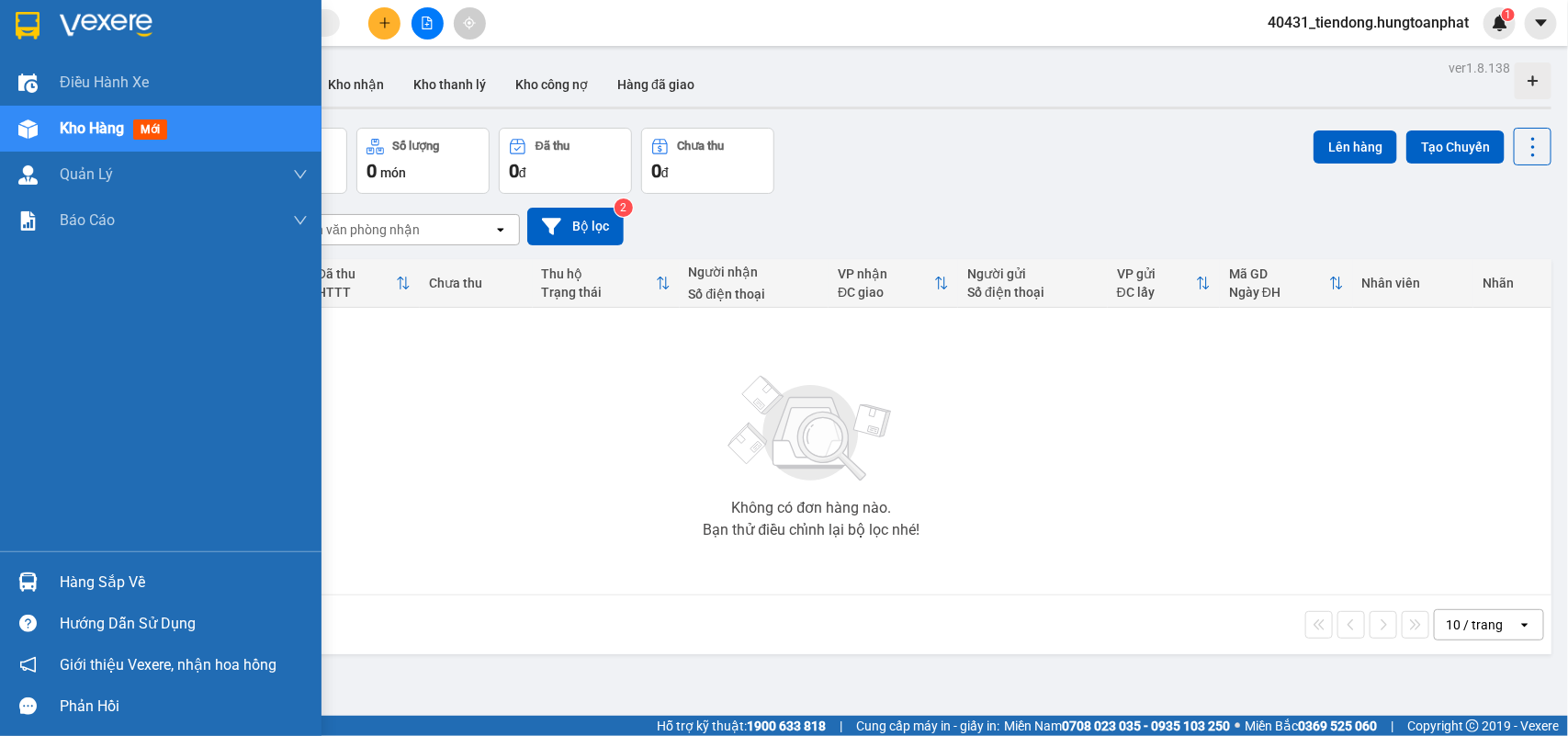
click at [28, 583] on img at bounding box center [28, 582] width 19 height 19
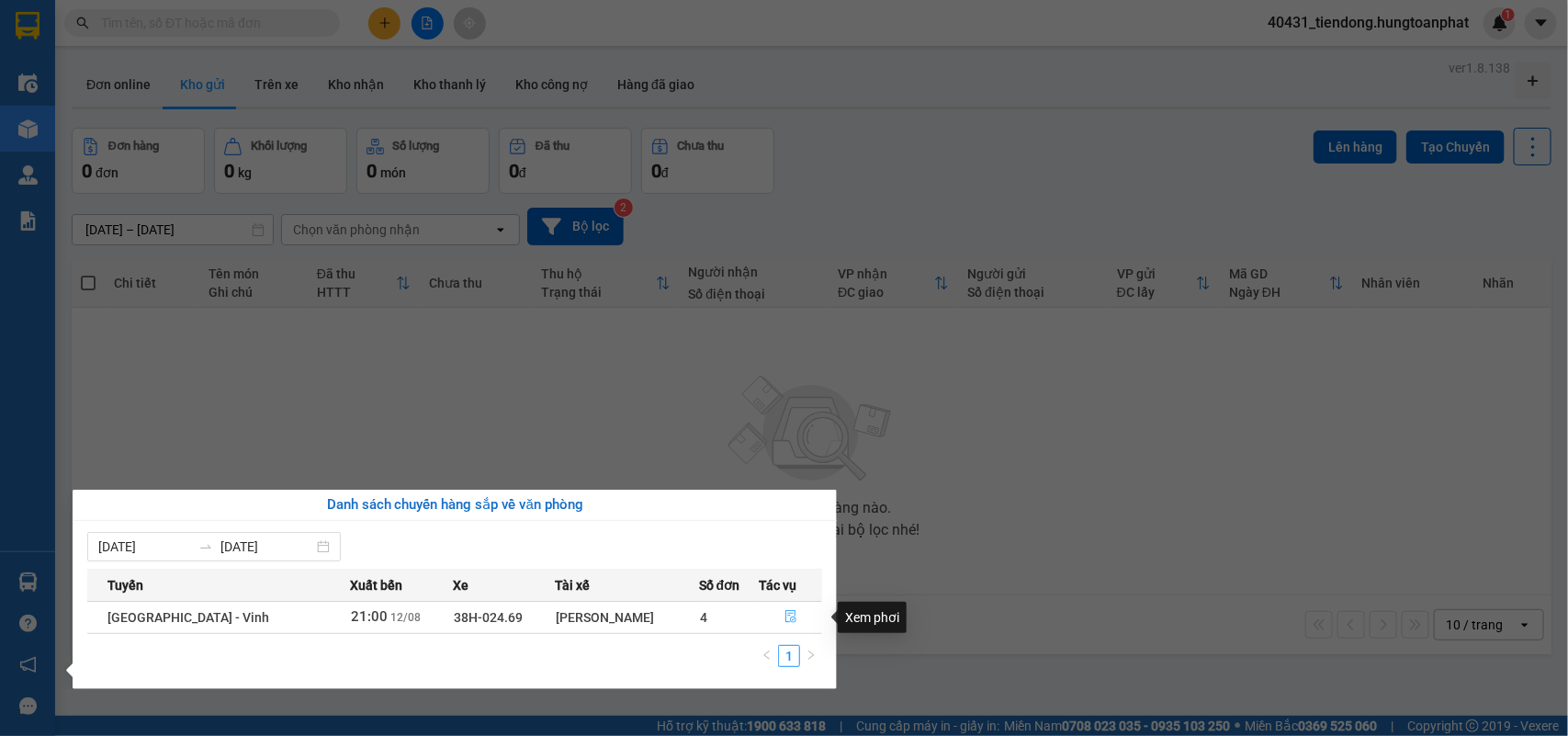
click at [784, 625] on button "button" at bounding box center [791, 617] width 61 height 30
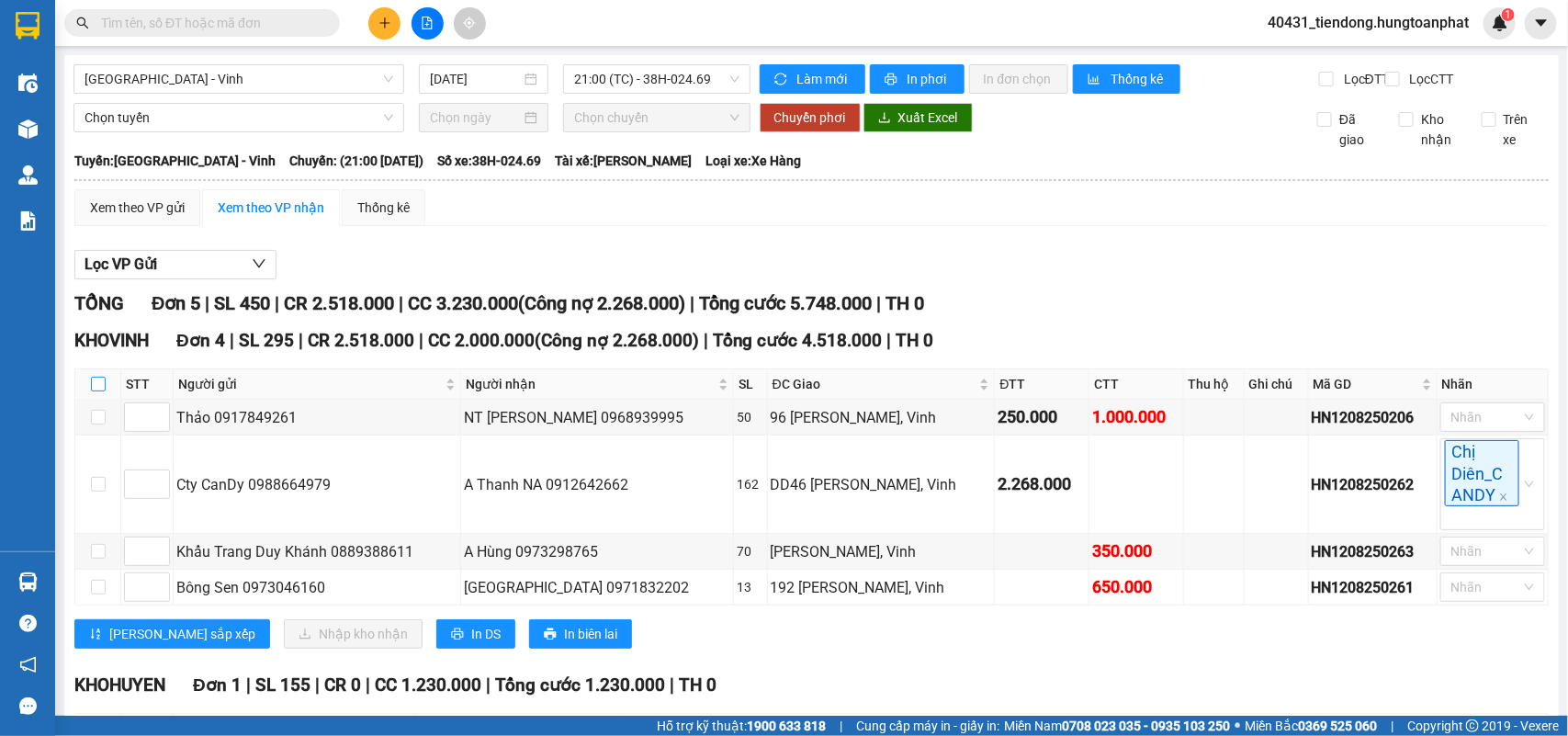
click at [92, 391] on input "checkbox" at bounding box center [98, 383] width 14 height 14
checkbox input "true"
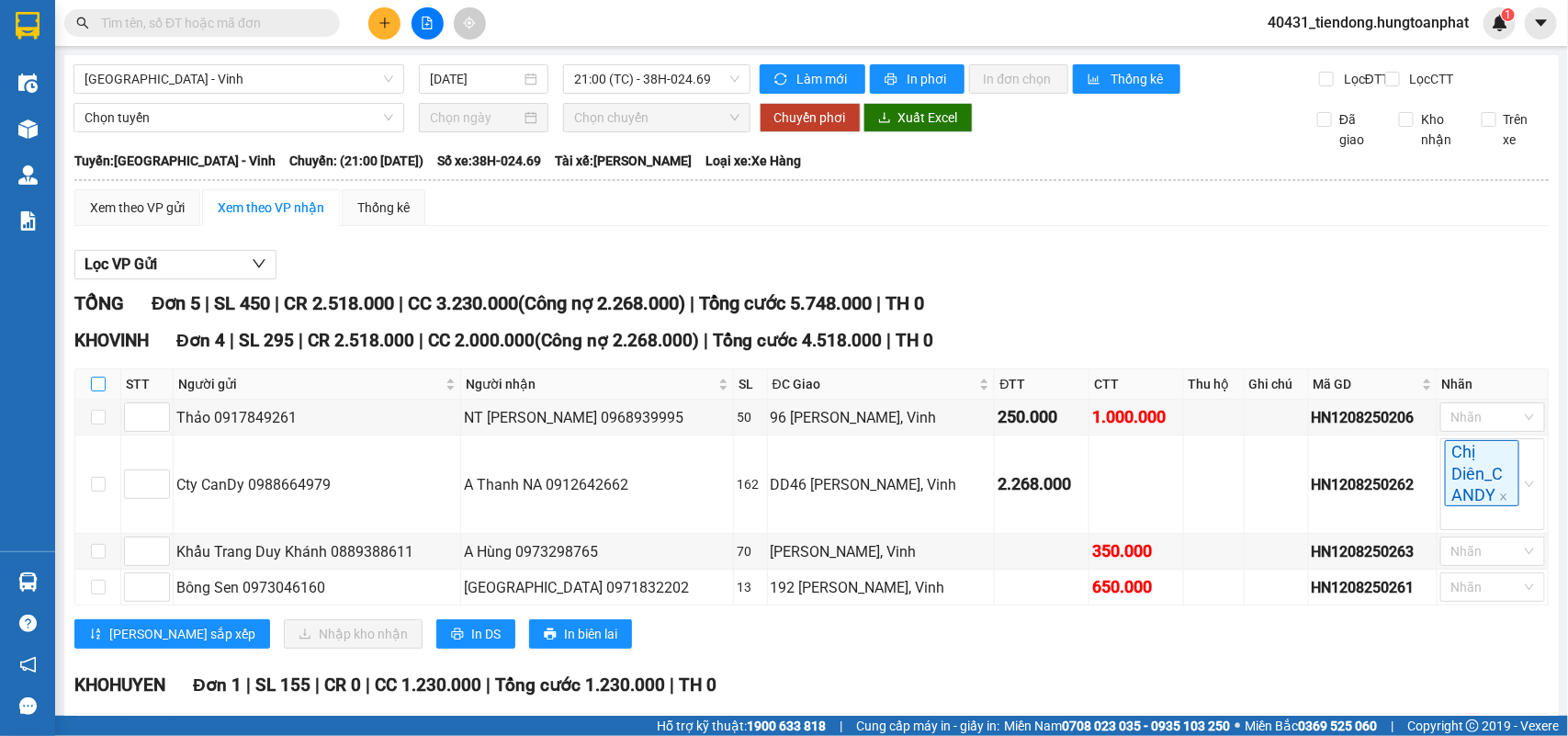
checkbox input "true"
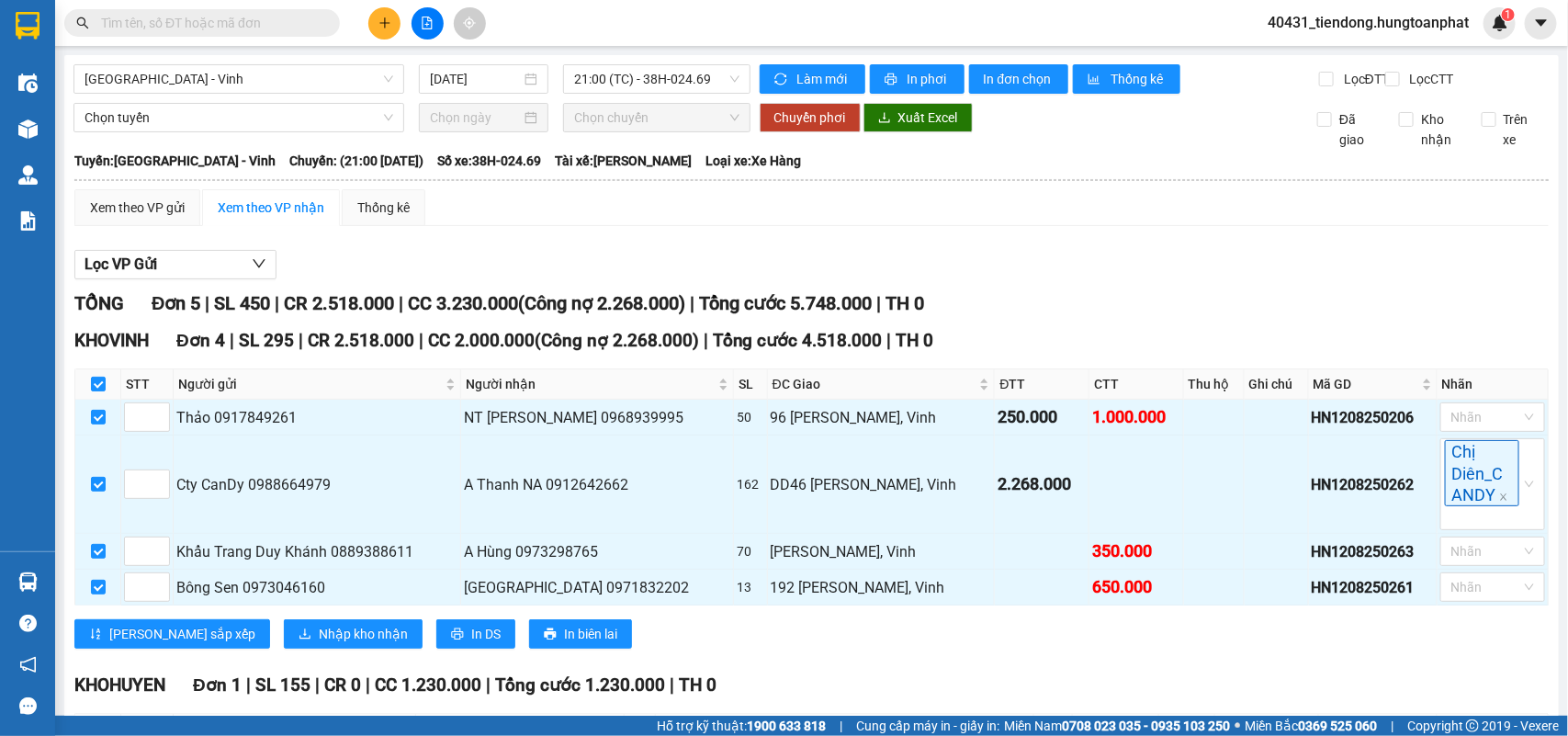
scroll to position [181, 0]
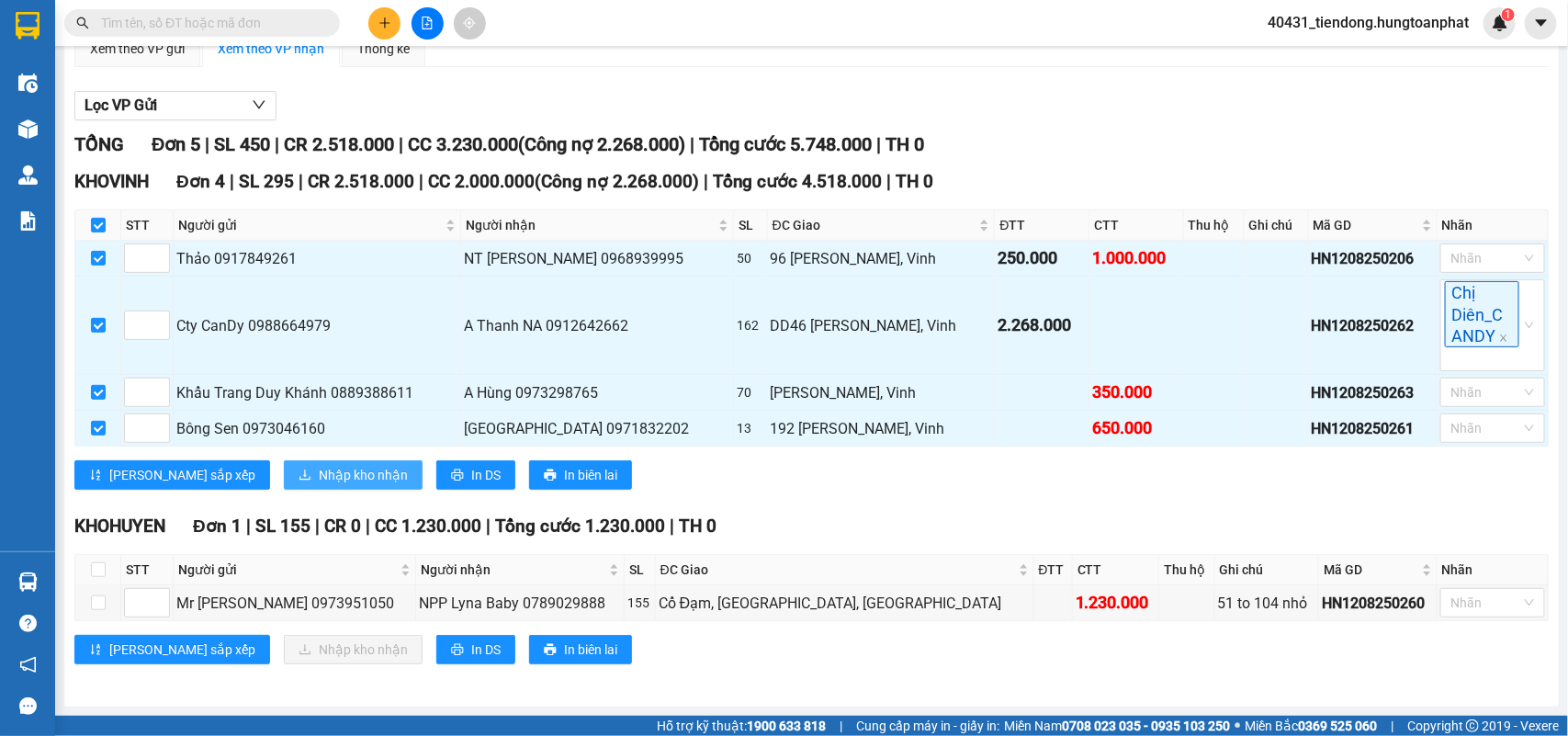
click at [318, 468] on span "Nhập kho nhận" at bounding box center [362, 474] width 89 height 20
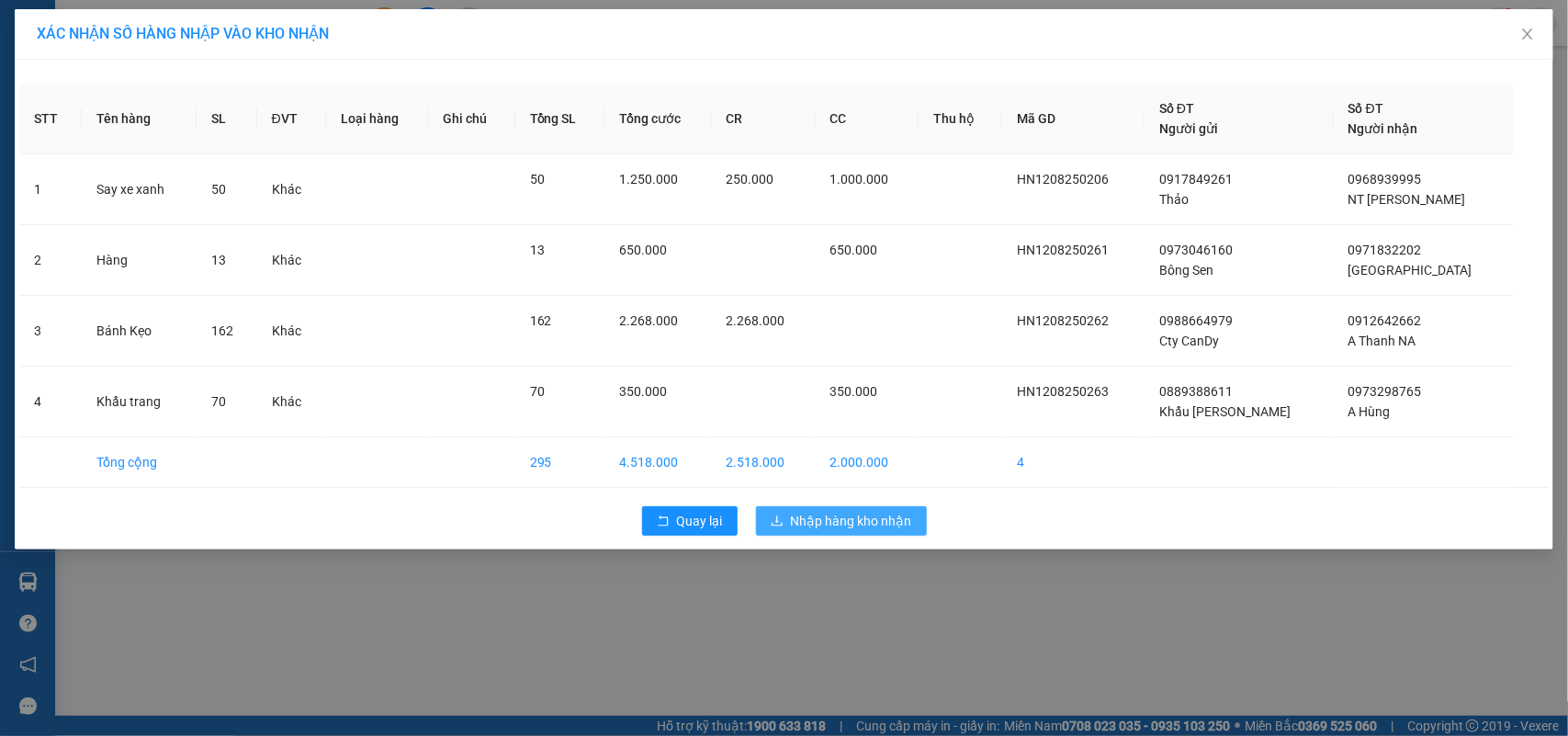
click at [835, 514] on span "Nhập hàng kho nhận" at bounding box center [851, 520] width 121 height 20
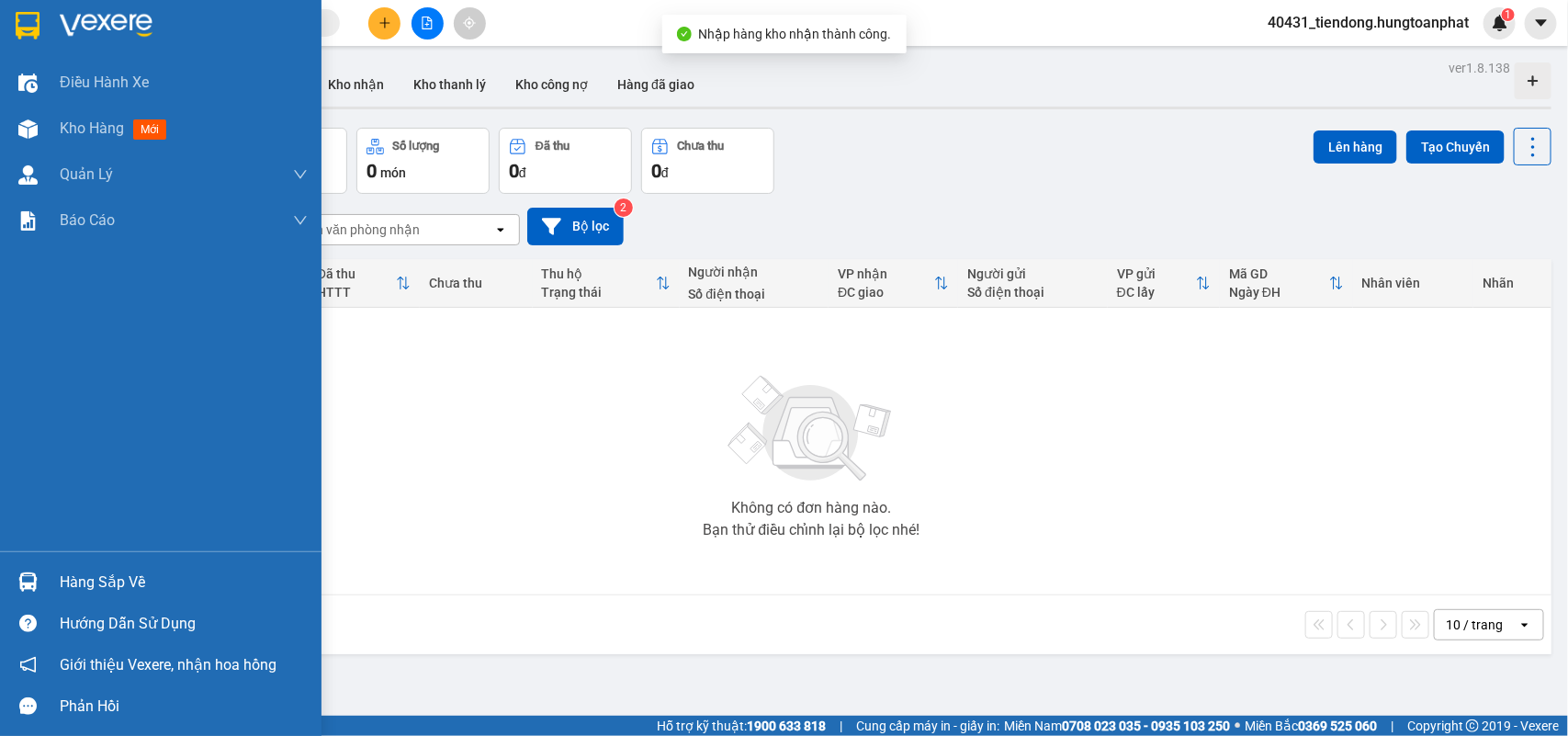
click at [18, 581] on img at bounding box center [28, 582] width 19 height 19
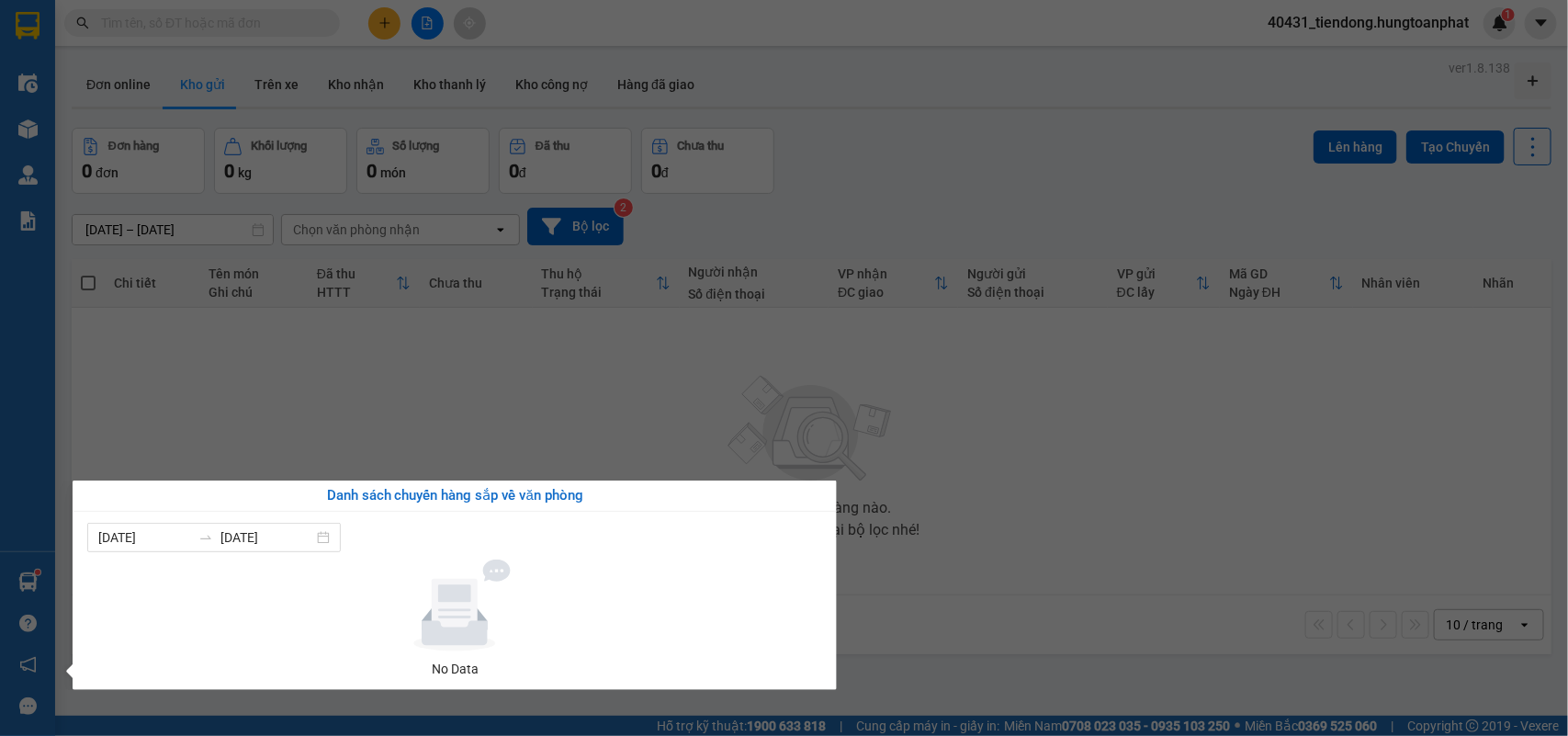
click at [1335, 18] on section "Kết quả tìm kiếm ( 0 ) Bộ lọc No Data 40431_tiendong.hungtoanphat 1 Điều hành x…" at bounding box center [784, 368] width 1568 height 736
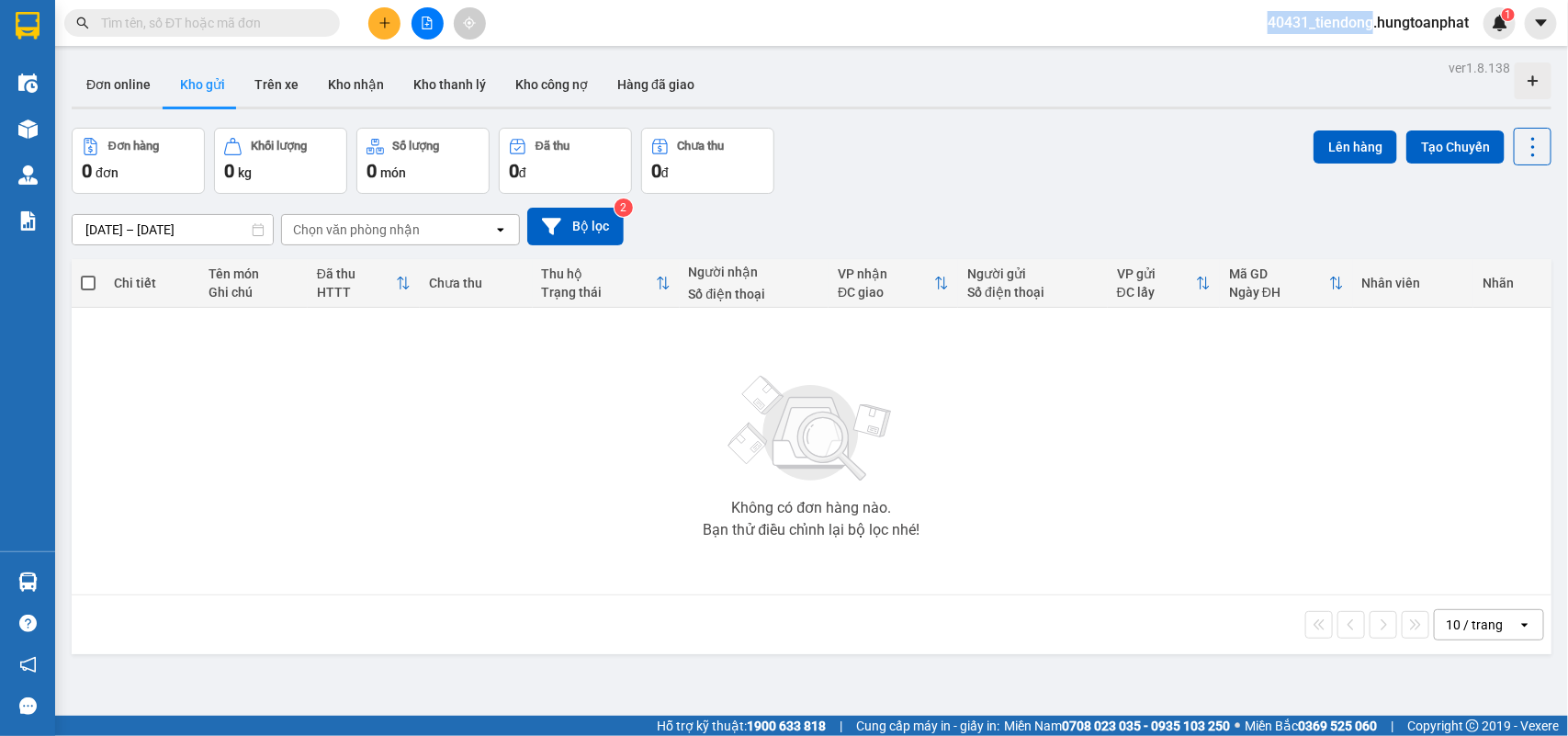
click at [1337, 18] on span "40431_tiendong.hungtoanphat" at bounding box center [1368, 23] width 230 height 23
click at [1323, 60] on span "Đăng xuất" at bounding box center [1376, 56] width 195 height 20
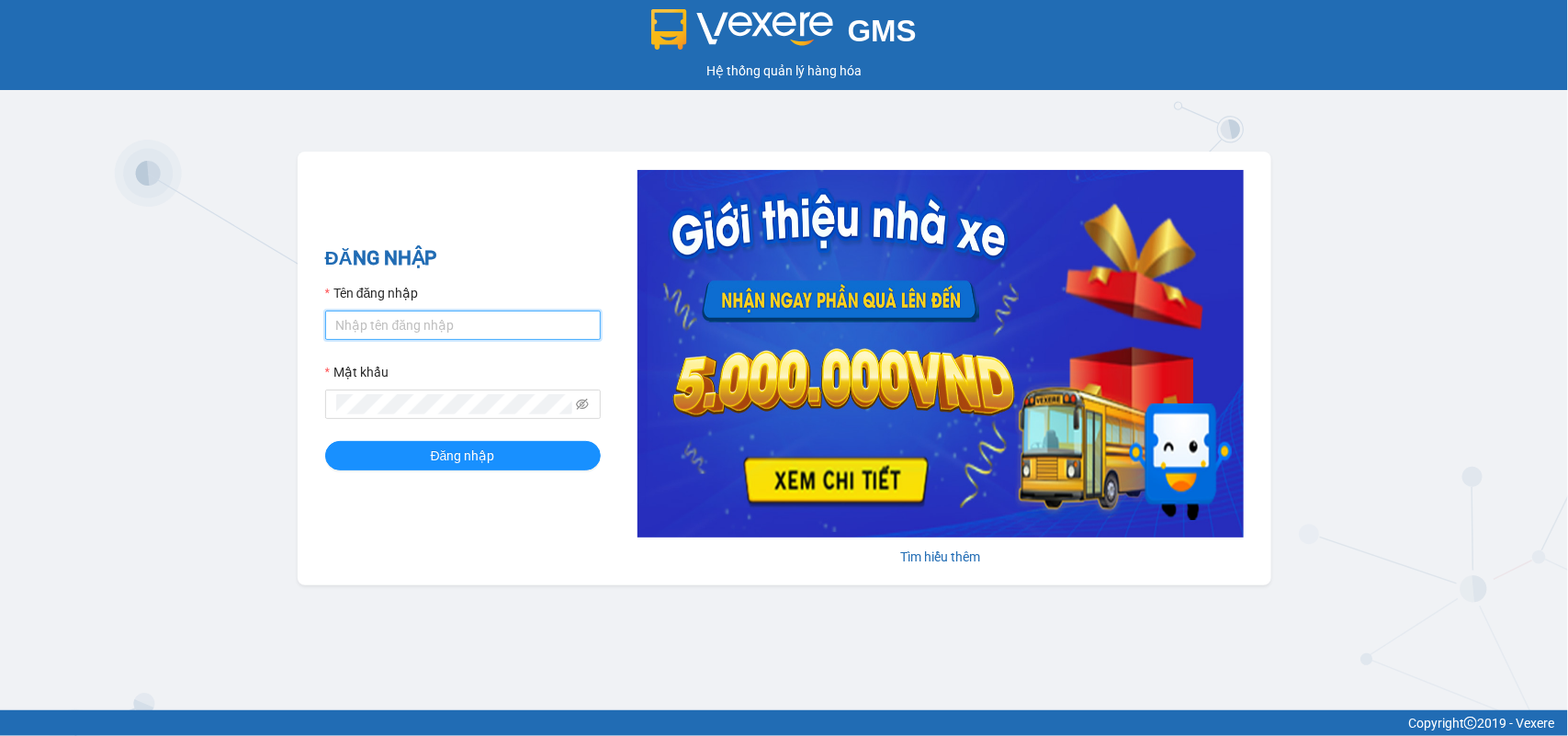
type input "tiendong.hungtoanphat"
click at [407, 439] on form "Tên đăng nhập tiendong.hungtoanphat Mật khẩu Đăng nhập" at bounding box center [463, 377] width 275 height 187
click at [418, 452] on button "Đăng nhập" at bounding box center [463, 455] width 275 height 30
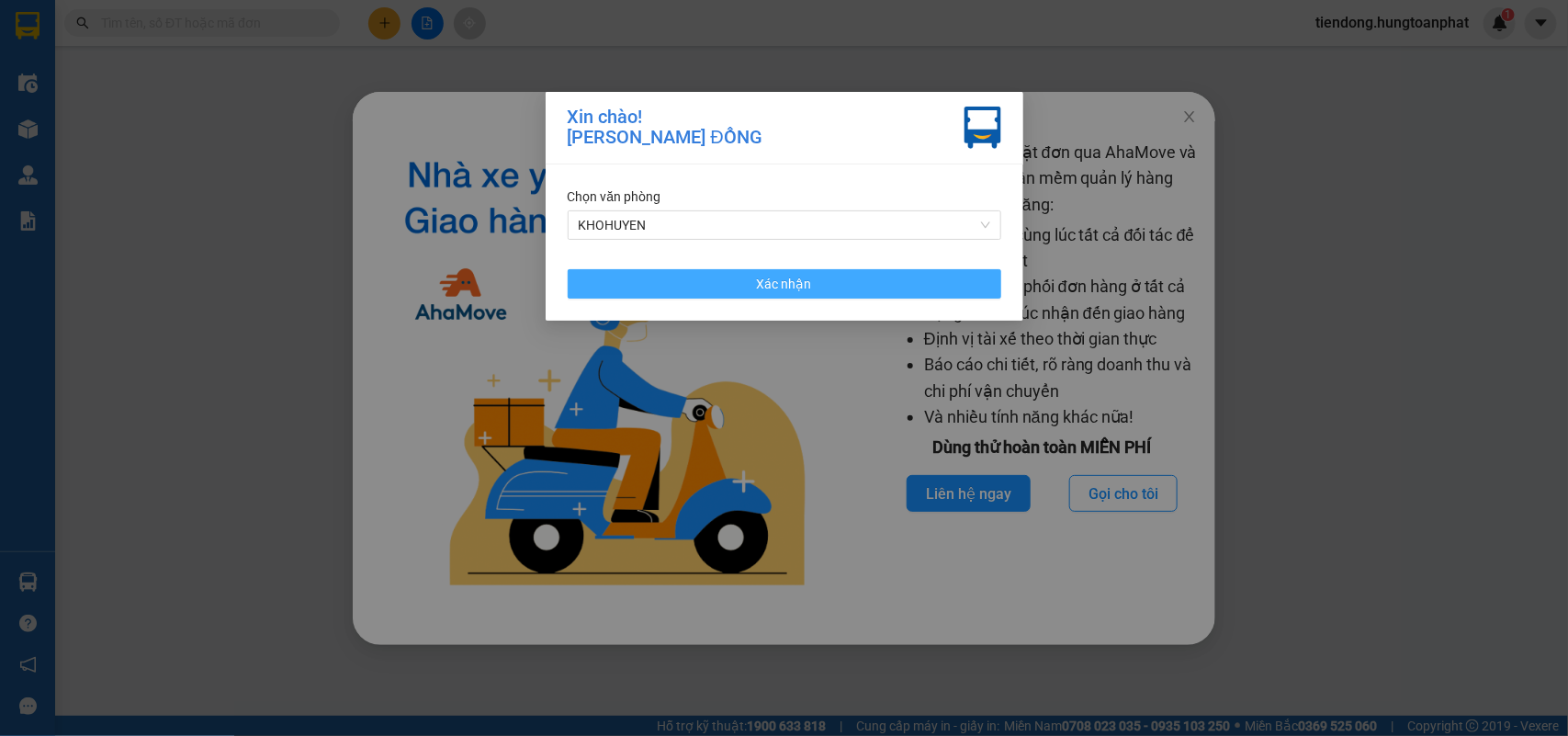
click at [699, 295] on button "Xác nhận" at bounding box center [785, 284] width 434 height 30
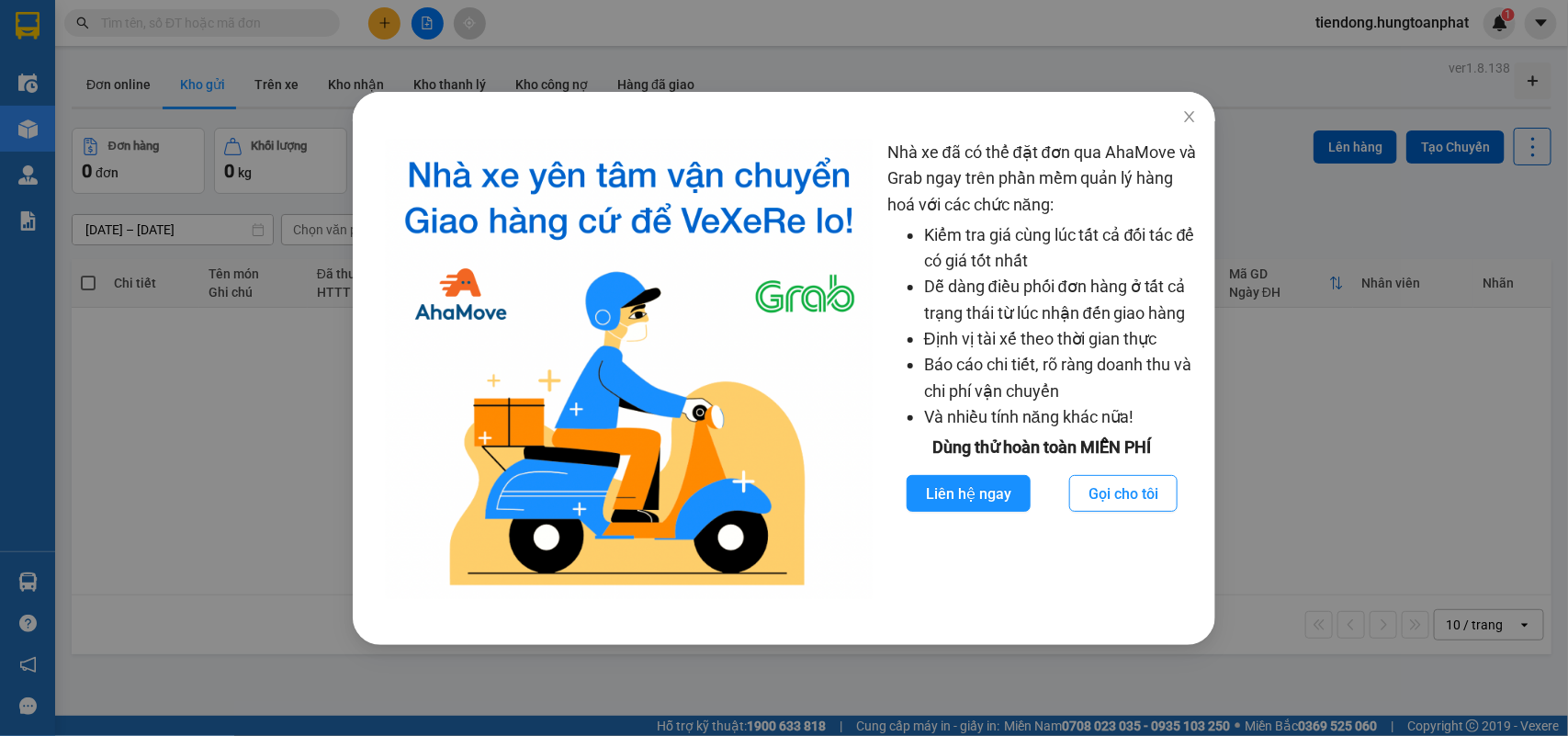
click at [31, 585] on div "Nhà xe đã có thể đặt đơn qua AhaMove và Grab ngay trên phần mềm quản lý hàng ho…" at bounding box center [784, 368] width 1568 height 736
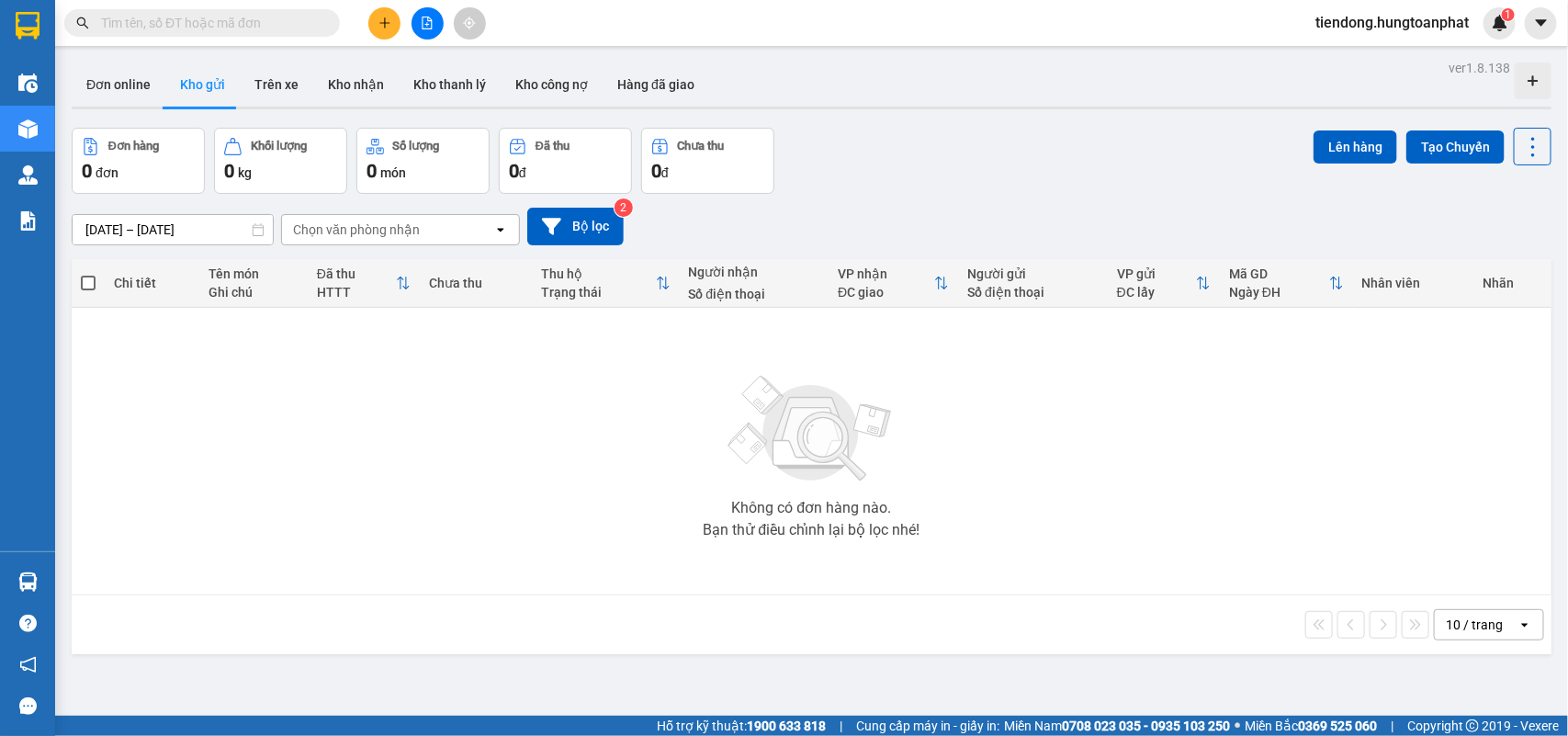
click at [31, 585] on body "Kết quả tìm kiếm ( 0 ) Bộ lọc No Data tiendong.hungtoanphat 1 Điều hành xe Kho …" at bounding box center [784, 368] width 1568 height 736
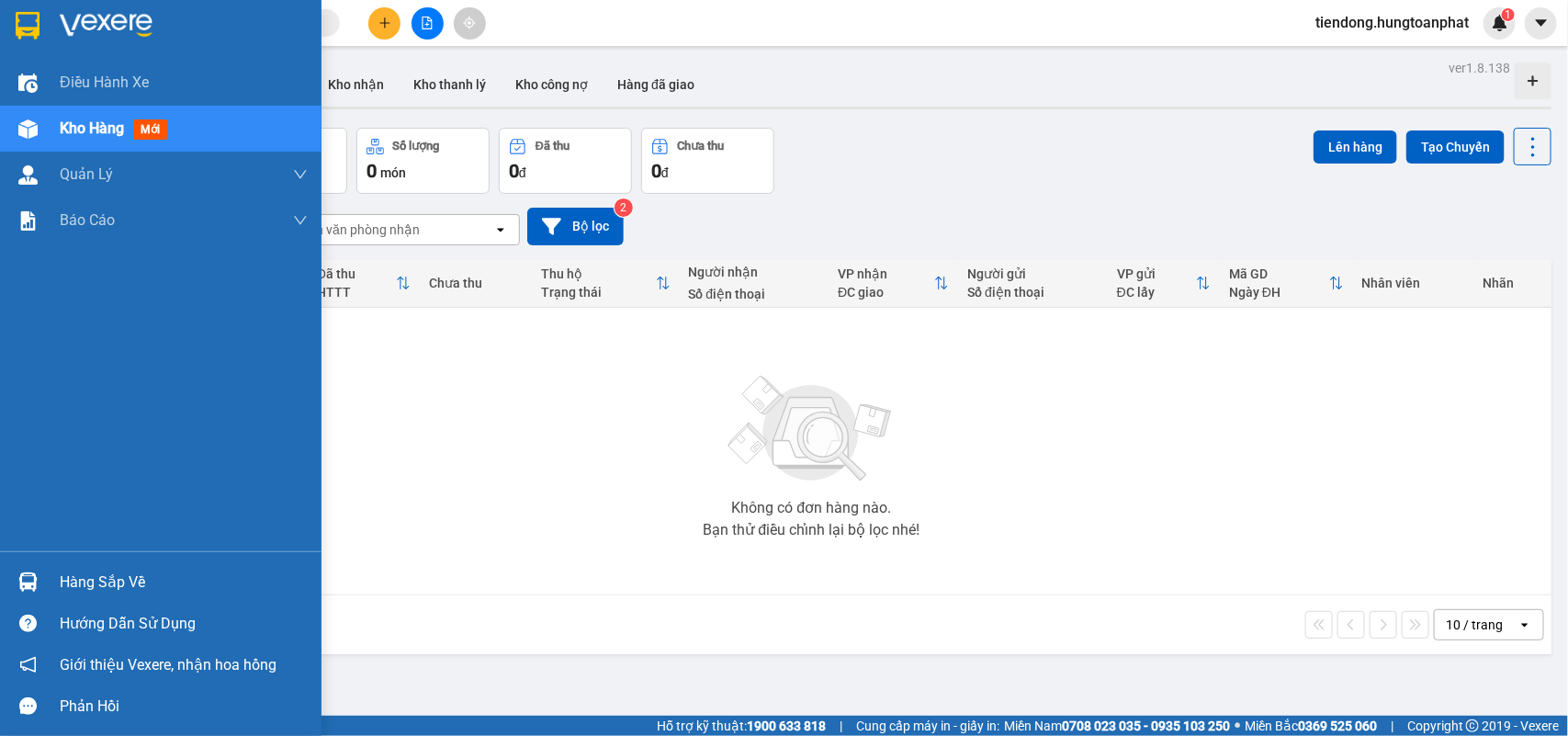
click at [31, 584] on img at bounding box center [28, 582] width 19 height 19
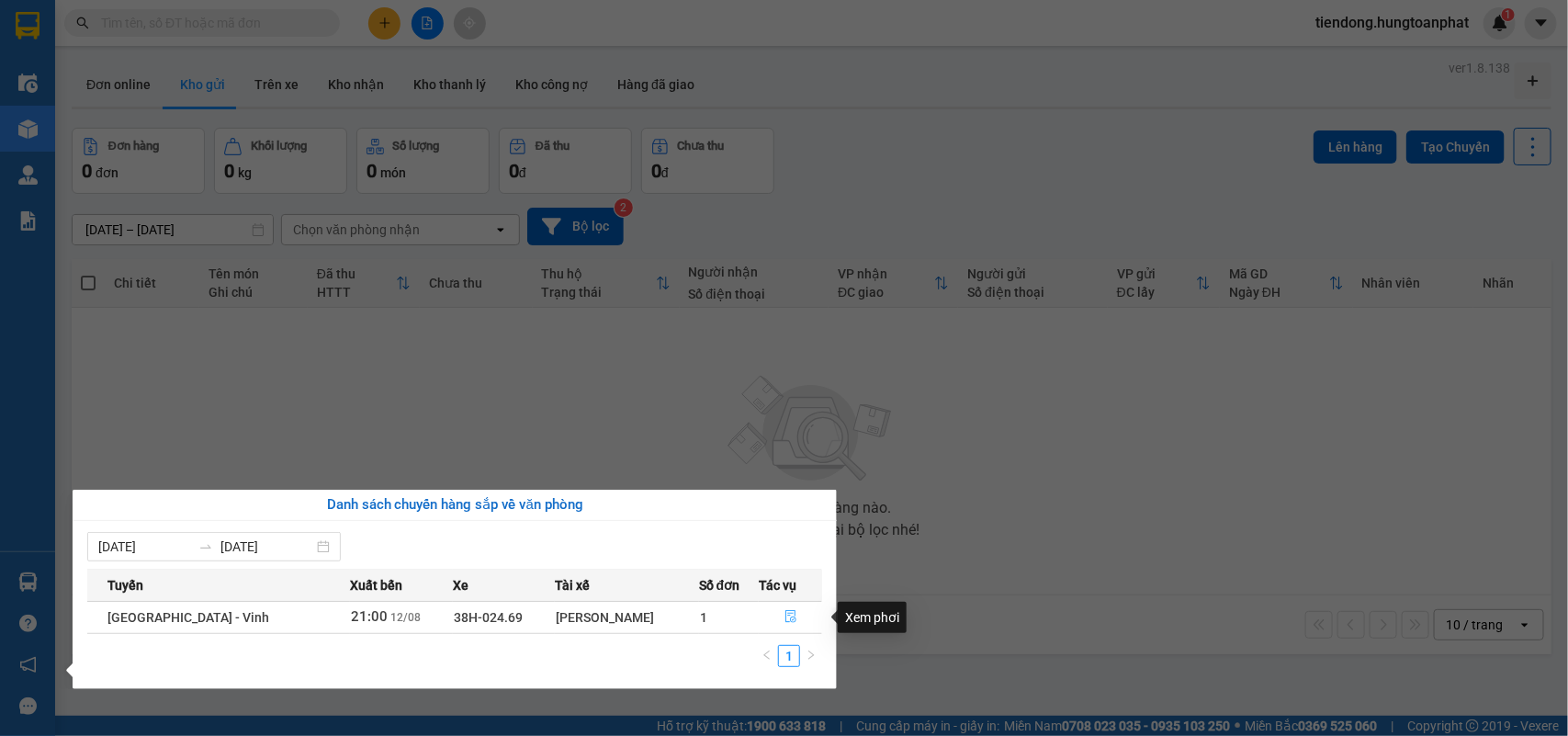
click at [785, 616] on icon "file-done" at bounding box center [791, 616] width 12 height 12
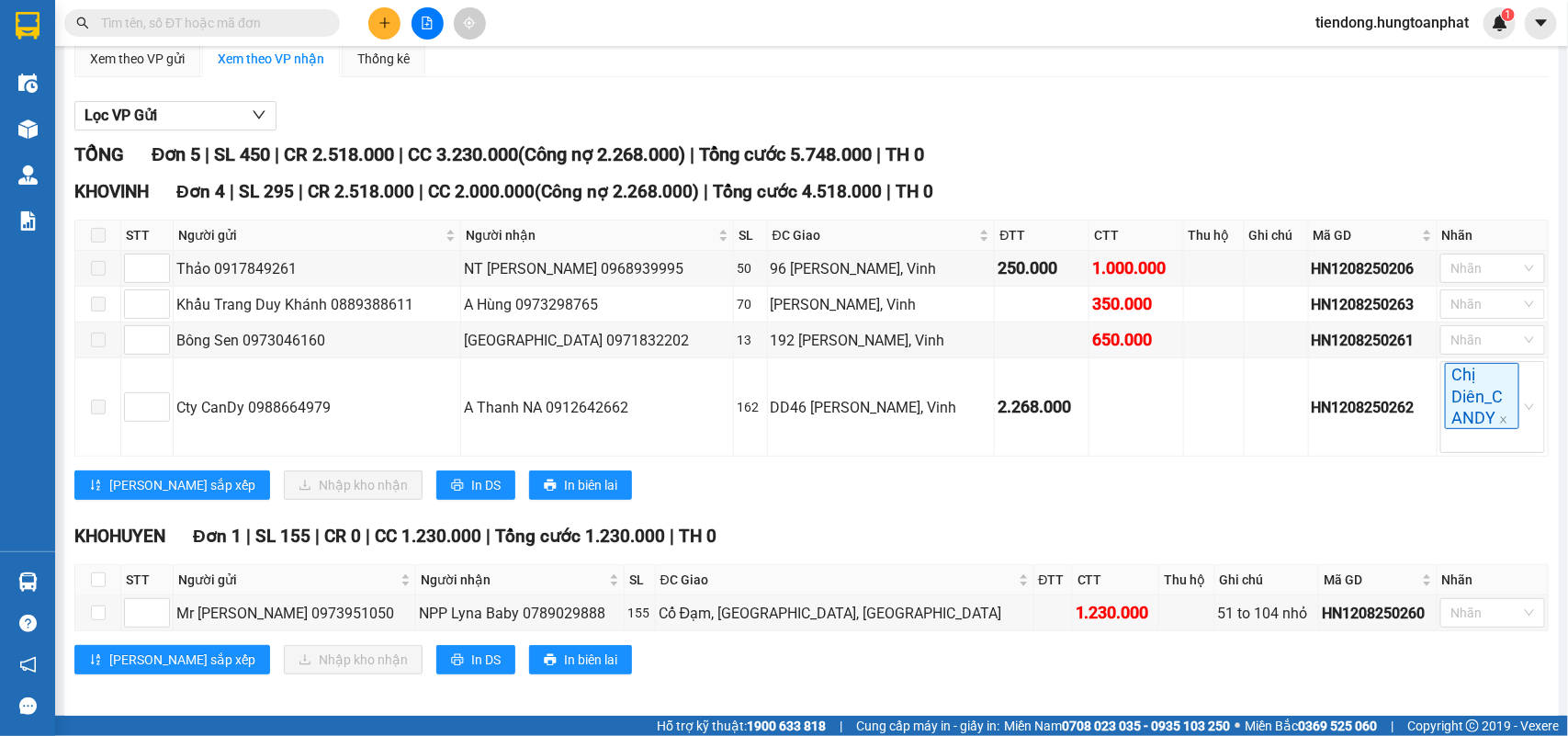
scroll to position [181, 0]
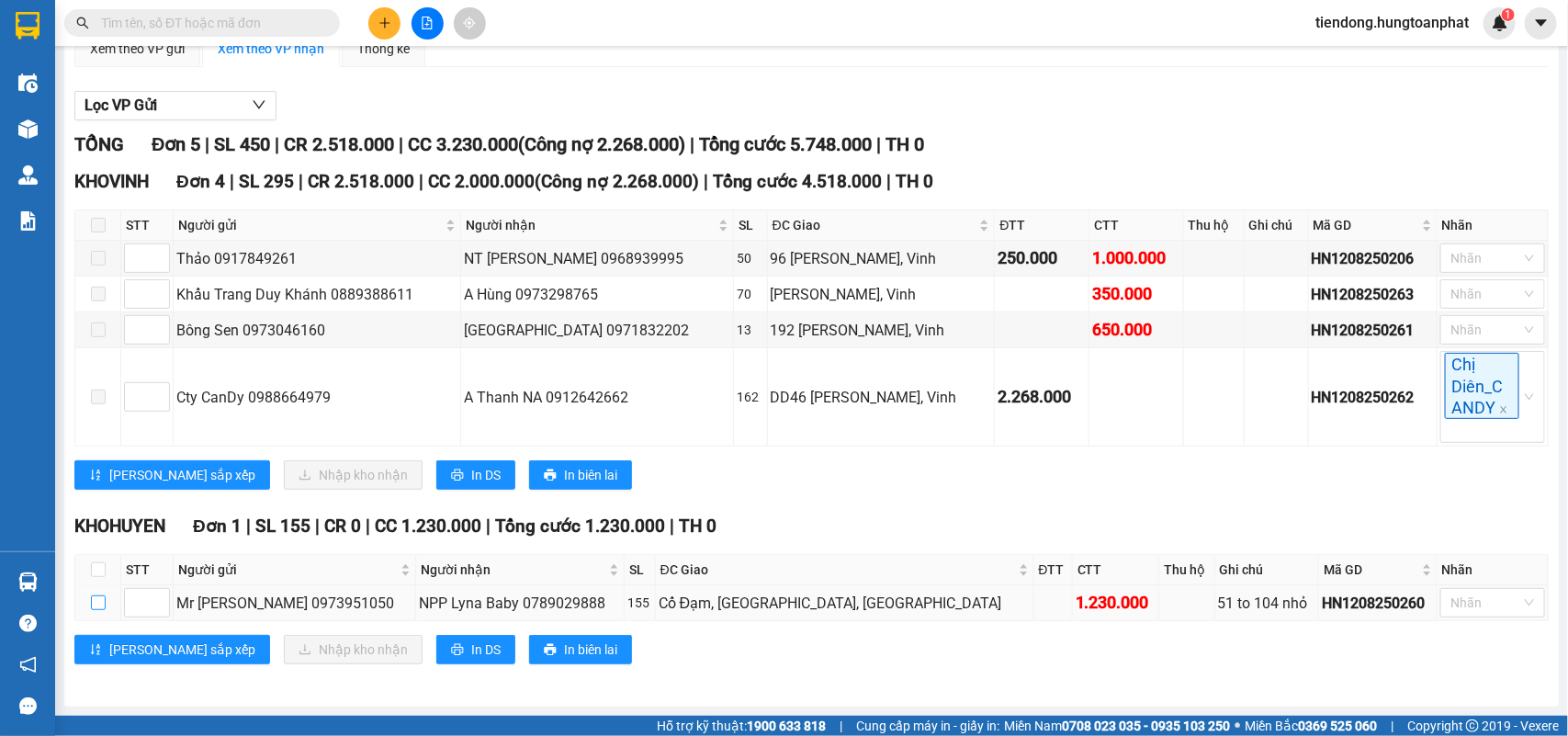
click at [93, 606] on input "checkbox" at bounding box center [98, 602] width 14 height 14
checkbox input "true"
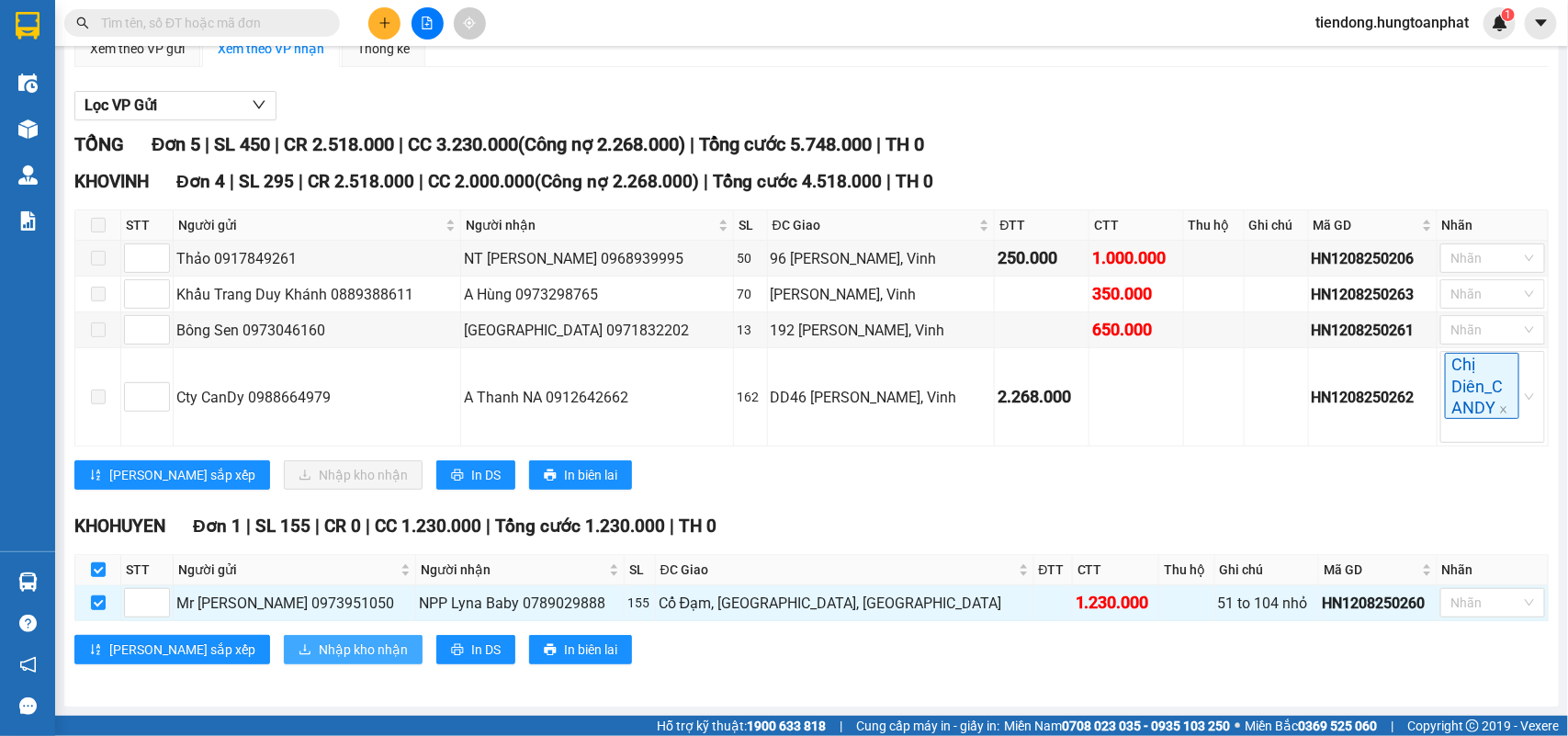
click at [318, 645] on span "Nhập kho nhận" at bounding box center [362, 649] width 89 height 20
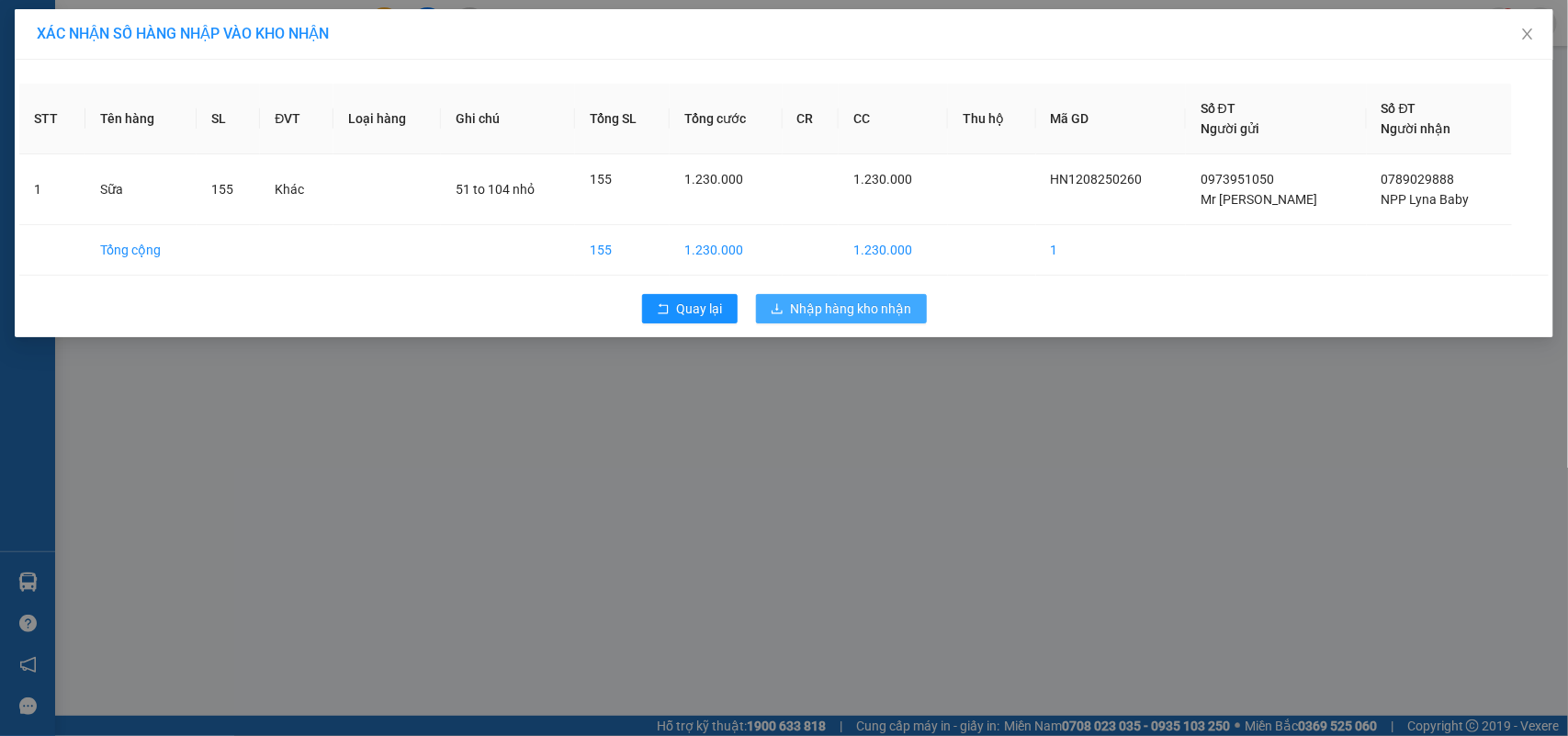
click at [886, 317] on span "Nhập hàng kho nhận" at bounding box center [851, 308] width 121 height 20
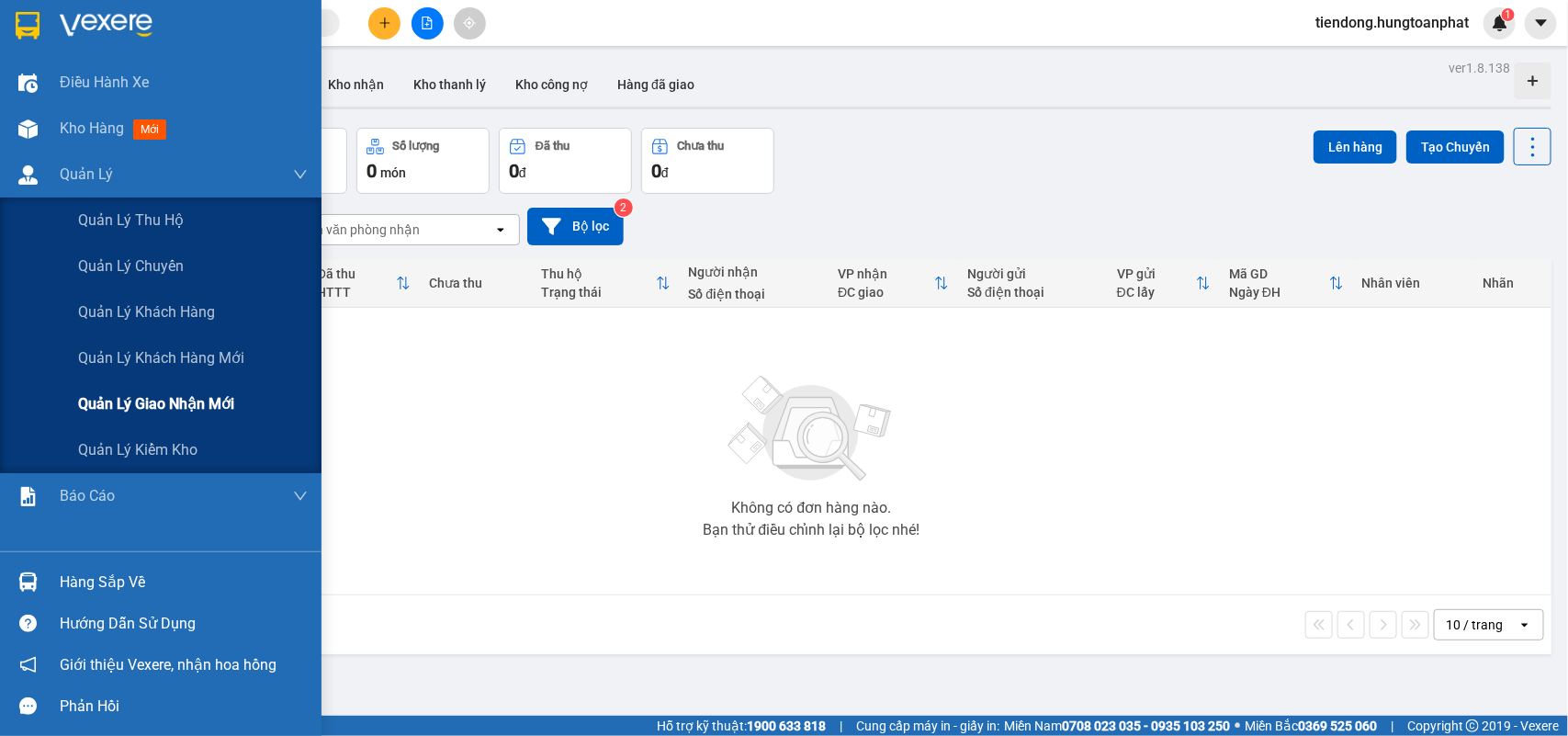
click at [170, 411] on span "Quản lý giao nhận mới" at bounding box center [156, 403] width 156 height 23
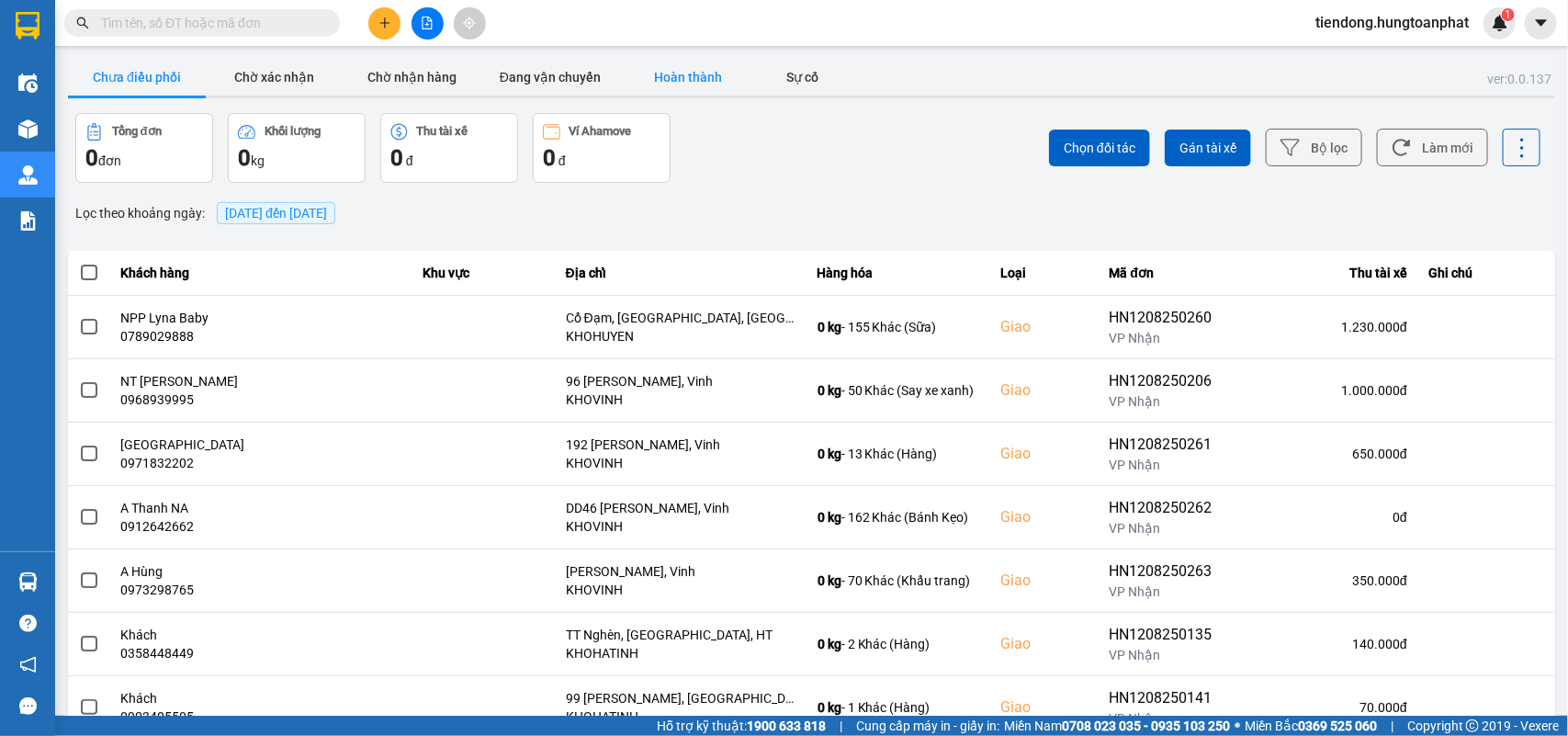
click at [696, 76] on button "Hoàn thành" at bounding box center [688, 77] width 138 height 36
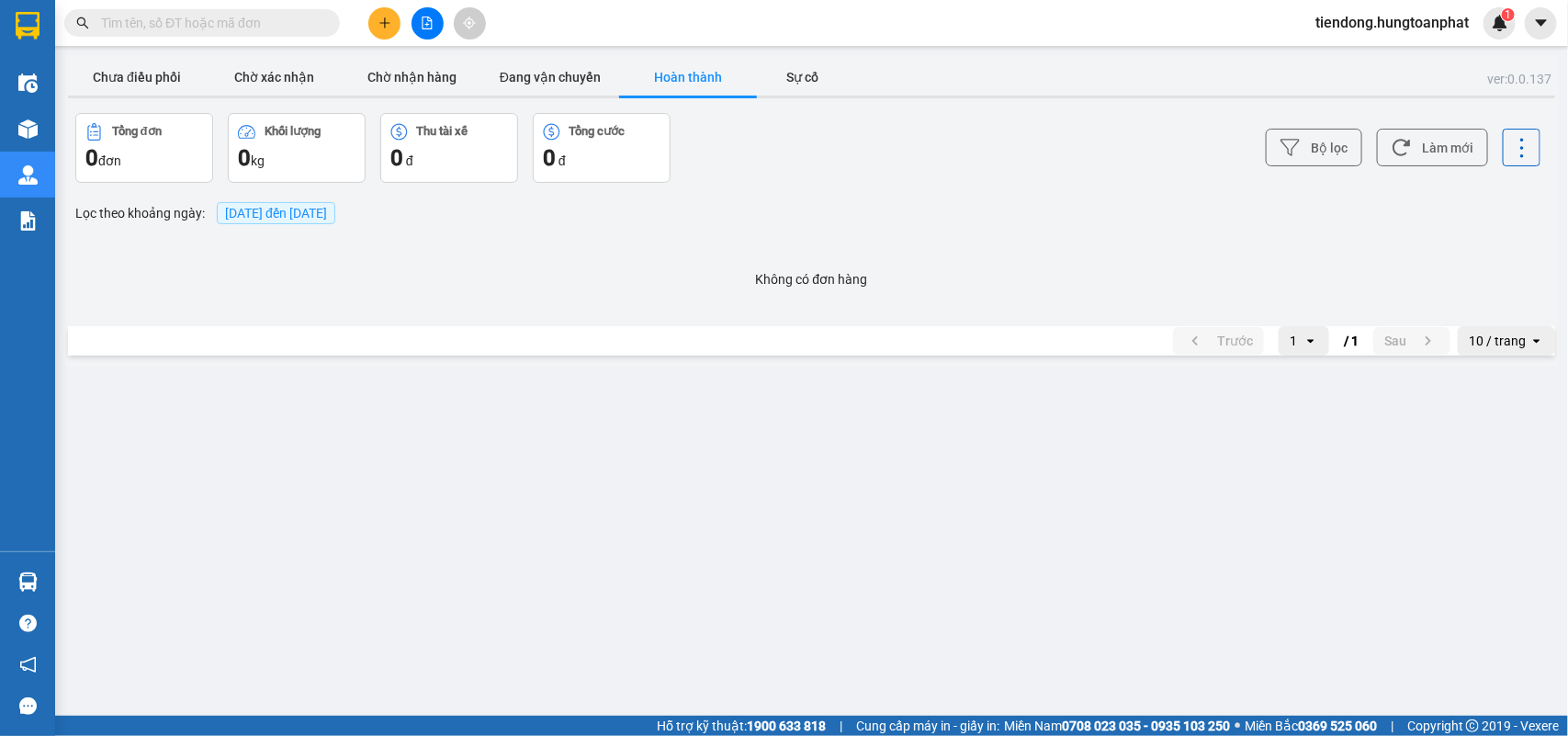
click at [236, 223] on span "[DATE] đến [DATE]" at bounding box center [276, 212] width 119 height 22
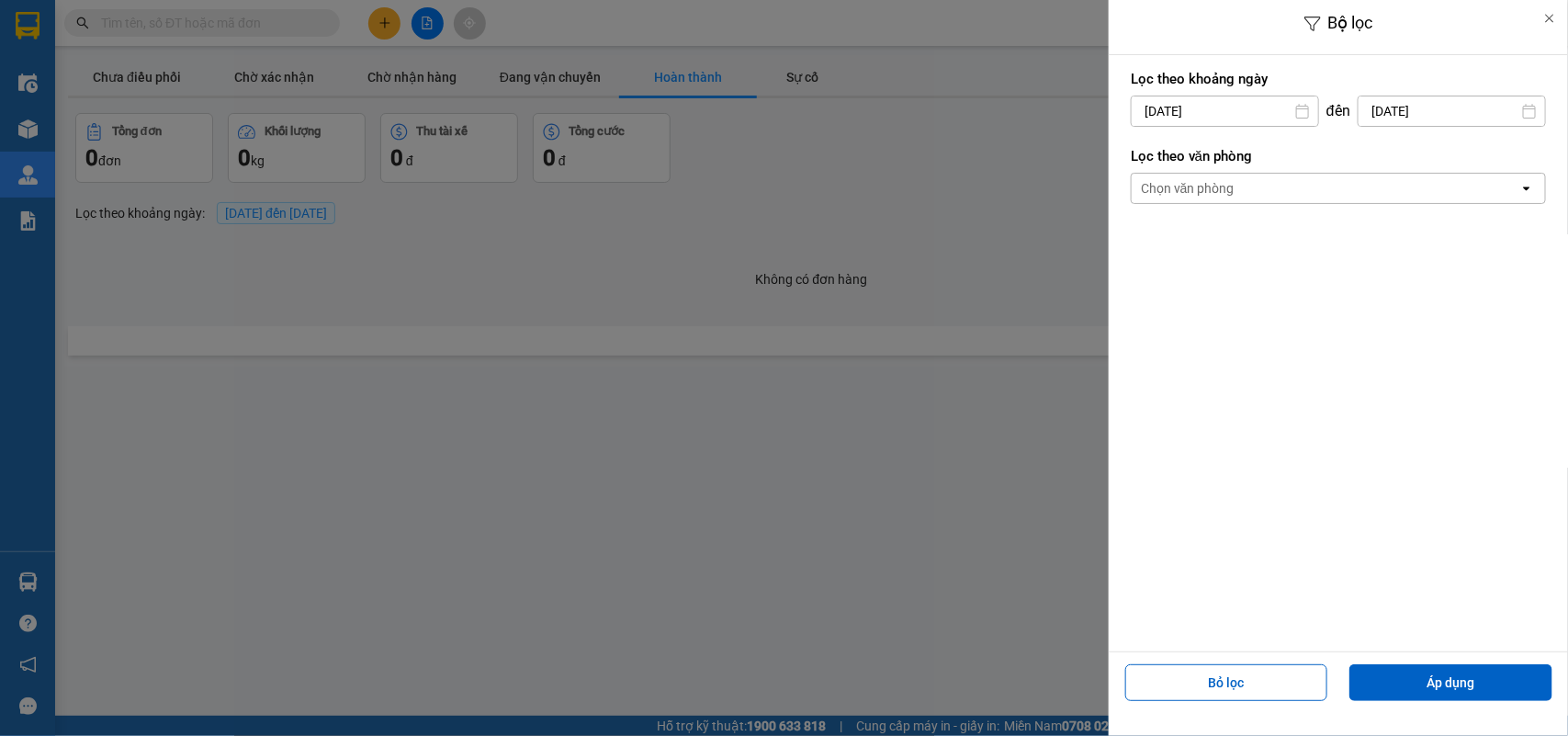
click at [1153, 366] on div "Bộ lọc Lọc theo khoảng [DATE] Press the down arrow key to interact with the cal…" at bounding box center [811, 366] width 1494 height 0
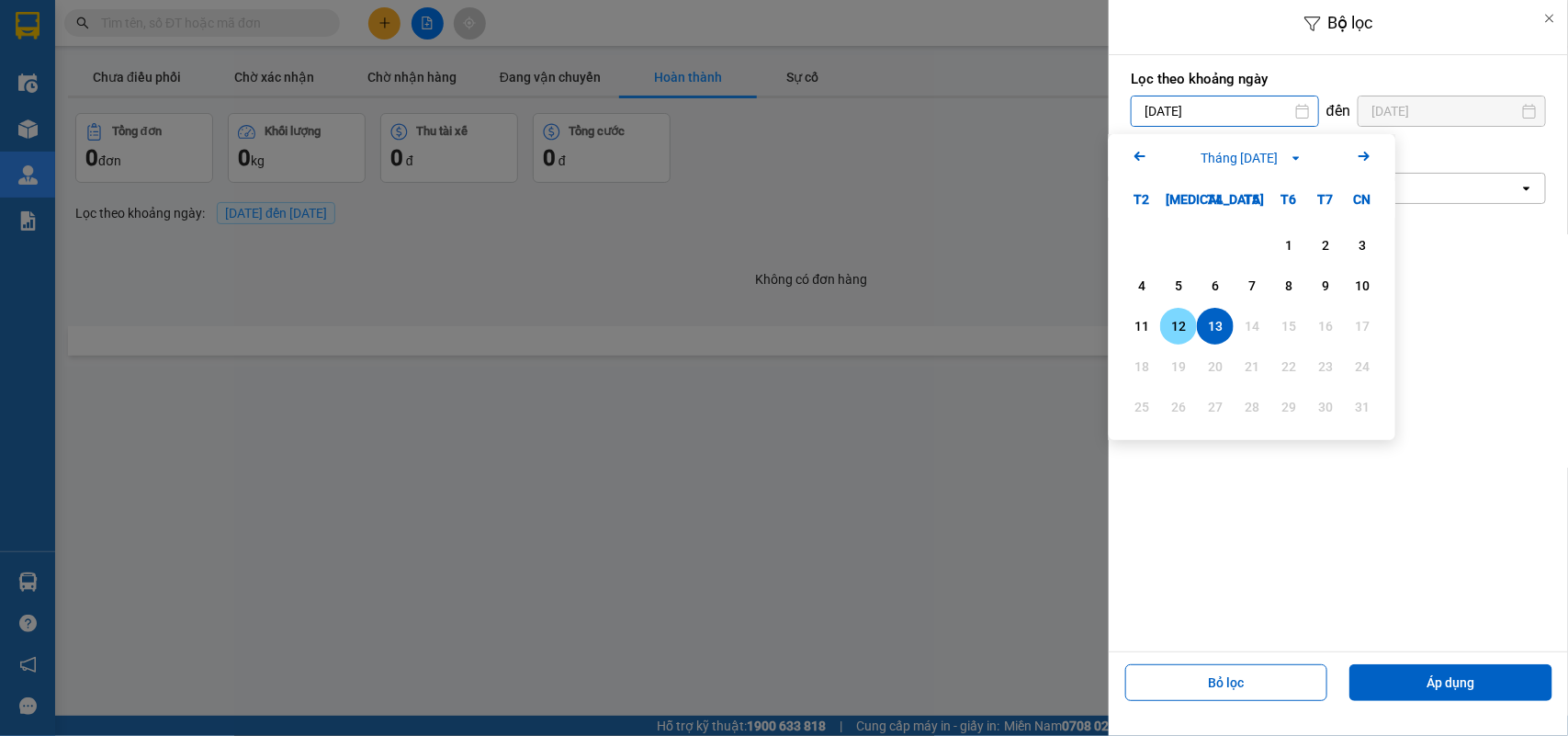
click at [1184, 310] on div "12" at bounding box center [1179, 326] width 36 height 36
type input "[DATE]"
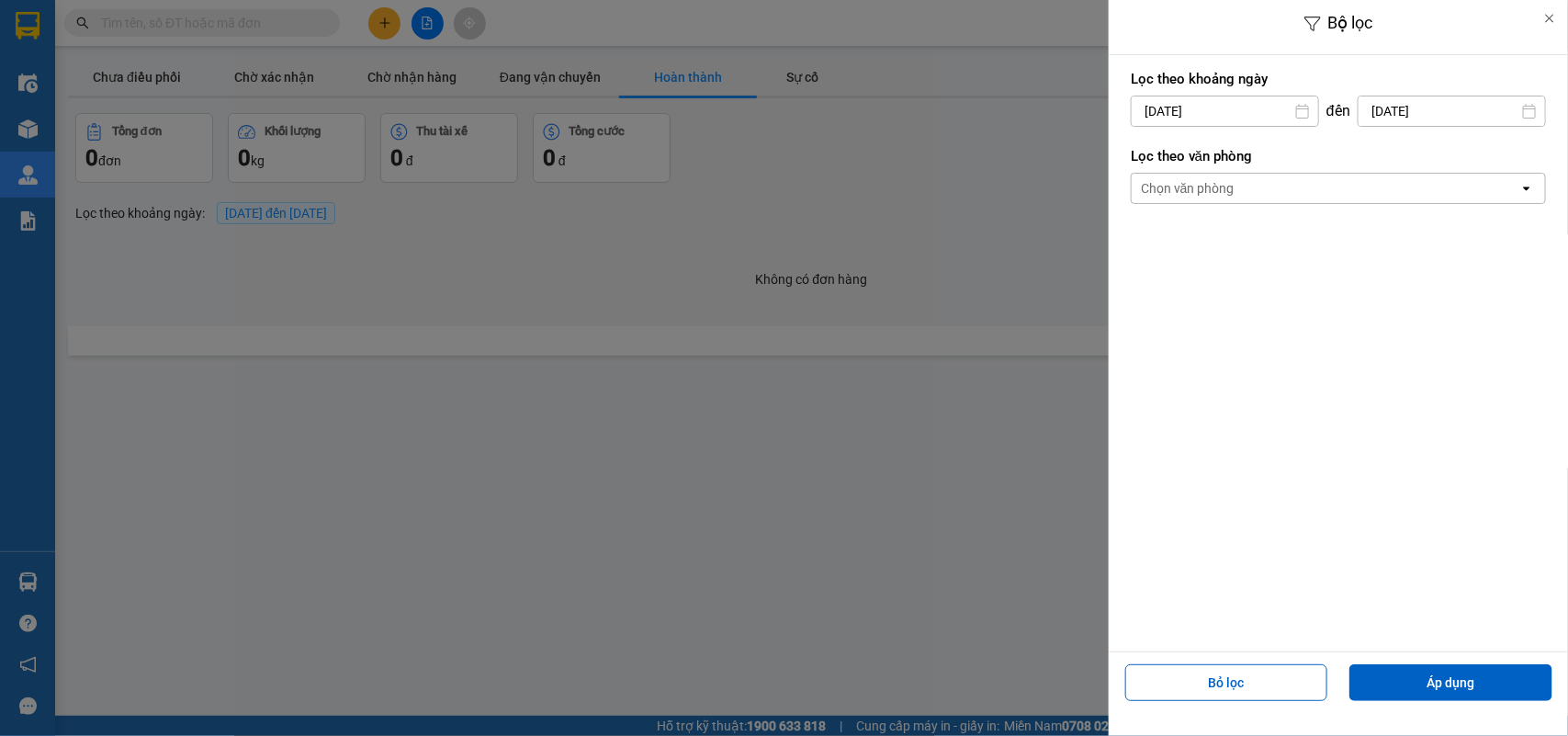
click at [1394, 106] on input "[DATE]" at bounding box center [1451, 111] width 186 height 30
click at [1351, 328] on div "12" at bounding box center [1351, 326] width 26 height 22
type input "[DATE]"
click at [1441, 689] on button "Áp dụng" at bounding box center [1451, 682] width 203 height 36
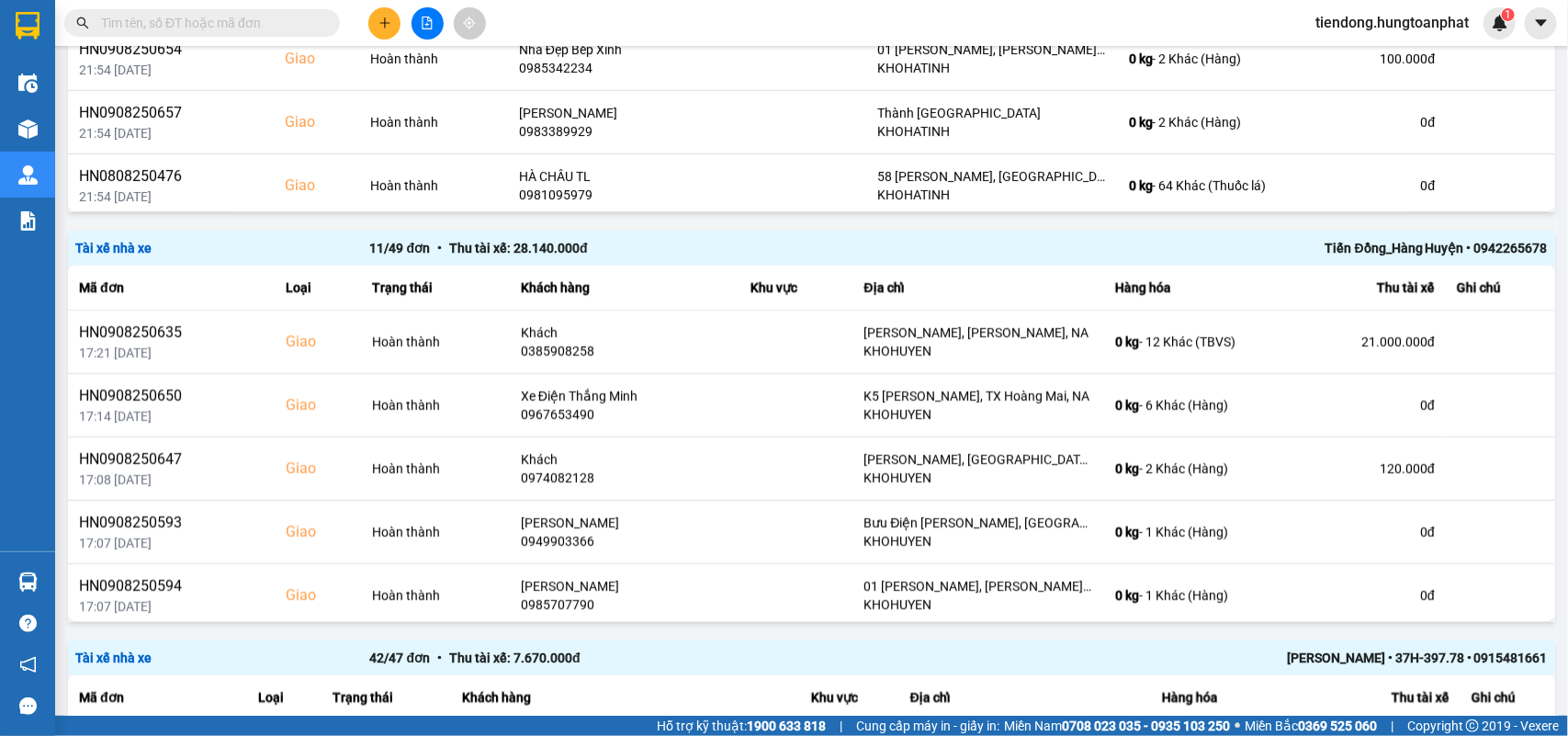
scroll to position [438, 0]
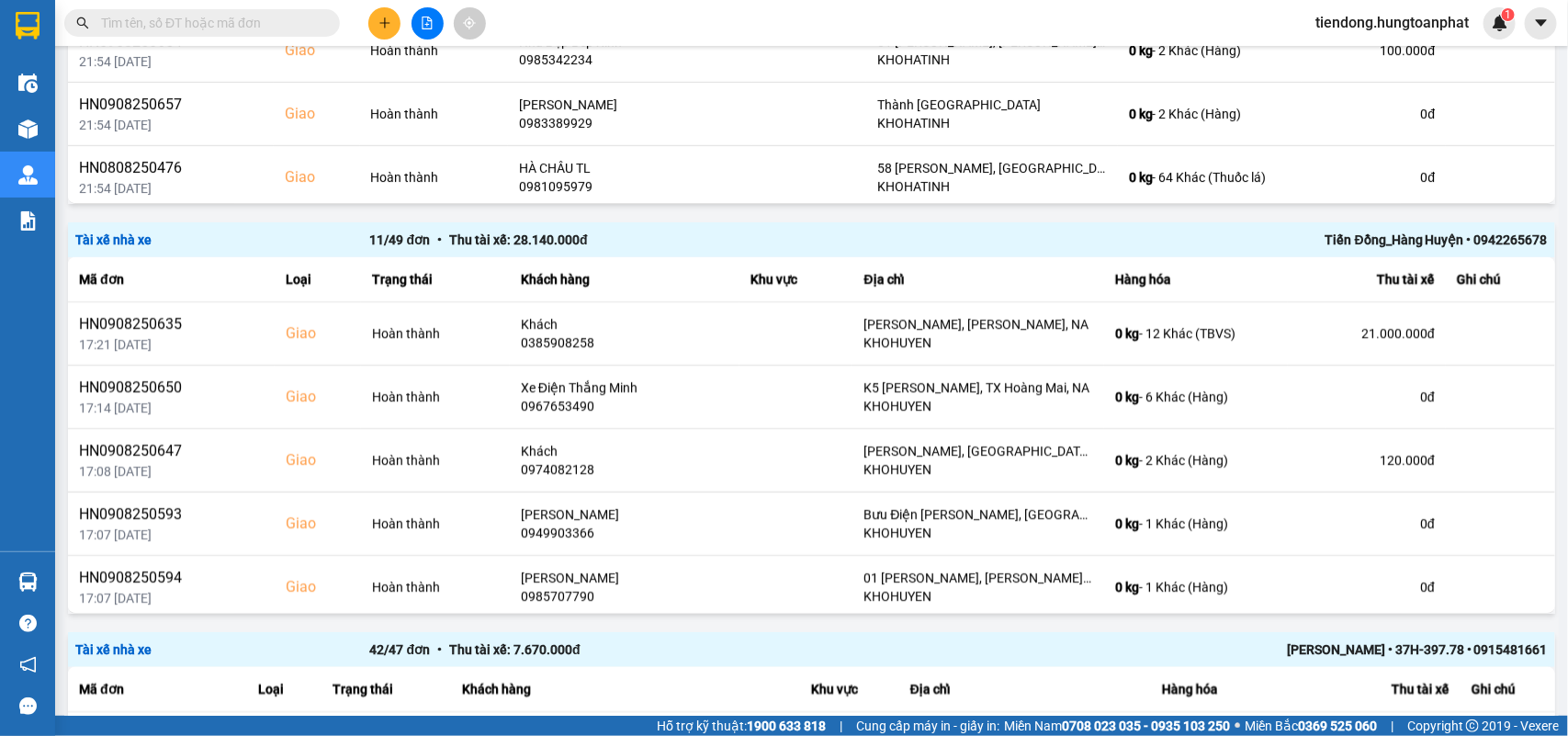
click at [1401, 236] on div "Tiến Đồng_Hàng Huyện • 0942265678" at bounding box center [1253, 239] width 589 height 20
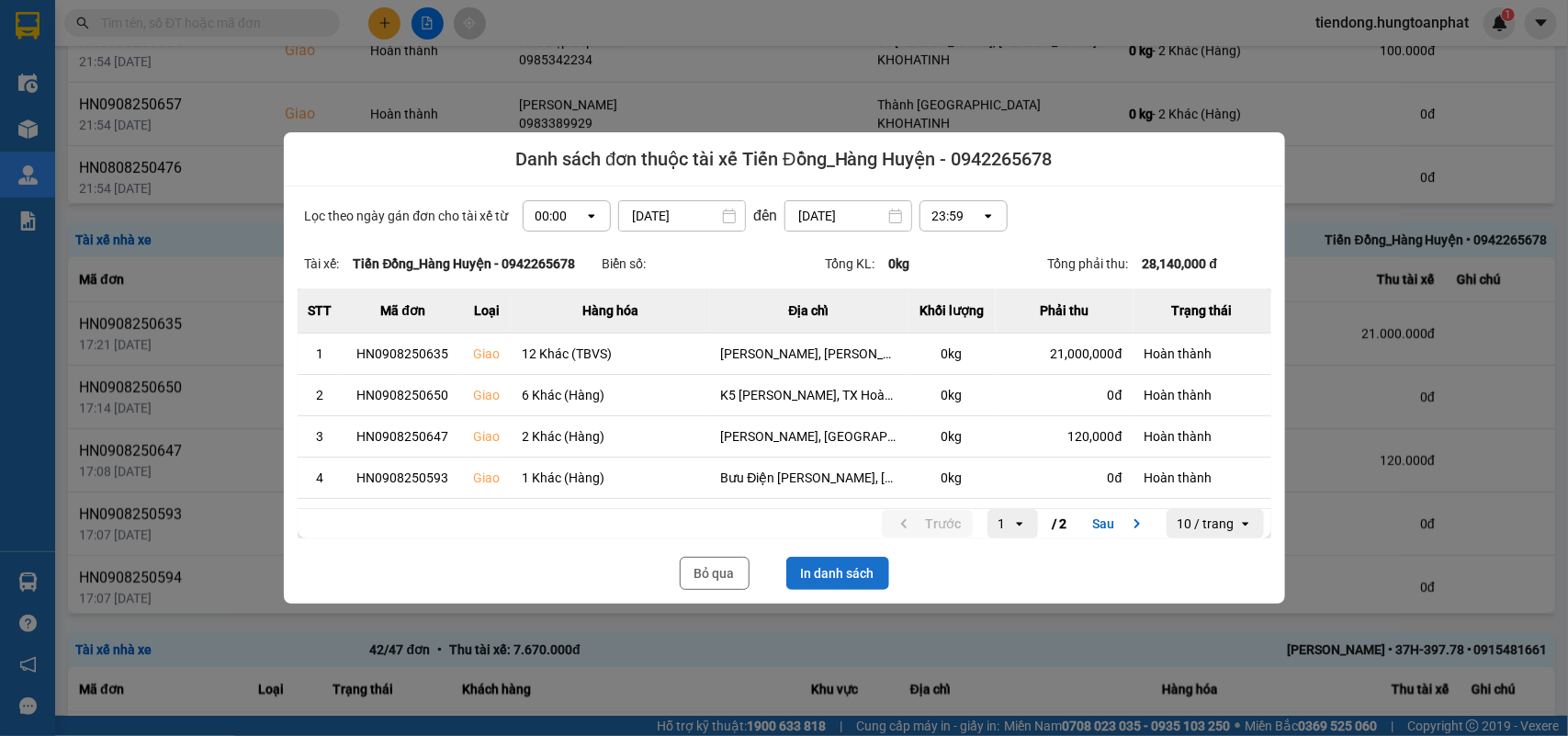
click at [838, 563] on button "In danh sách" at bounding box center [838, 573] width 103 height 33
drag, startPoint x: 722, startPoint y: 578, endPoint x: 407, endPoint y: 30, distance: 632.1
click at [719, 575] on button "Bỏ qua" at bounding box center [714, 573] width 70 height 33
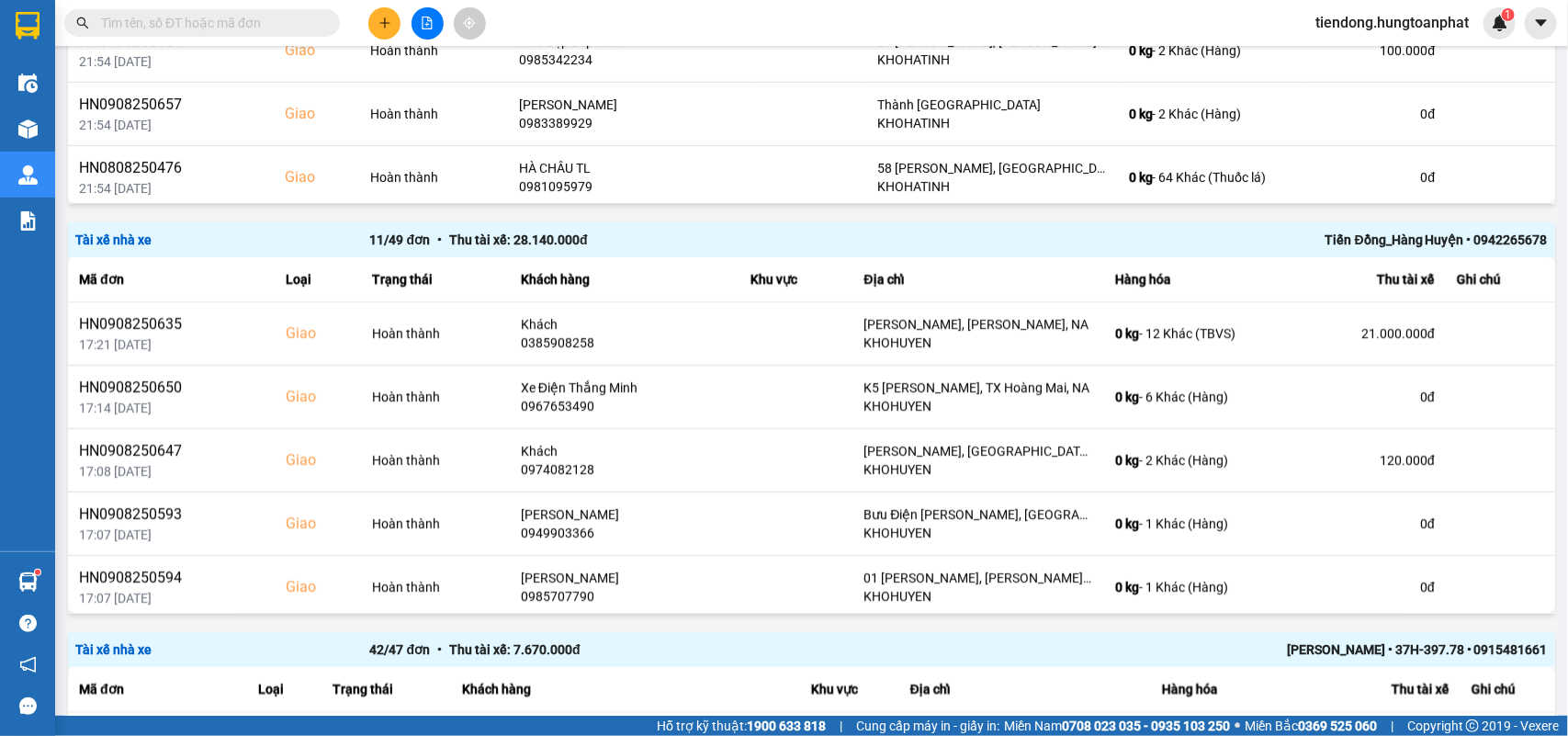
click at [1361, 8] on div "tiendong.hungtoanphat 1" at bounding box center [1408, 24] width 215 height 32
click at [1316, 2] on div "Kết quả tìm kiếm ( 0 ) Bộ lọc No Data tiendong.hungtoanphat 1" at bounding box center [784, 23] width 1568 height 46
